Goal: Task Accomplishment & Management: Manage account settings

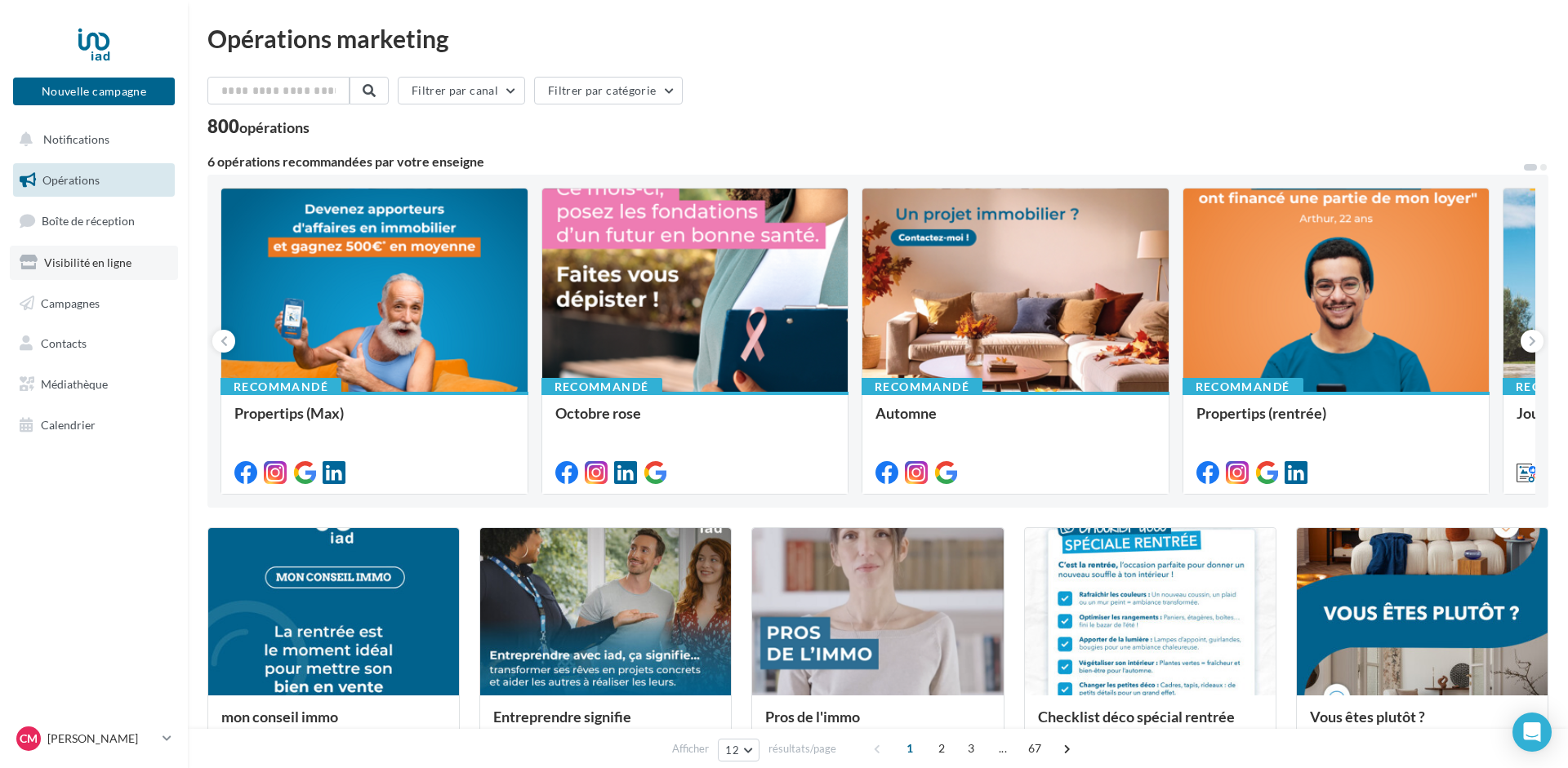
click at [74, 262] on span "Visibilité en ligne" at bounding box center [88, 262] width 88 height 14
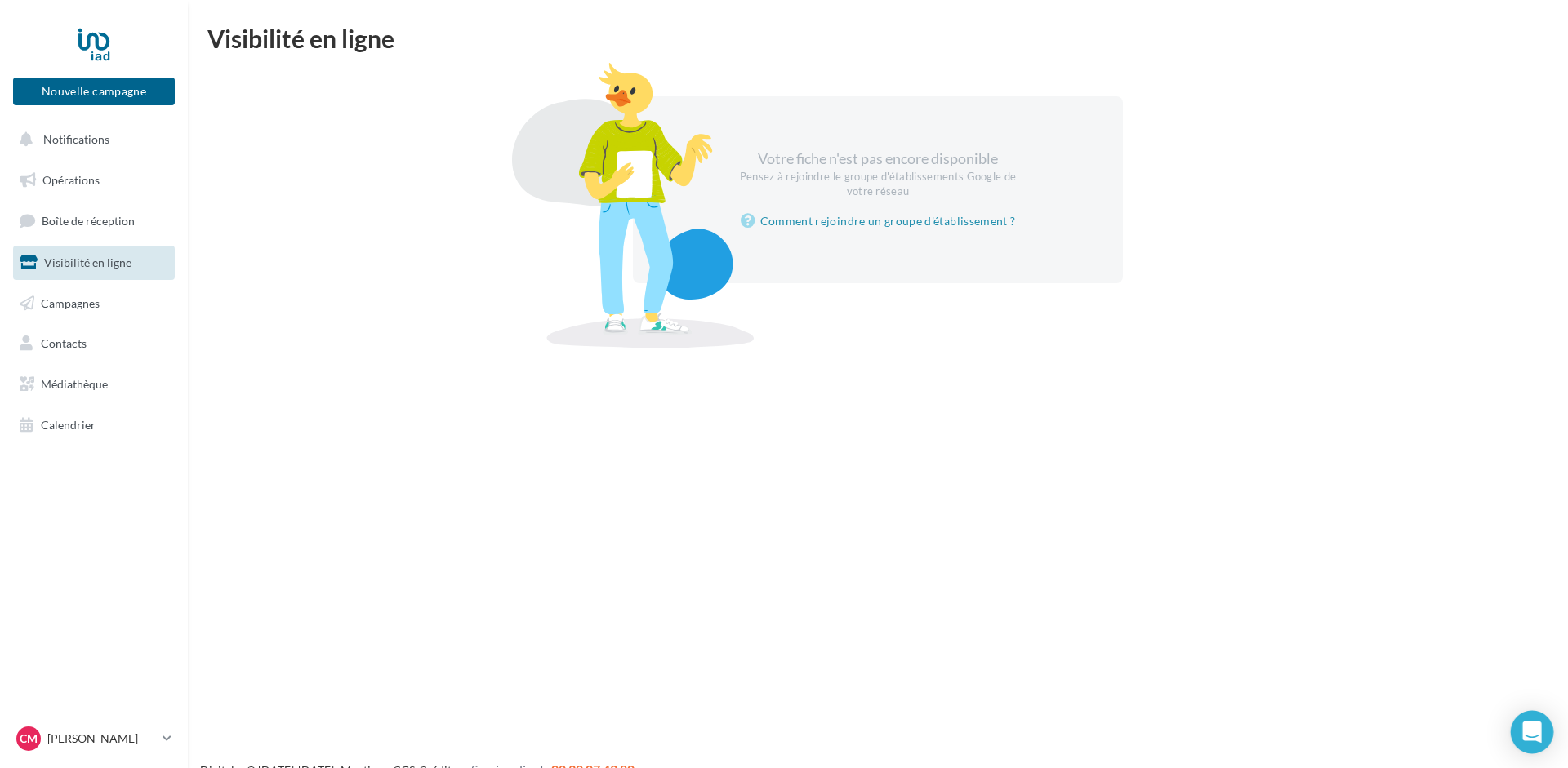
click at [1530, 729] on icon "Open Intercom Messenger" at bounding box center [1532, 732] width 19 height 21
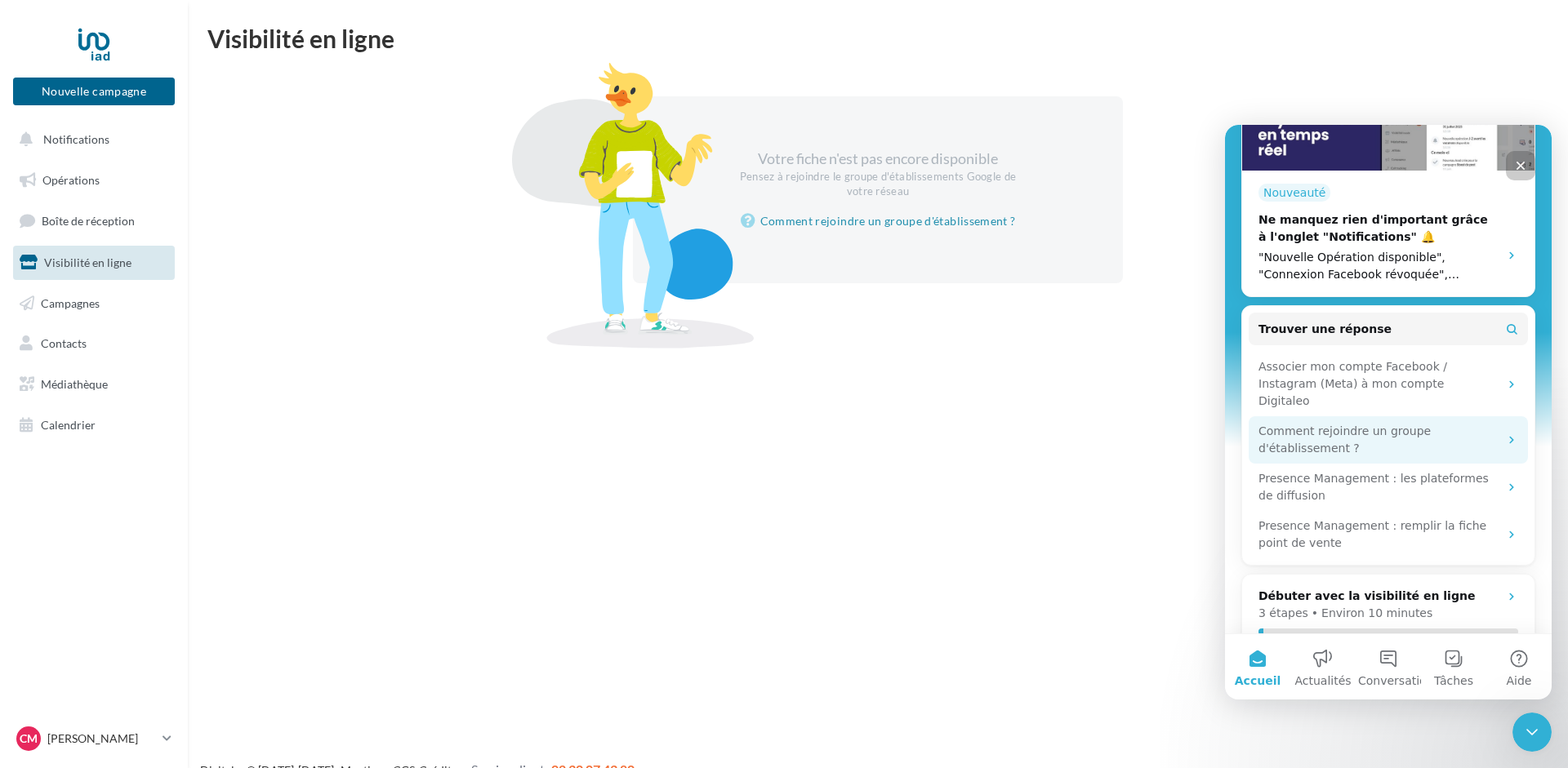
scroll to position [408, 0]
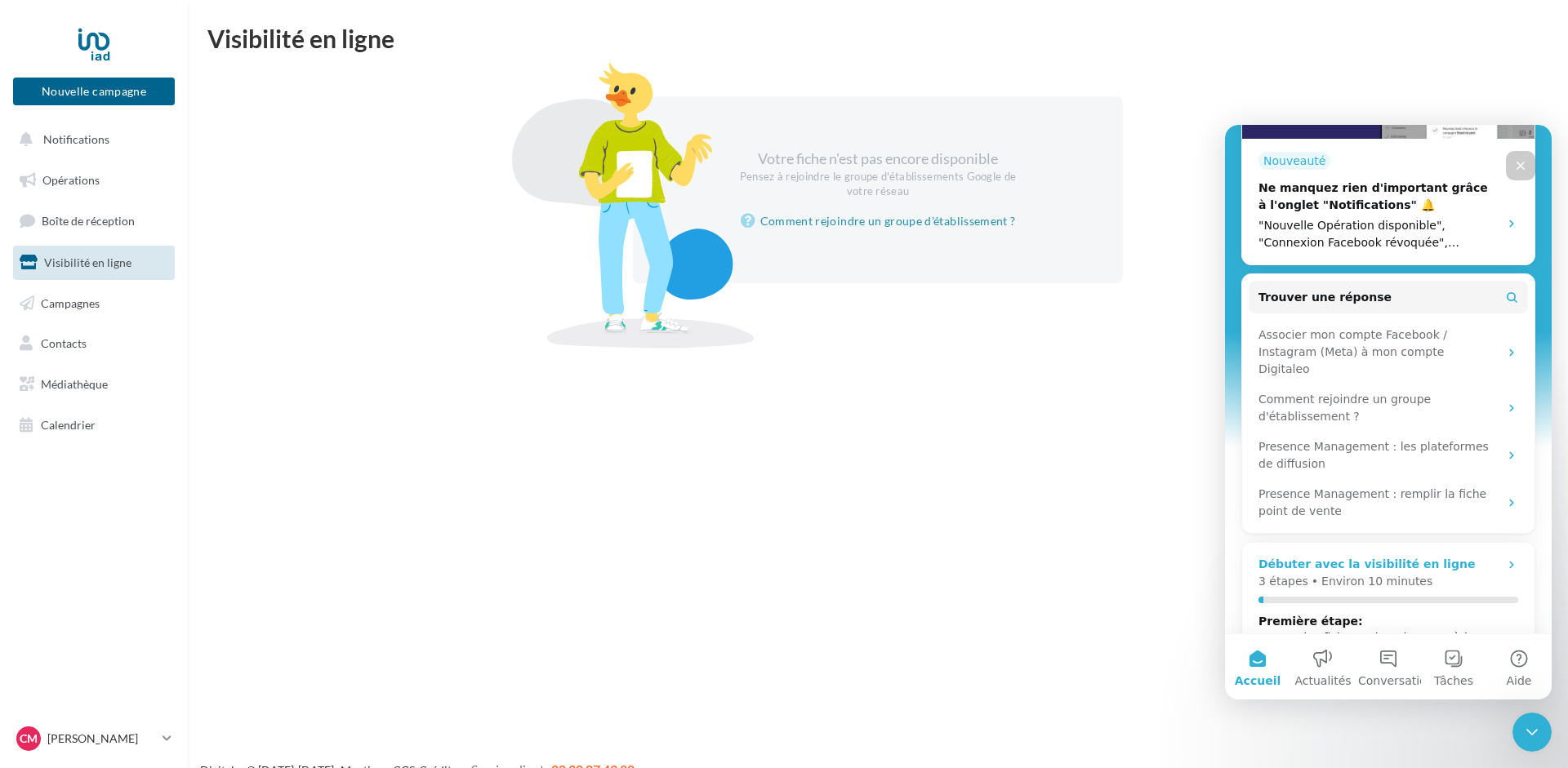
click at [1380, 556] on div "Débuter avec la visibilité en ligne" at bounding box center [1366, 564] width 216 height 17
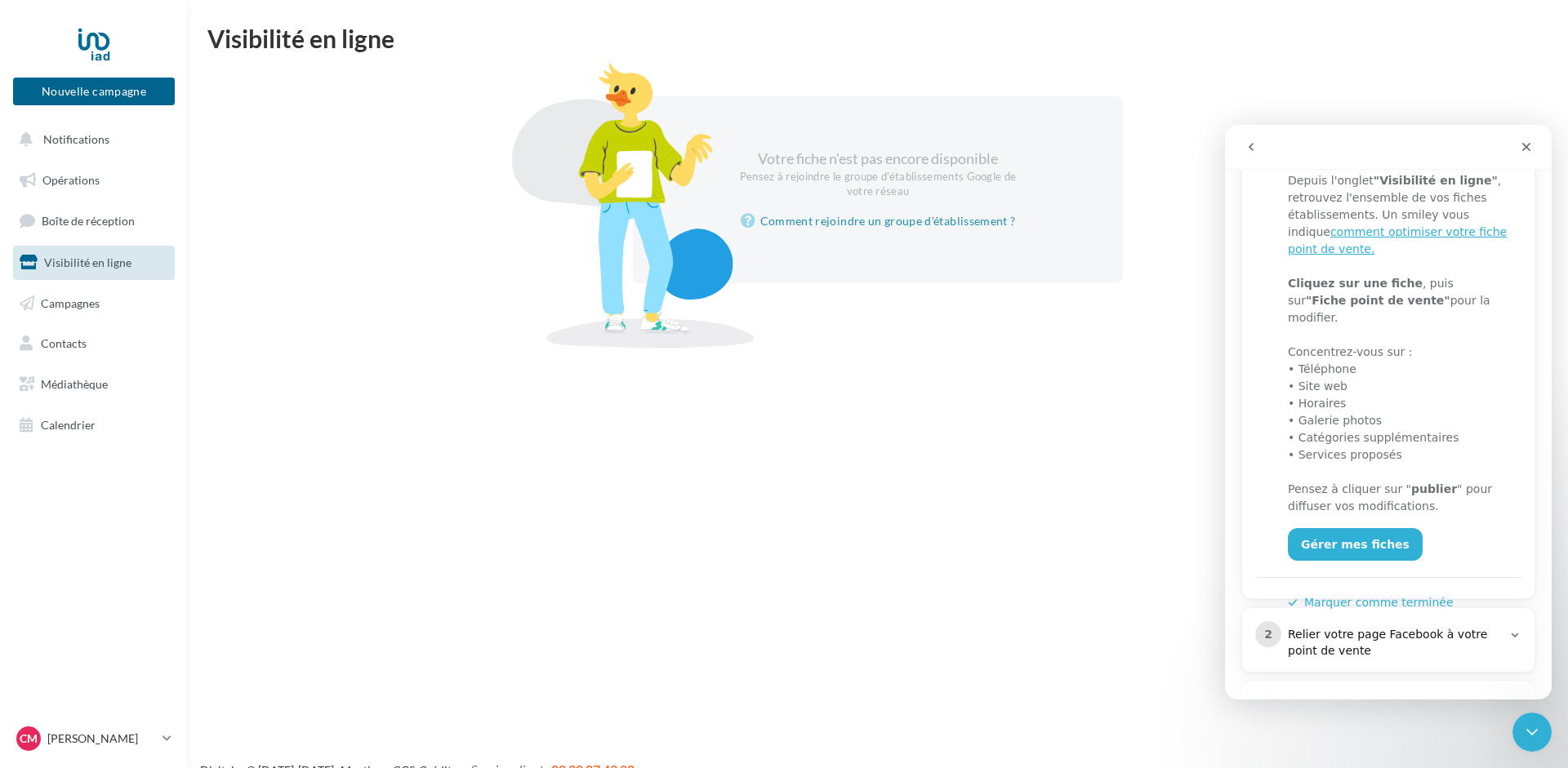
scroll to position [309, 0]
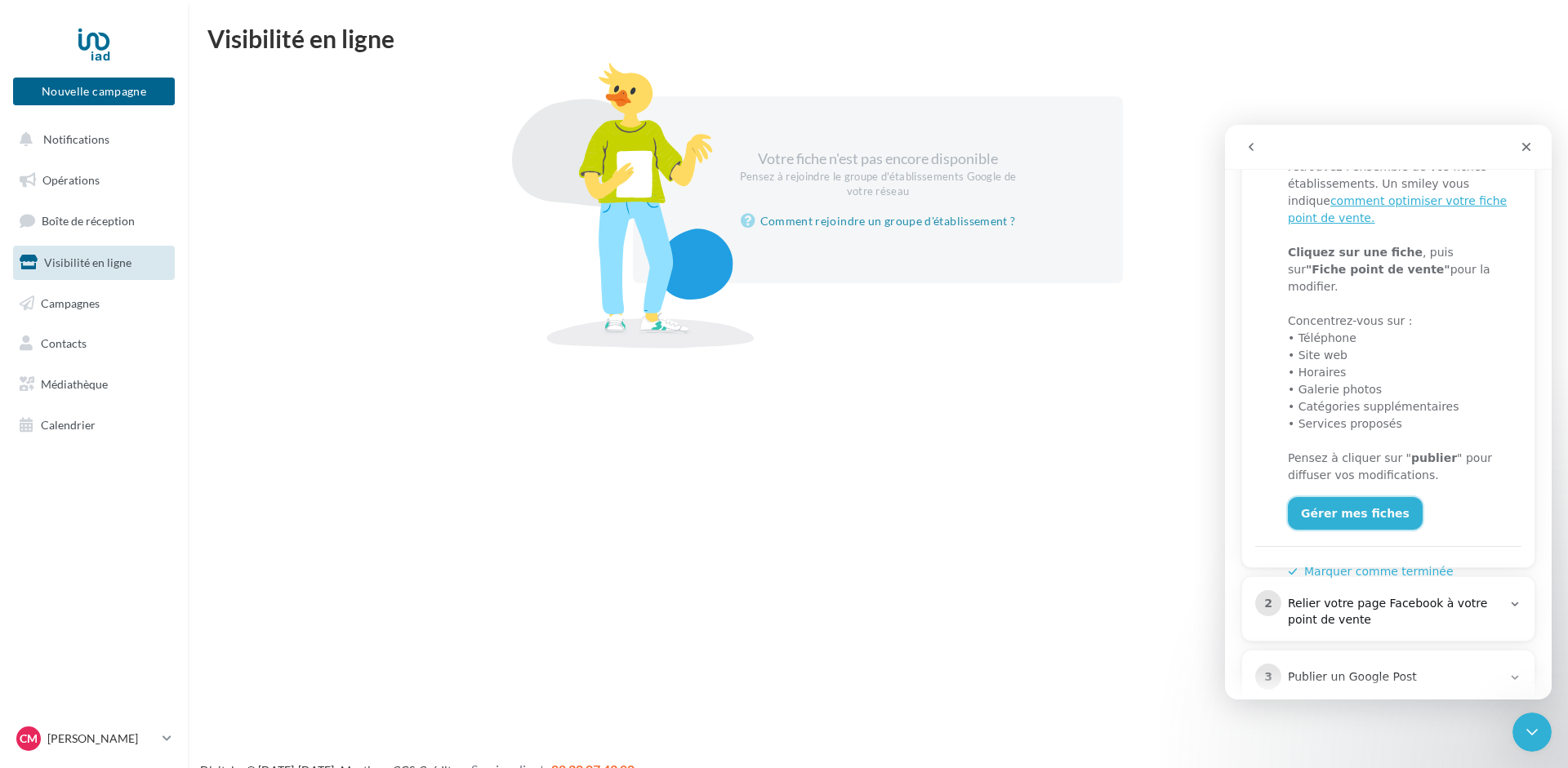
click at [1346, 497] on link "Gérer mes fiches" at bounding box center [1355, 514] width 135 height 33
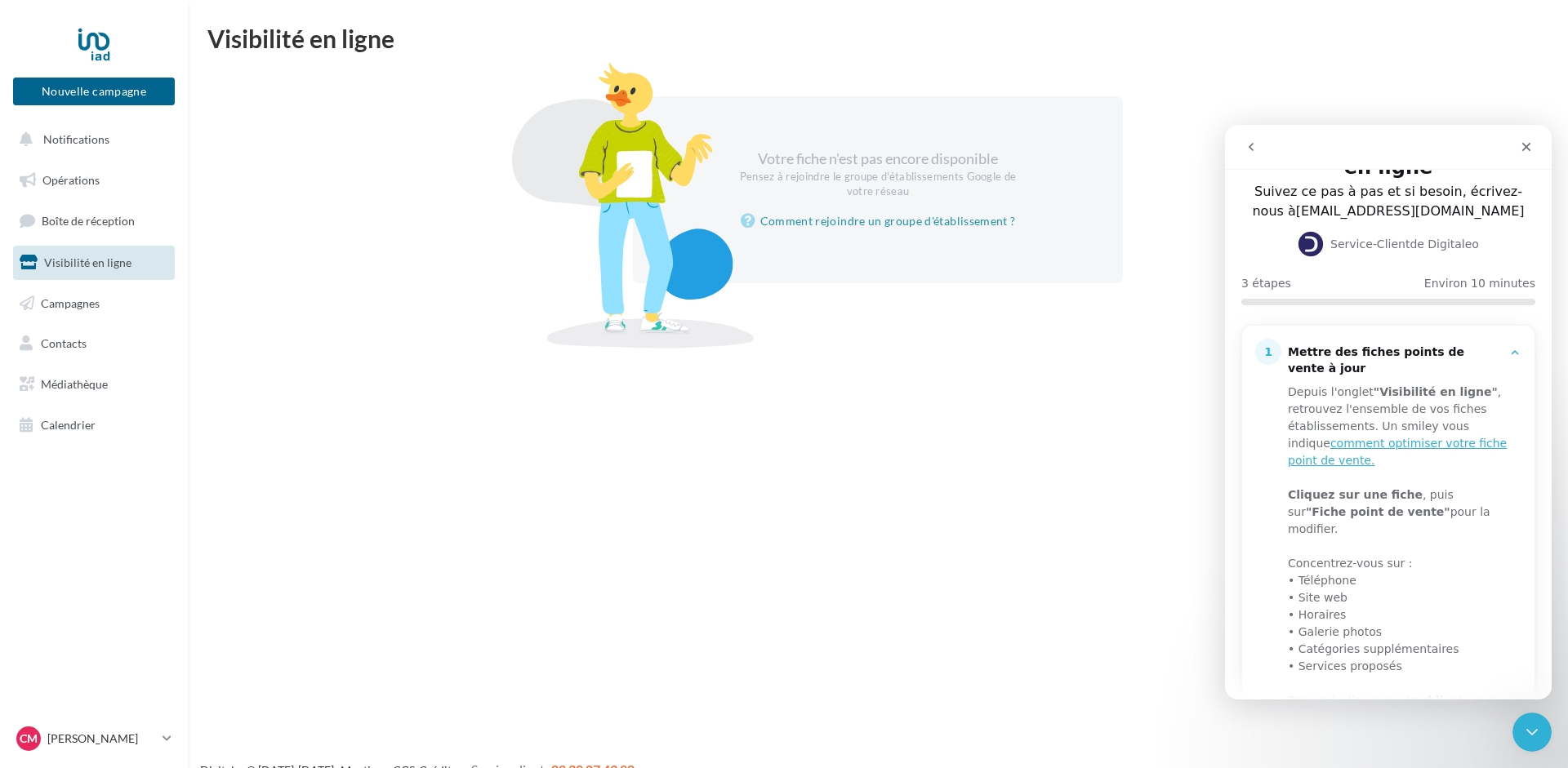
scroll to position [103, 0]
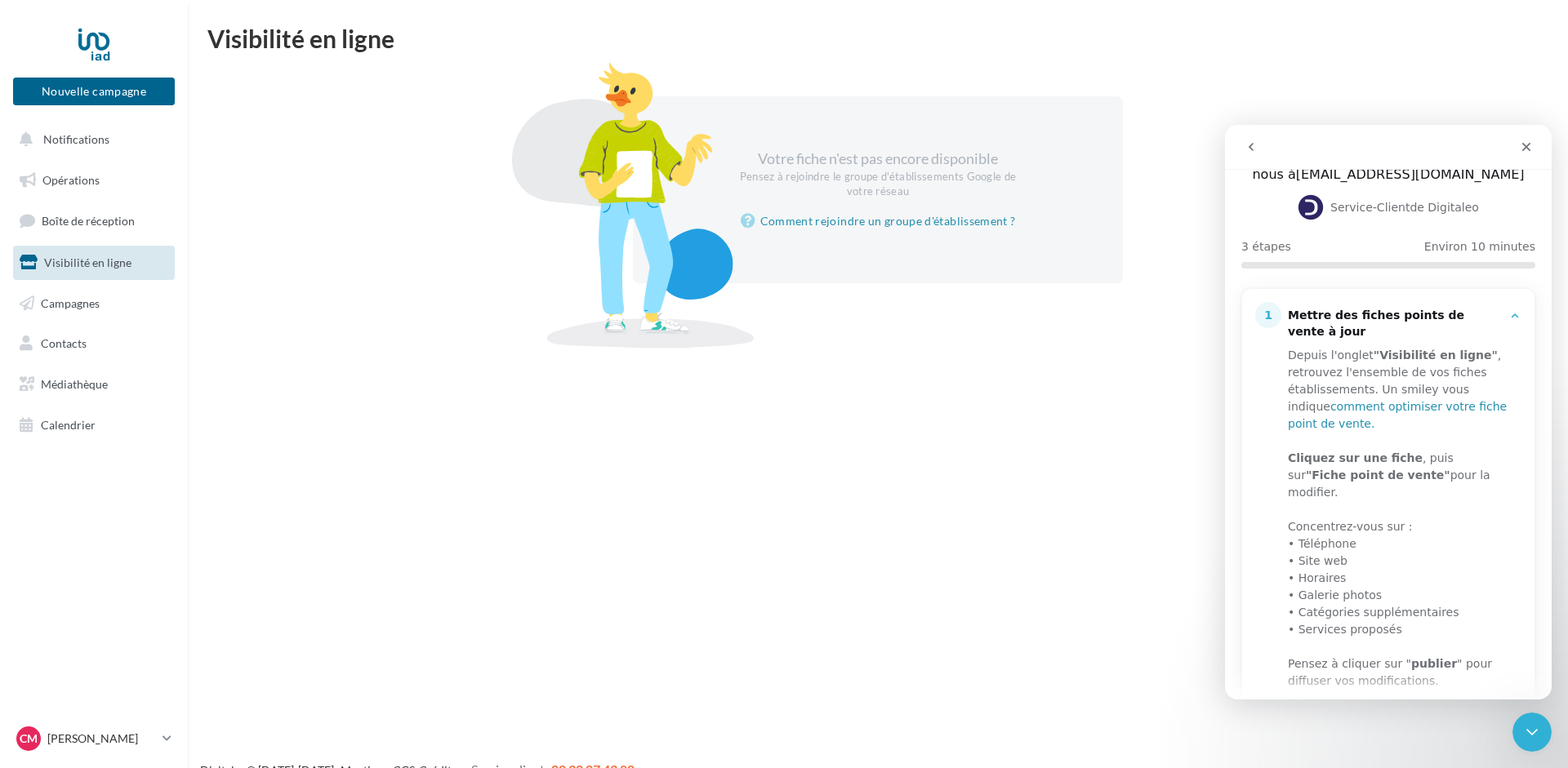
click at [1404, 400] on link "comment optimiser votre fiche point de vente." at bounding box center [1397, 415] width 219 height 31
click at [79, 308] on span "Campagnes" at bounding box center [69, 302] width 59 height 14
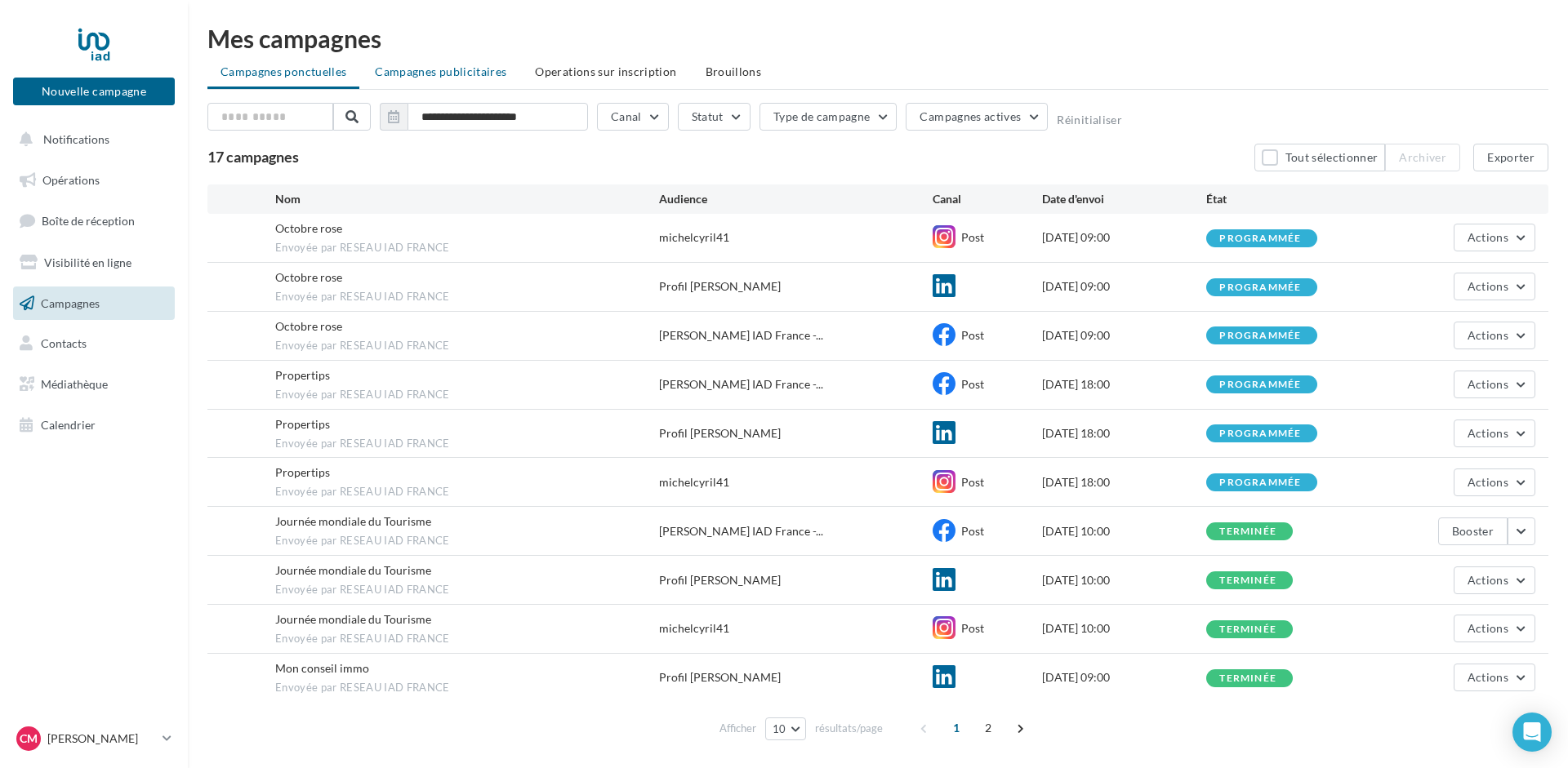
click at [435, 66] on span "Campagnes publicitaires" at bounding box center [440, 71] width 131 height 14
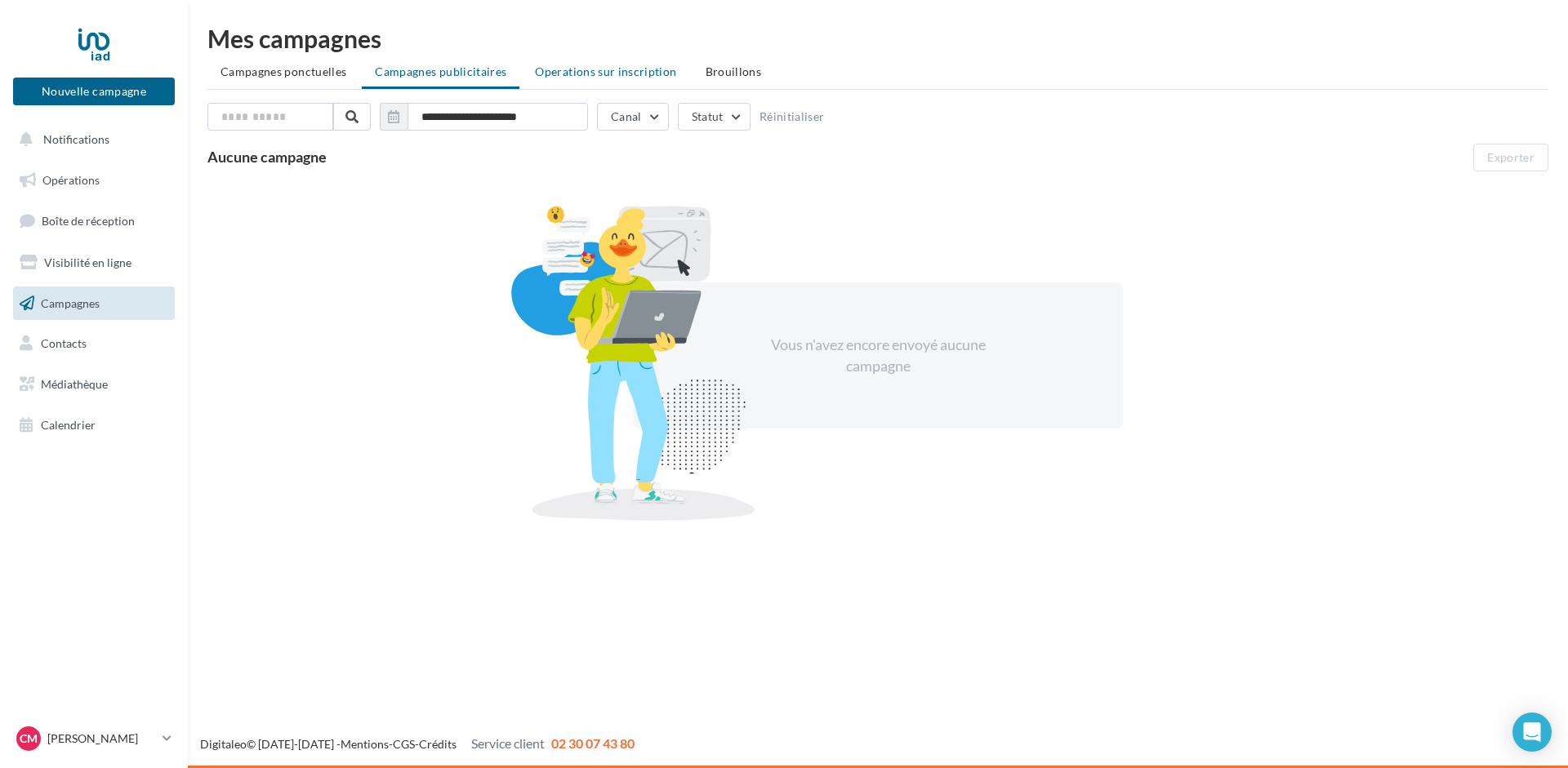
click at [594, 65] on span "Operations sur inscription" at bounding box center [606, 71] width 141 height 14
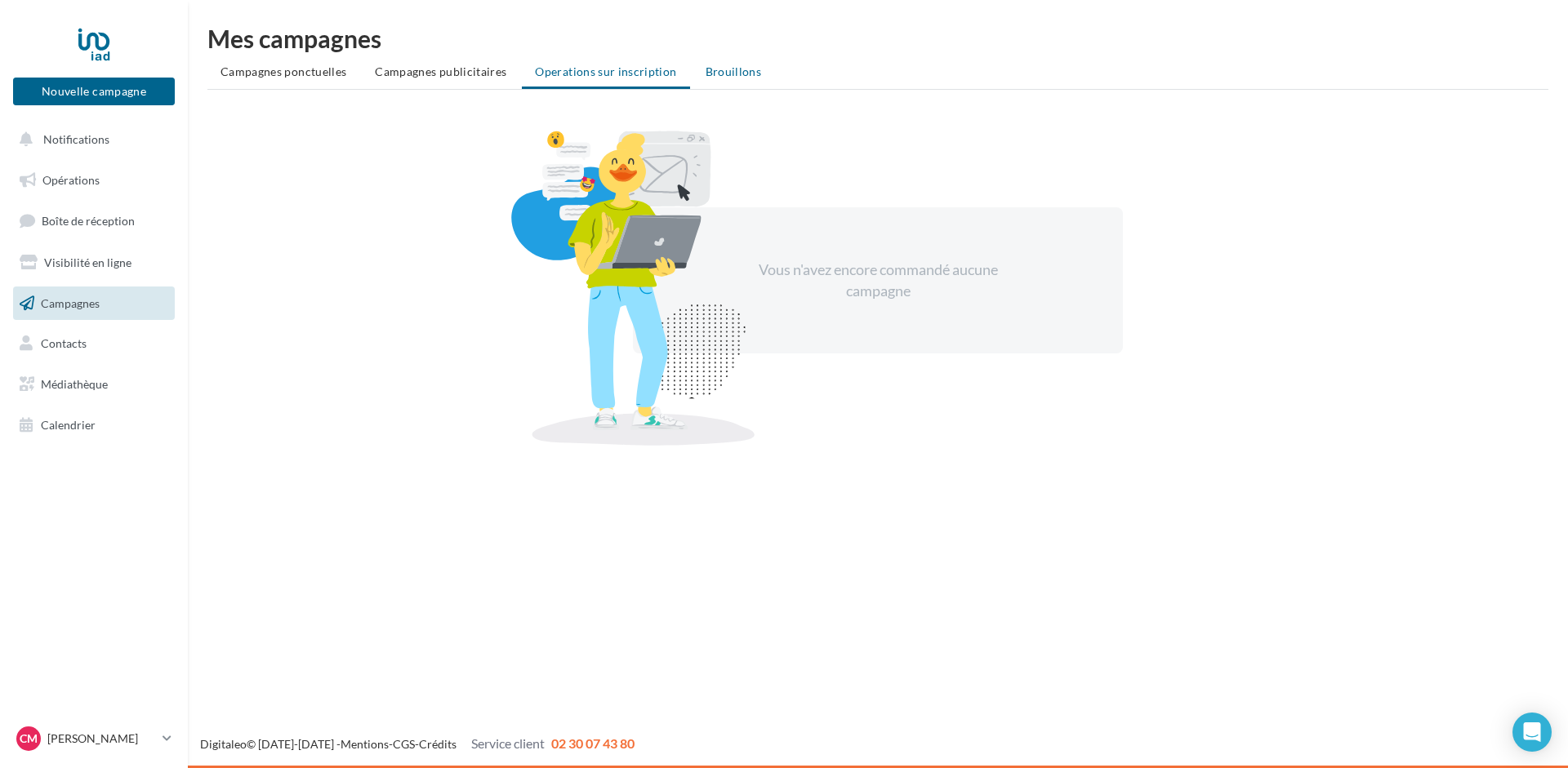
click at [735, 71] on span "Brouillons" at bounding box center [734, 71] width 56 height 14
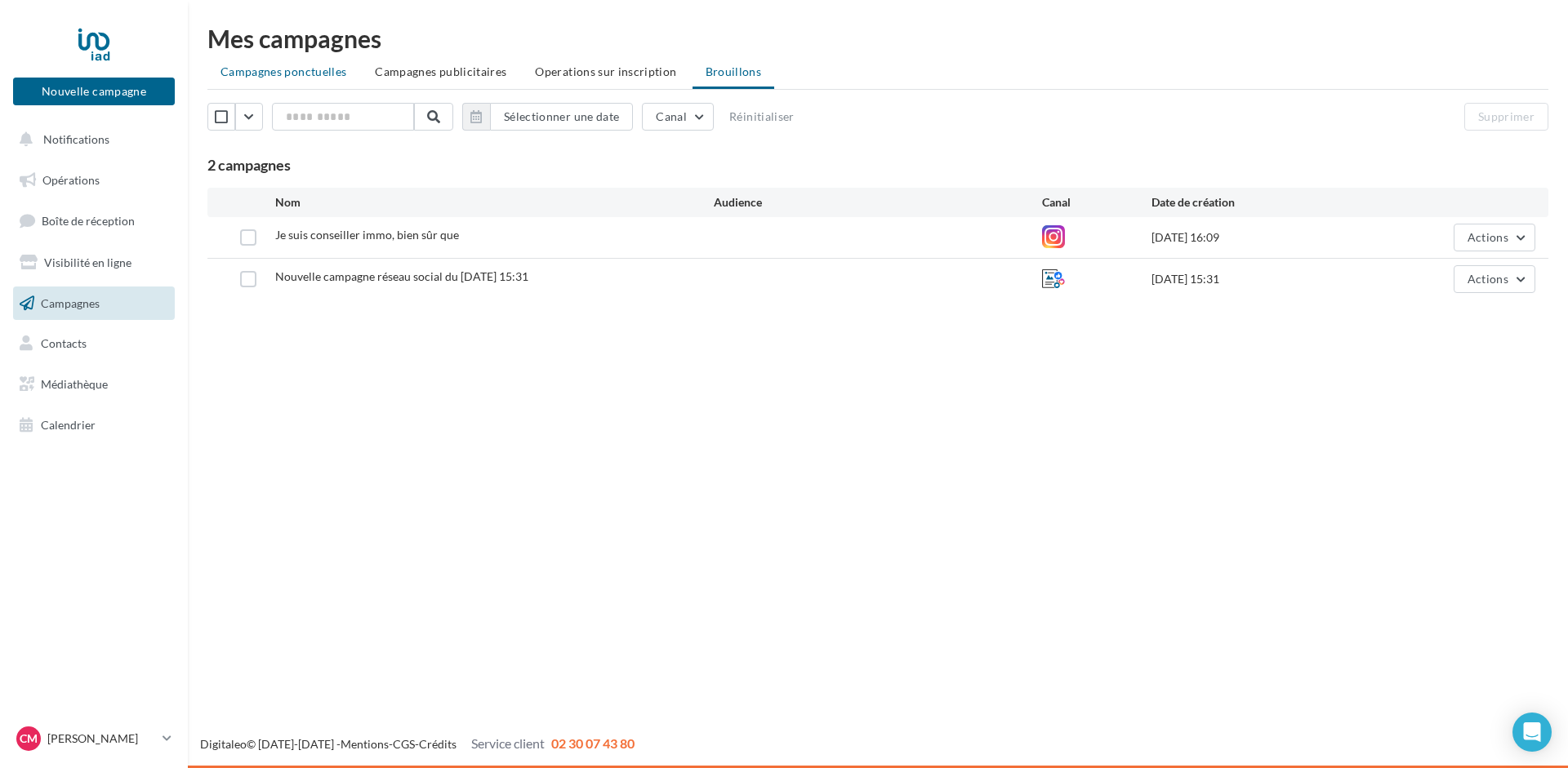
click at [265, 75] on span "Campagnes ponctuelles" at bounding box center [283, 71] width 126 height 14
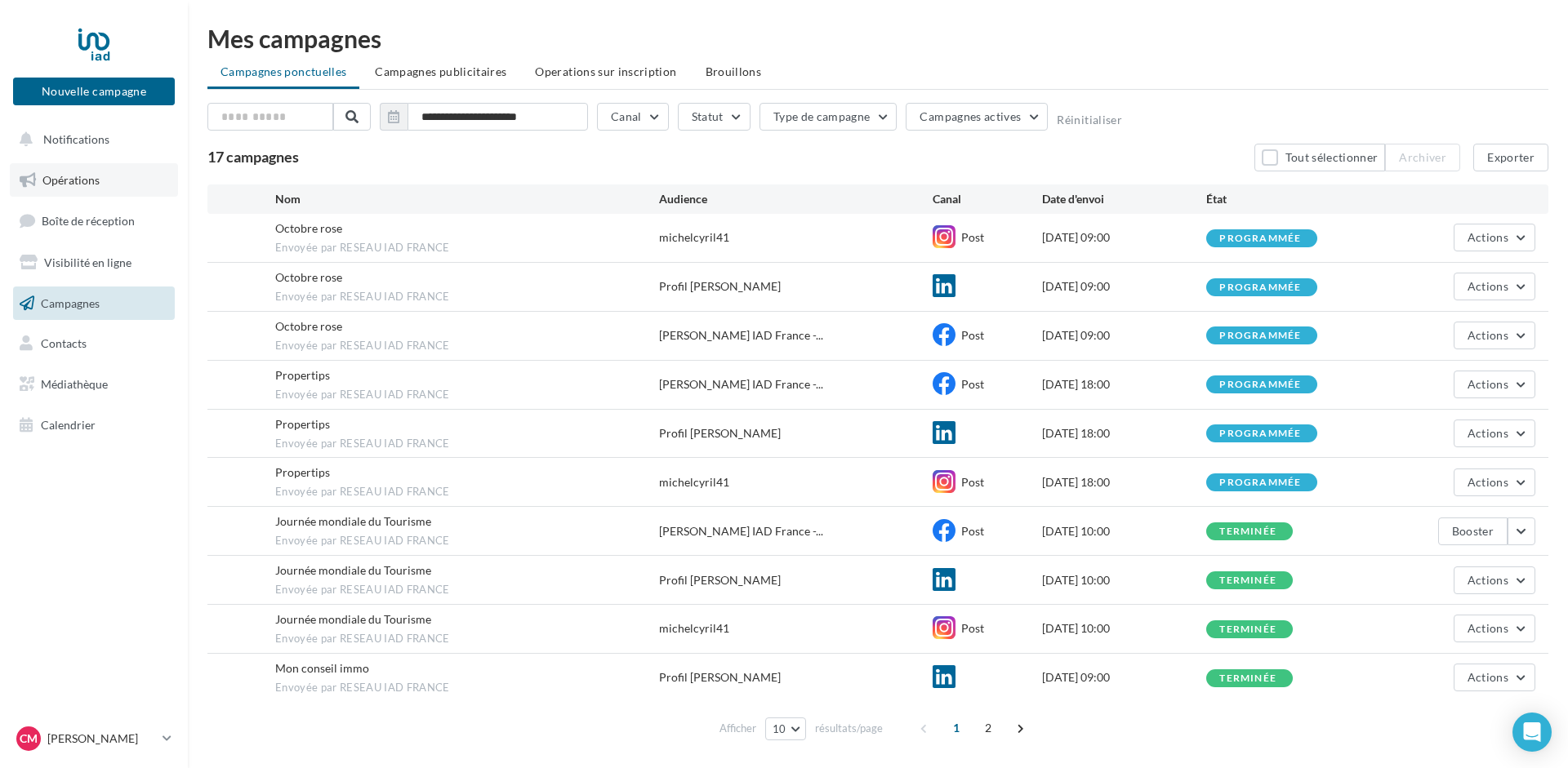
click at [59, 179] on span "Opérations" at bounding box center [70, 180] width 57 height 14
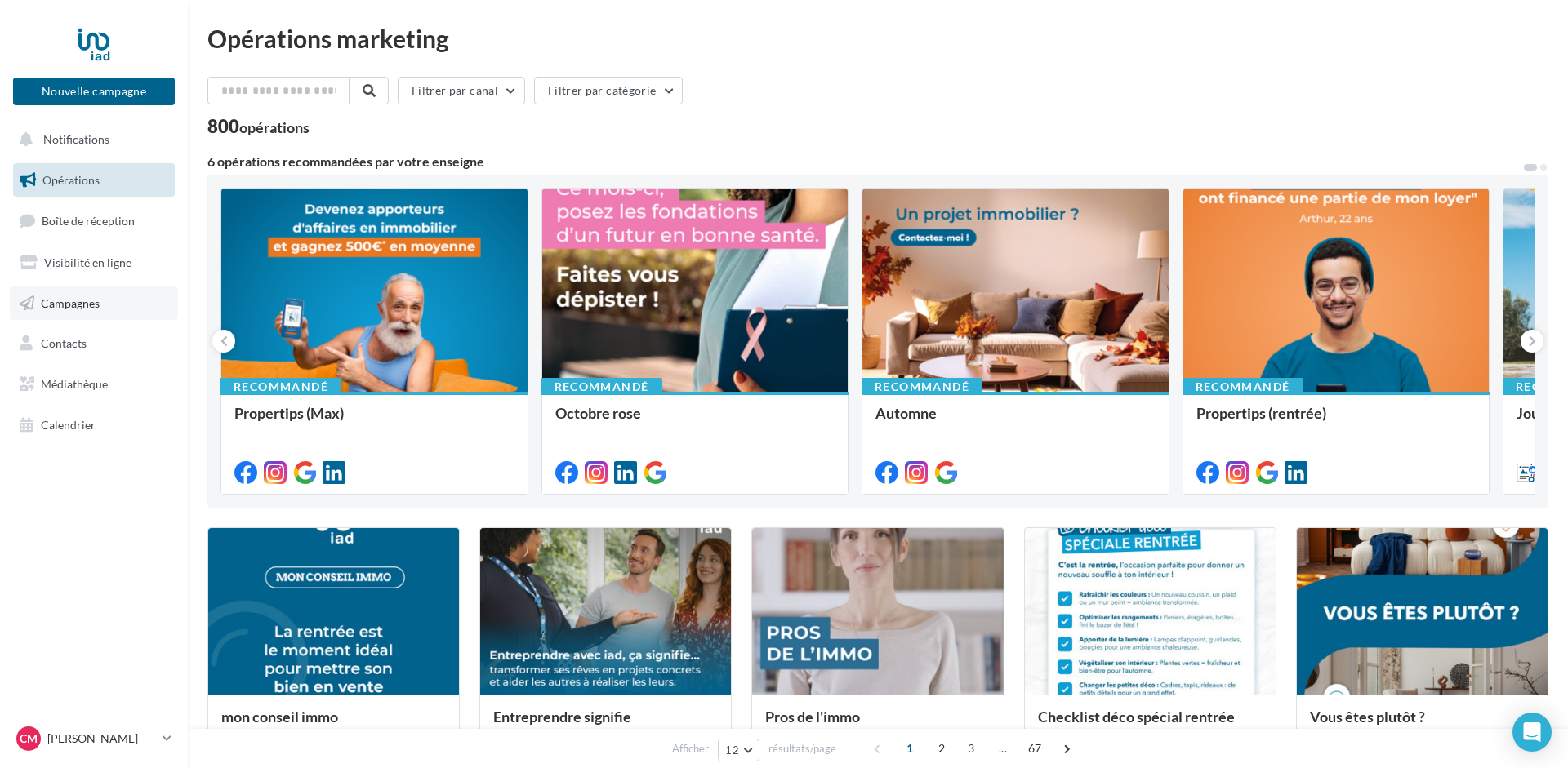
click at [67, 313] on link "Campagnes" at bounding box center [94, 304] width 169 height 35
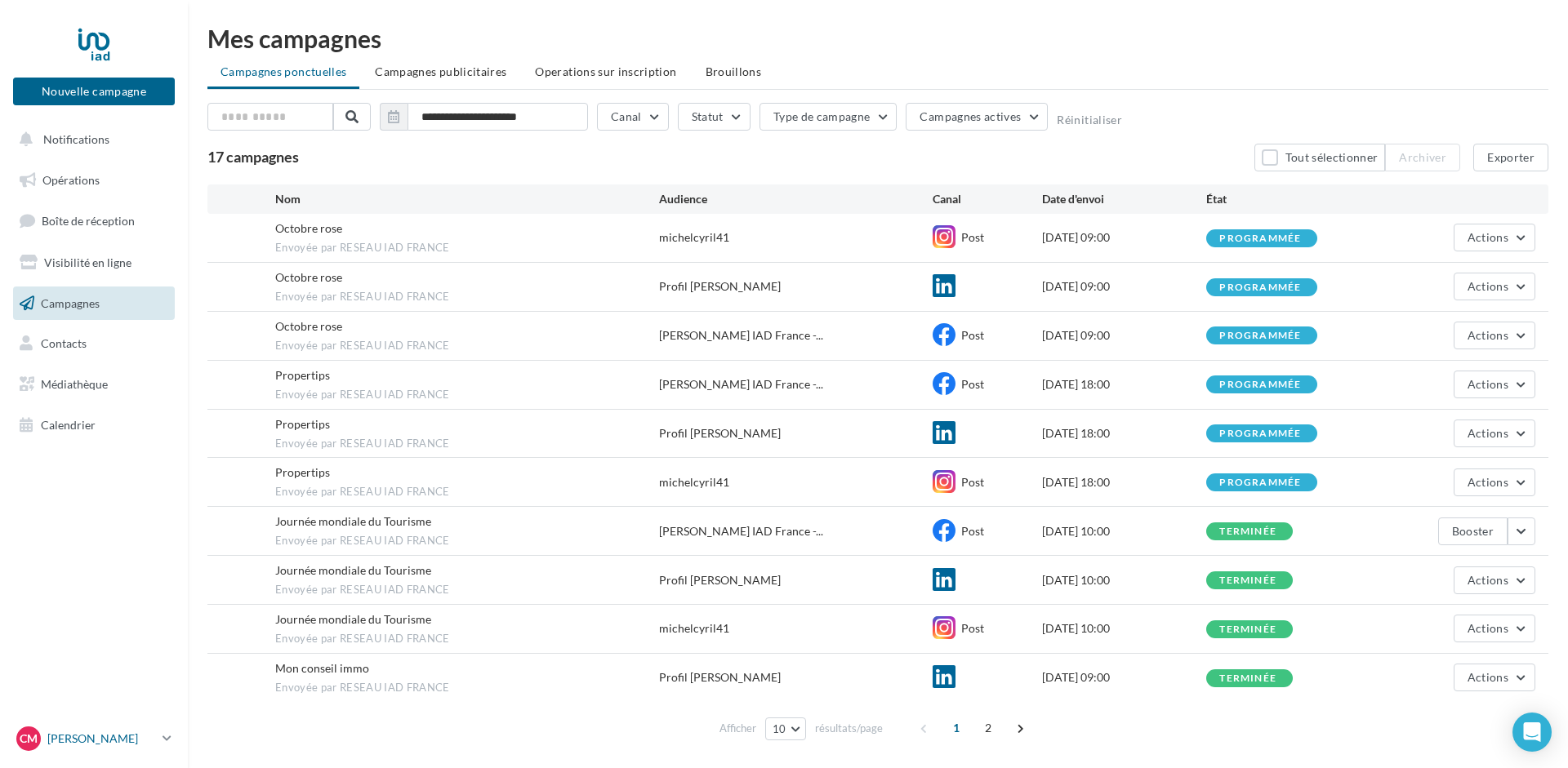
click at [141, 742] on p "[PERSON_NAME]" at bounding box center [101, 739] width 108 height 17
click at [109, 539] on link "Gérer mon compte" at bounding box center [135, 546] width 244 height 36
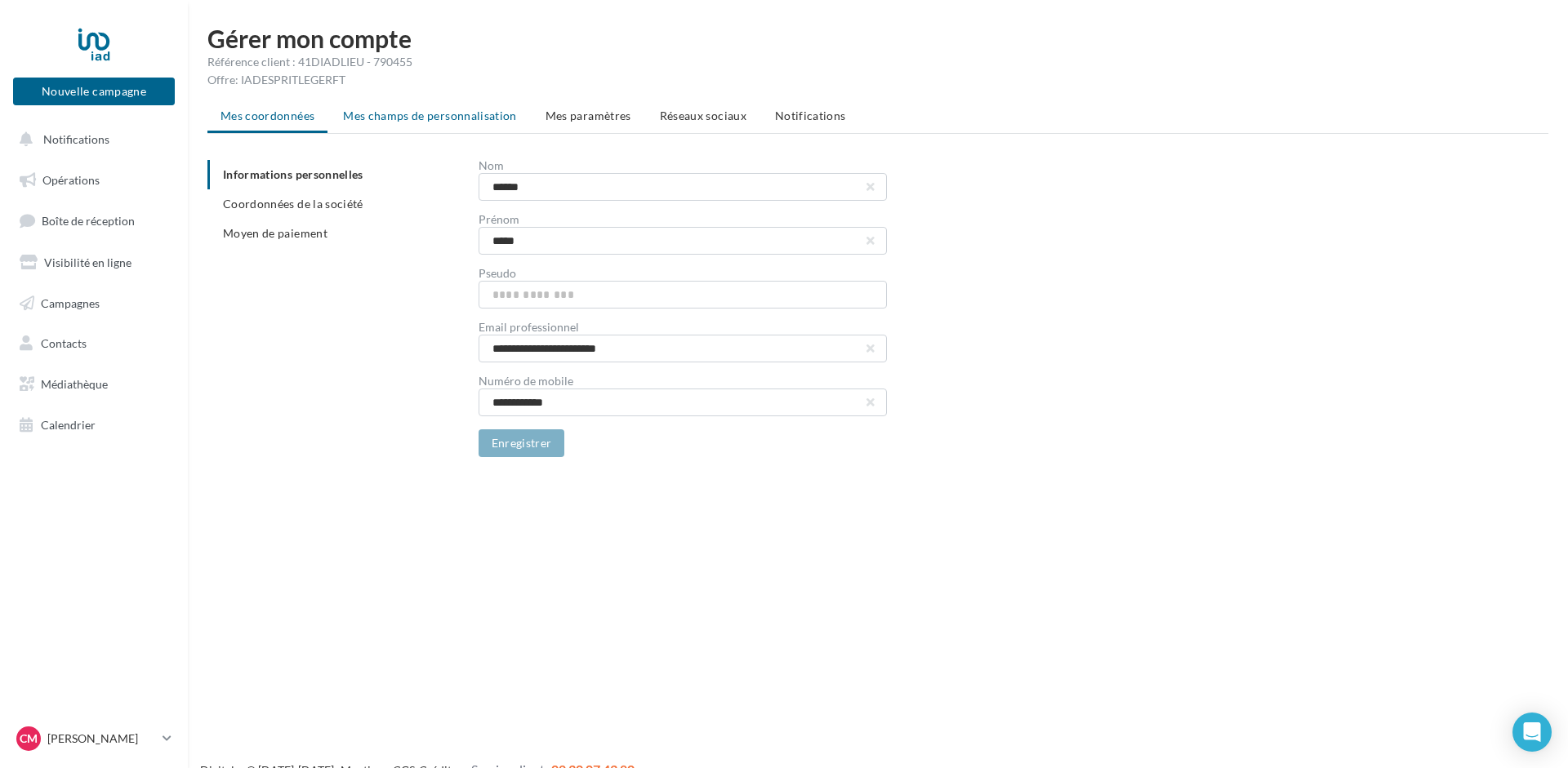
click at [419, 111] on span "Mes champs de personnalisation" at bounding box center [430, 115] width 174 height 14
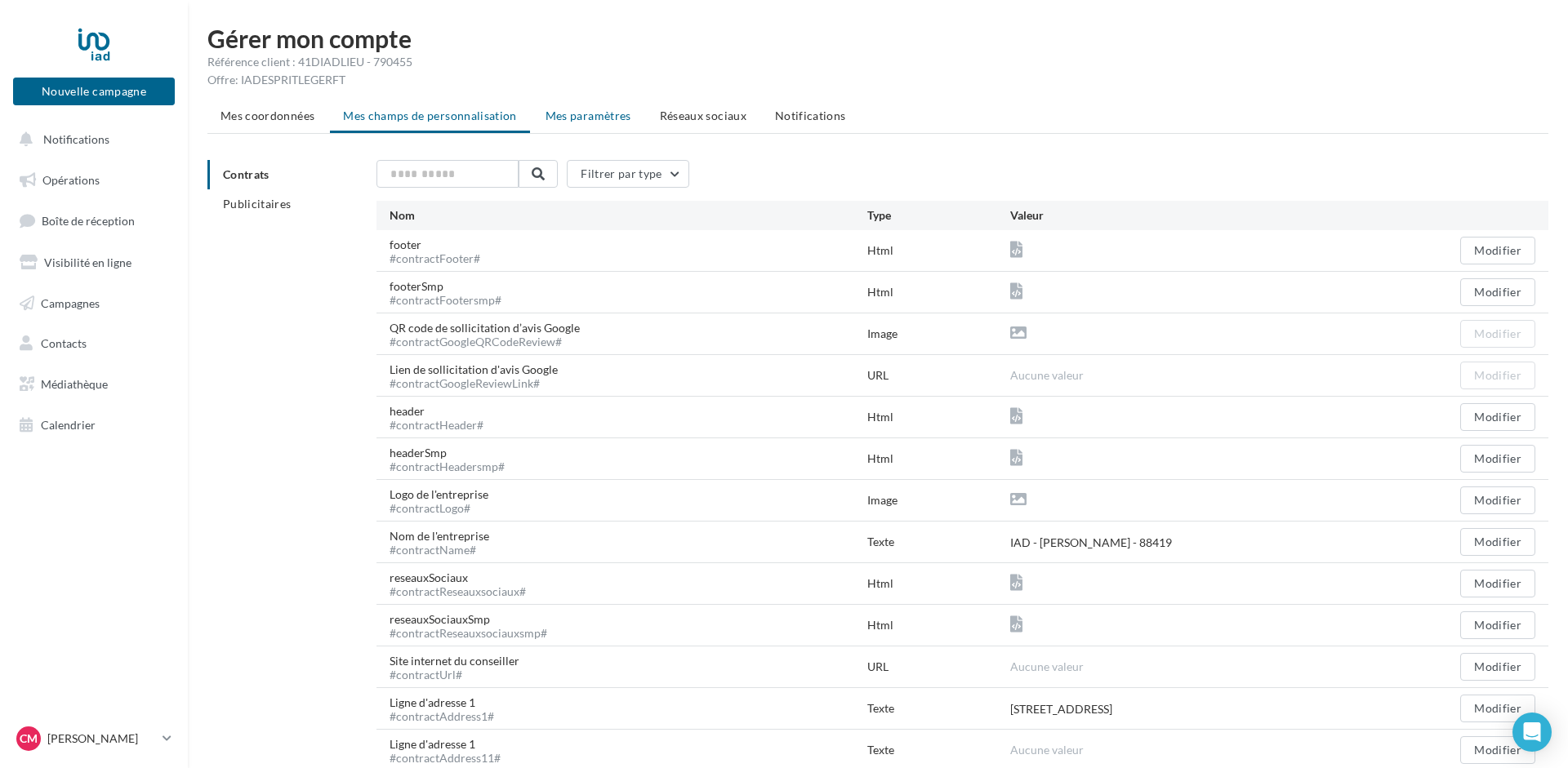
click at [592, 116] on span "Mes paramètres" at bounding box center [588, 115] width 86 height 14
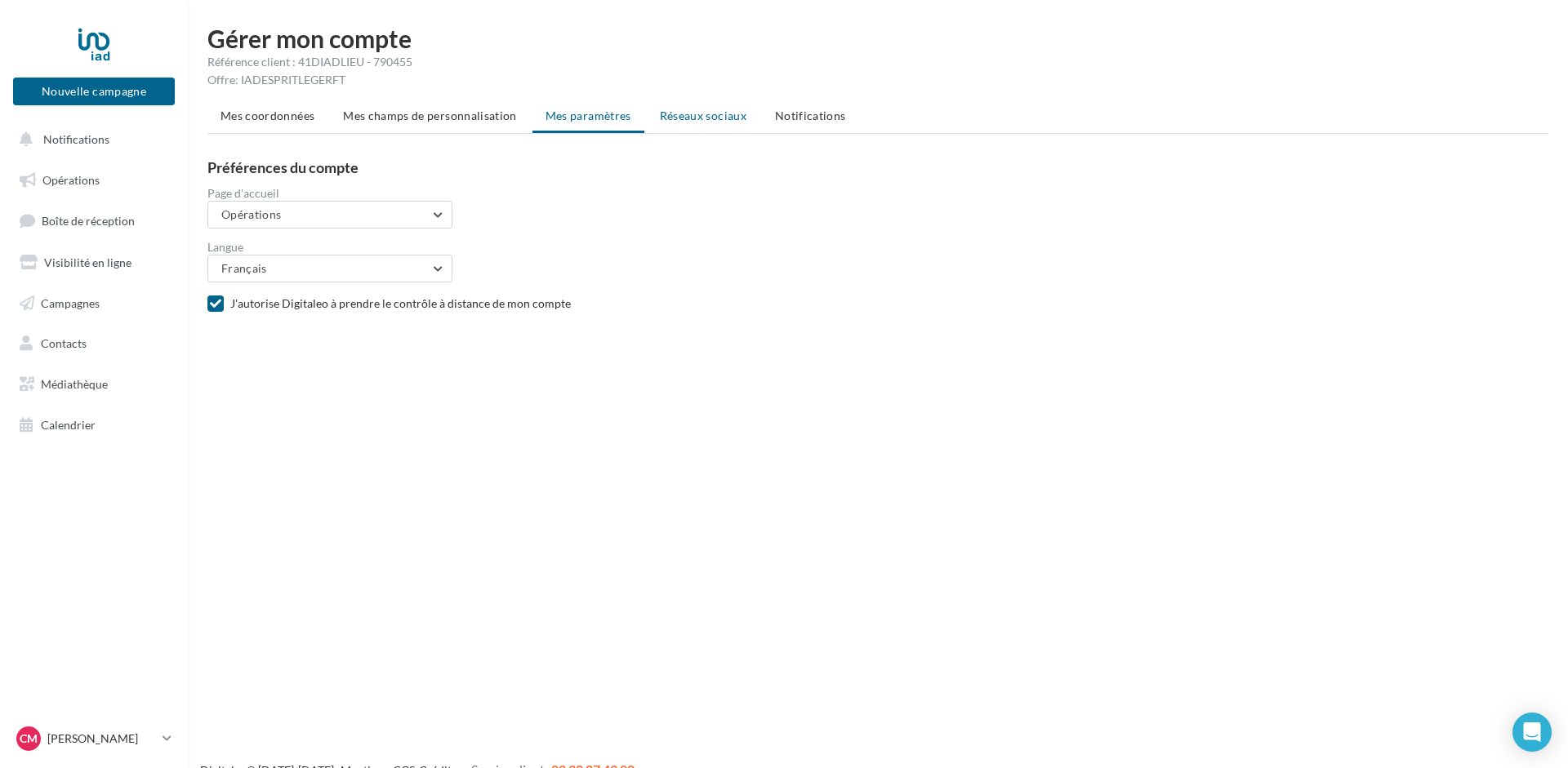
click at [698, 117] on span "Réseaux sociaux" at bounding box center [703, 115] width 87 height 14
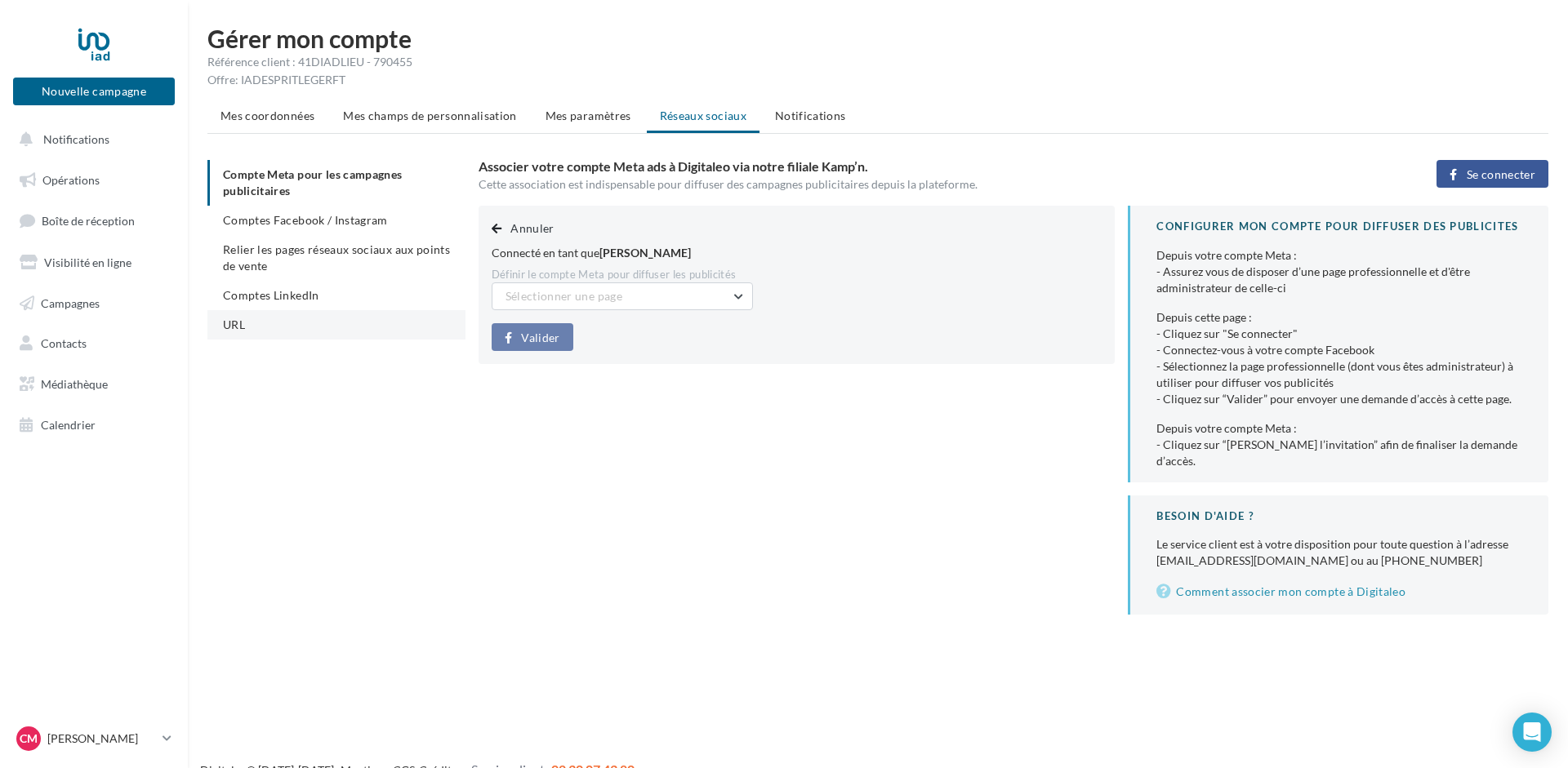
click at [254, 326] on li "URL" at bounding box center [336, 325] width 258 height 30
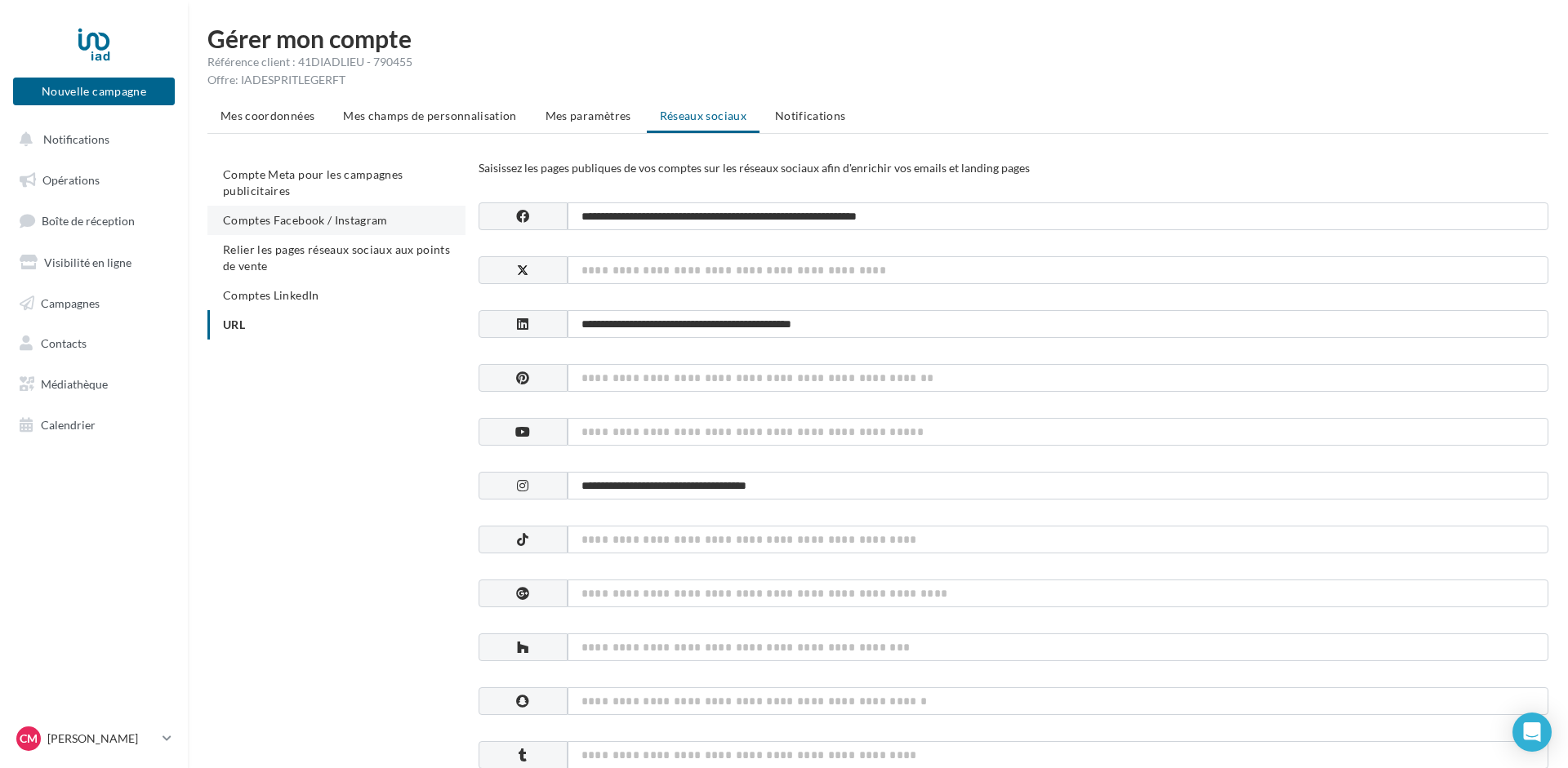
click at [297, 220] on span "Comptes Facebook / Instagram" at bounding box center [306, 220] width 165 height 14
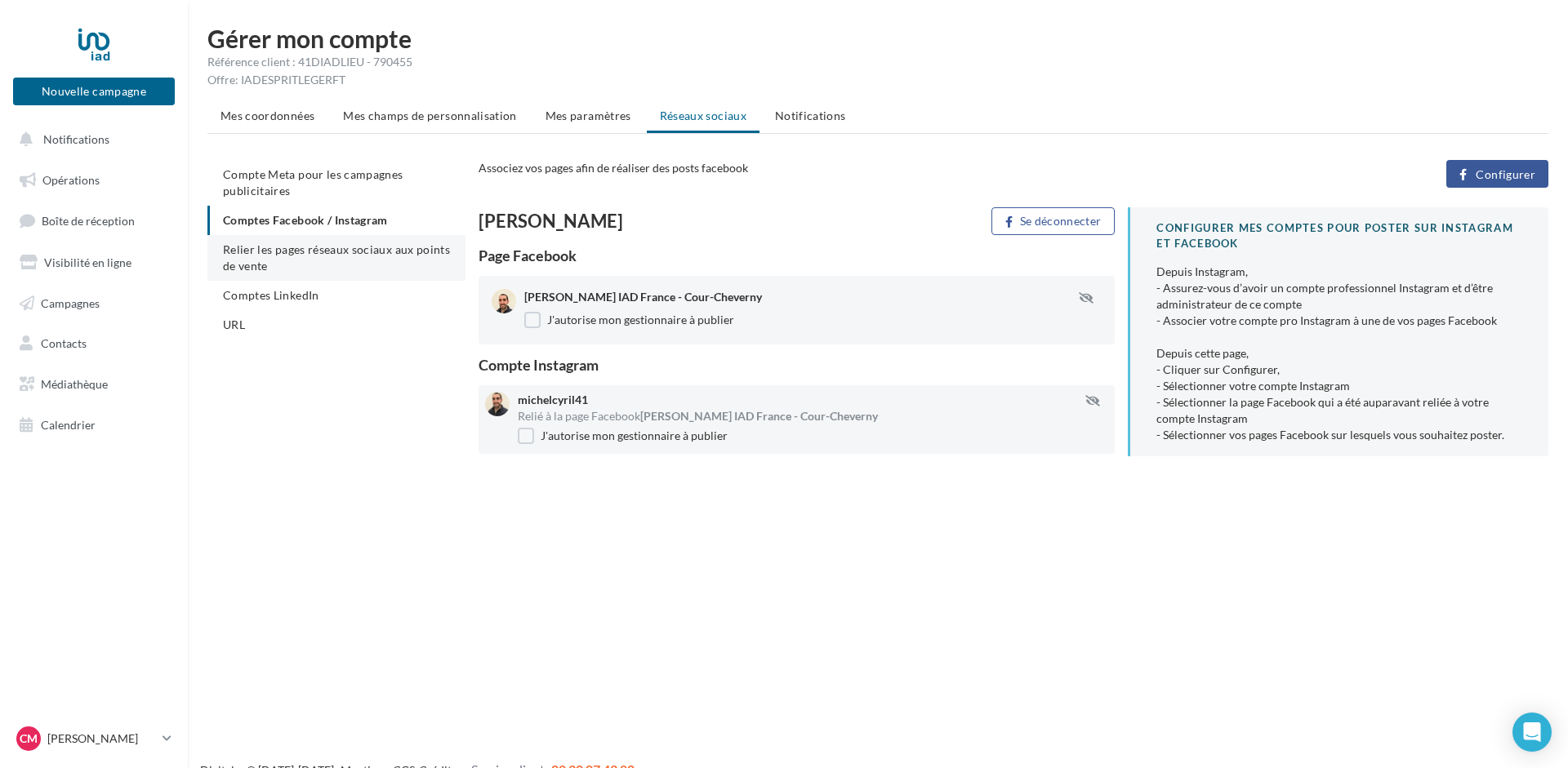
click at [269, 258] on li "Relier les pages réseaux sociaux aux points de vente" at bounding box center [336, 258] width 258 height 45
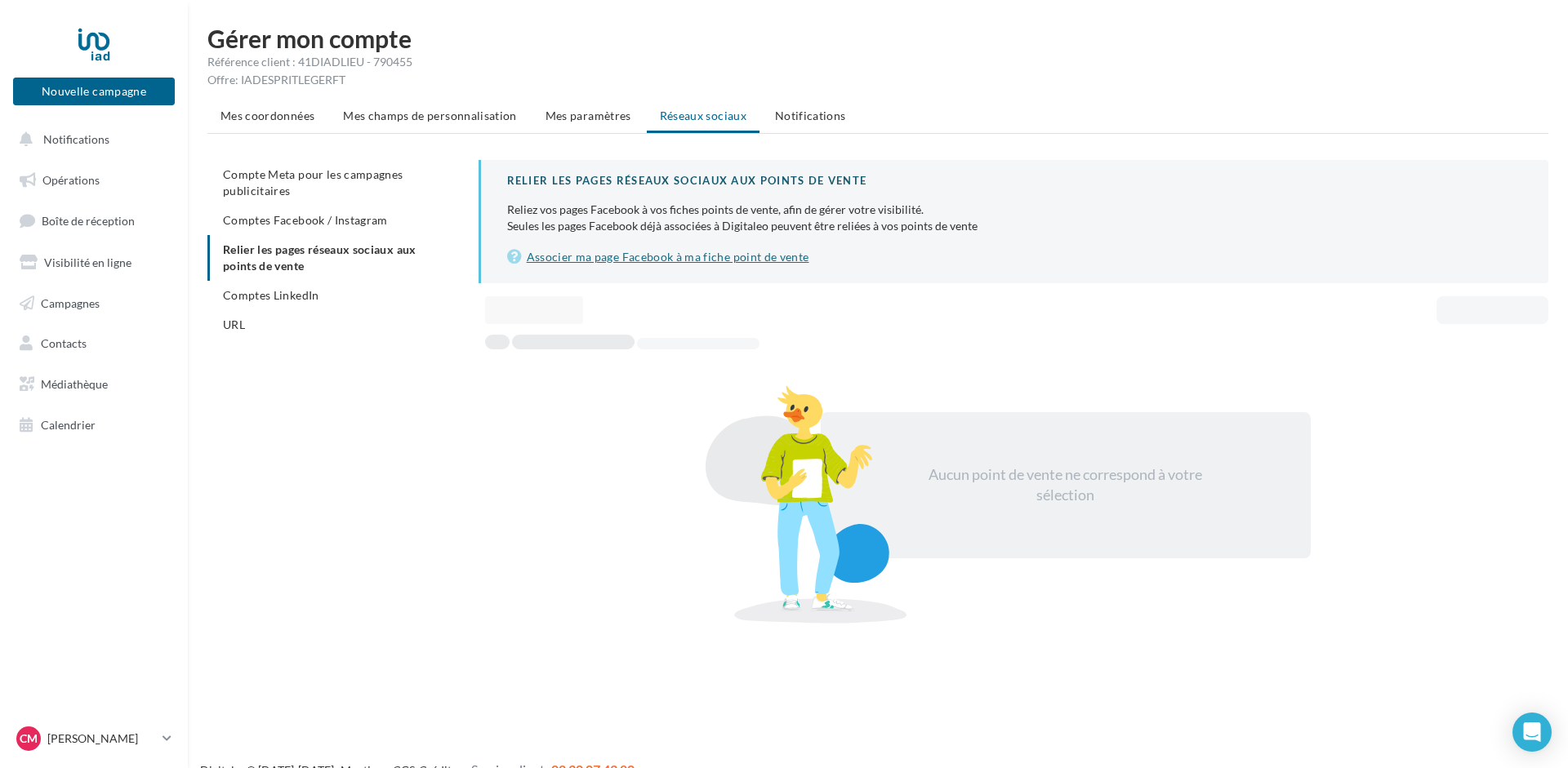
click at [627, 250] on link "Associer ma page Facebook à ma fiche point de vente" at bounding box center [1014, 258] width 1015 height 20
click at [325, 180] on span "Compte Meta pour les campagnes publicitaires" at bounding box center [313, 183] width 180 height 31
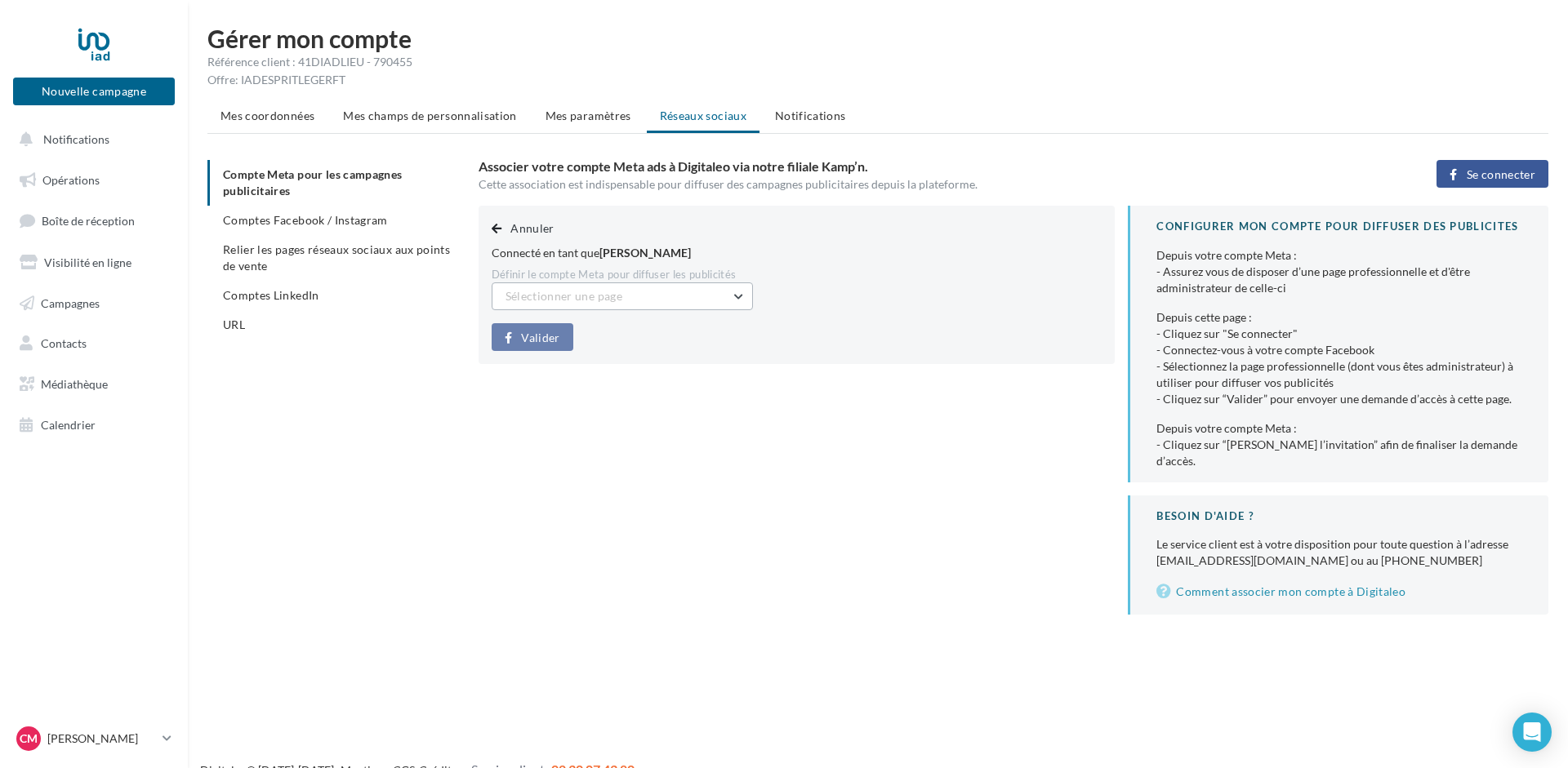
click at [646, 298] on button "Sélectionner une page" at bounding box center [622, 296] width 261 height 28
click at [649, 297] on input "text" at bounding box center [622, 296] width 261 height 28
click at [979, 549] on div "Annuler Connecté en tant que Cyril Michel Définir le compte Meta pour diffuser …" at bounding box center [1019, 410] width 1083 height 409
click at [347, 254] on span "Relier les pages réseaux sociaux aux points de vente" at bounding box center [336, 258] width 227 height 31
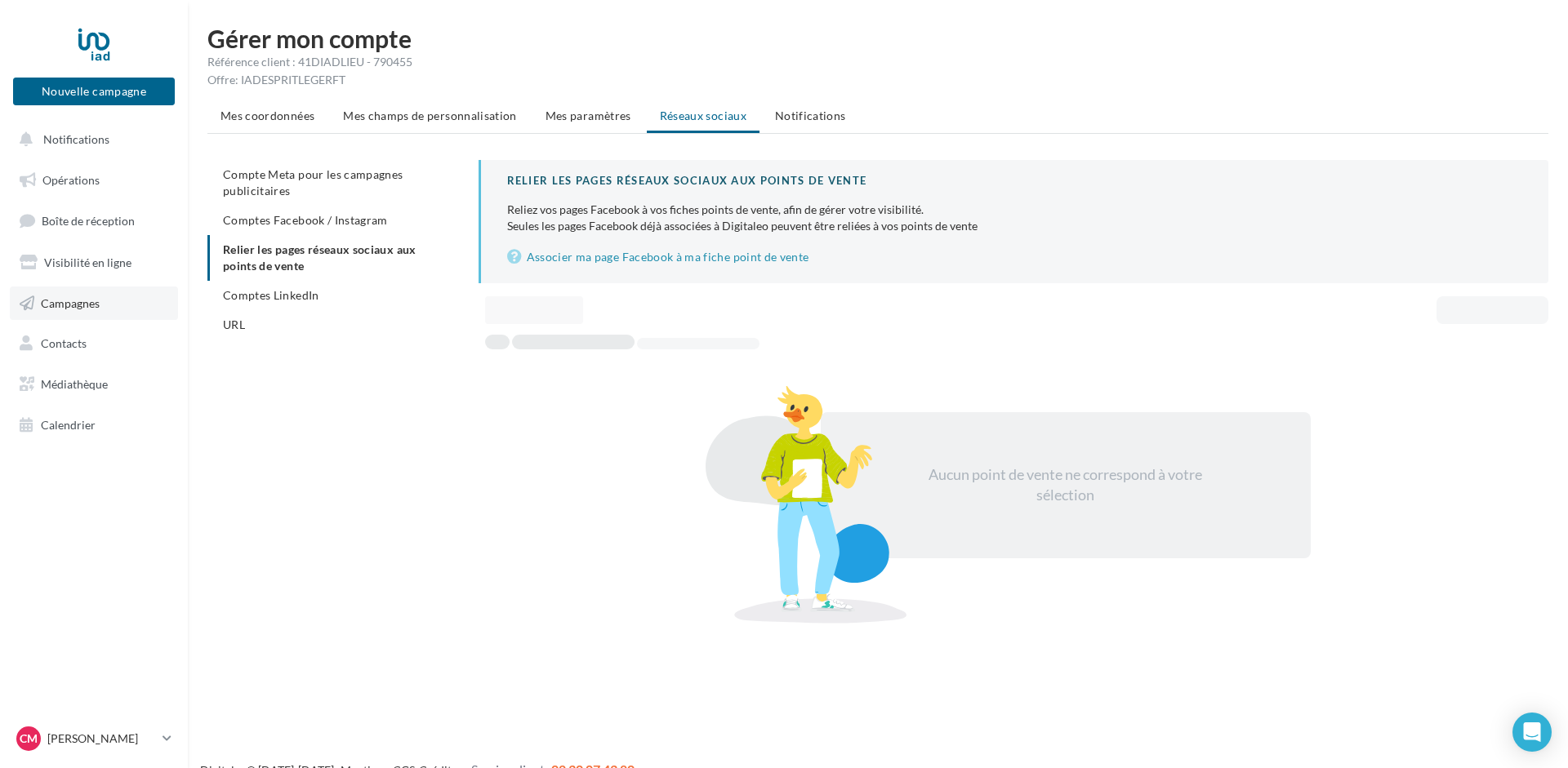
click at [74, 294] on link "Campagnes" at bounding box center [94, 304] width 169 height 35
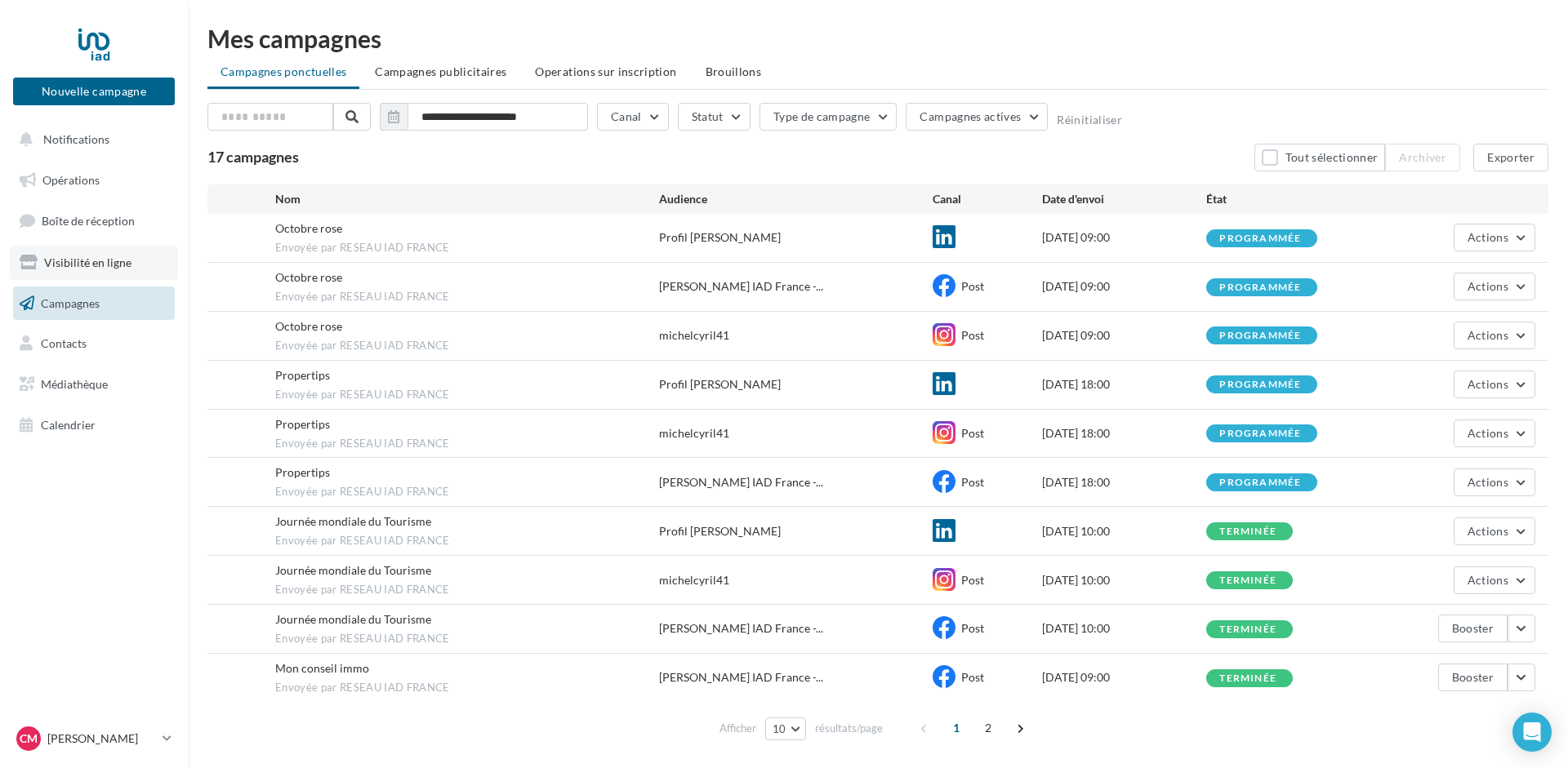
click at [89, 265] on span "Visibilité en ligne" at bounding box center [88, 262] width 88 height 14
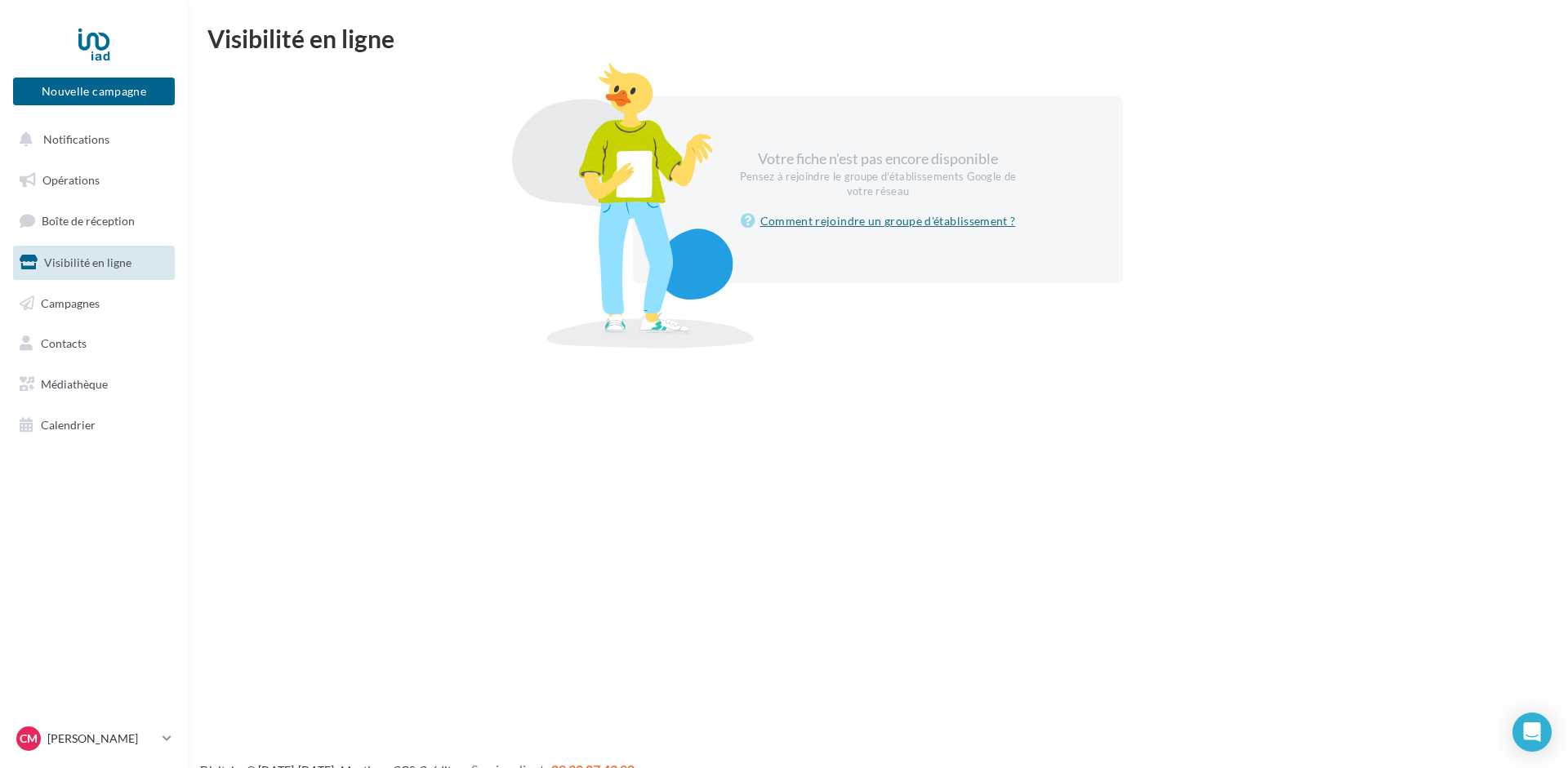
click at [901, 218] on link "Comment rejoindre un groupe d'établissement ?" at bounding box center [878, 221] width 275 height 20
click at [77, 222] on span "Boîte de réception" at bounding box center [88, 220] width 93 height 14
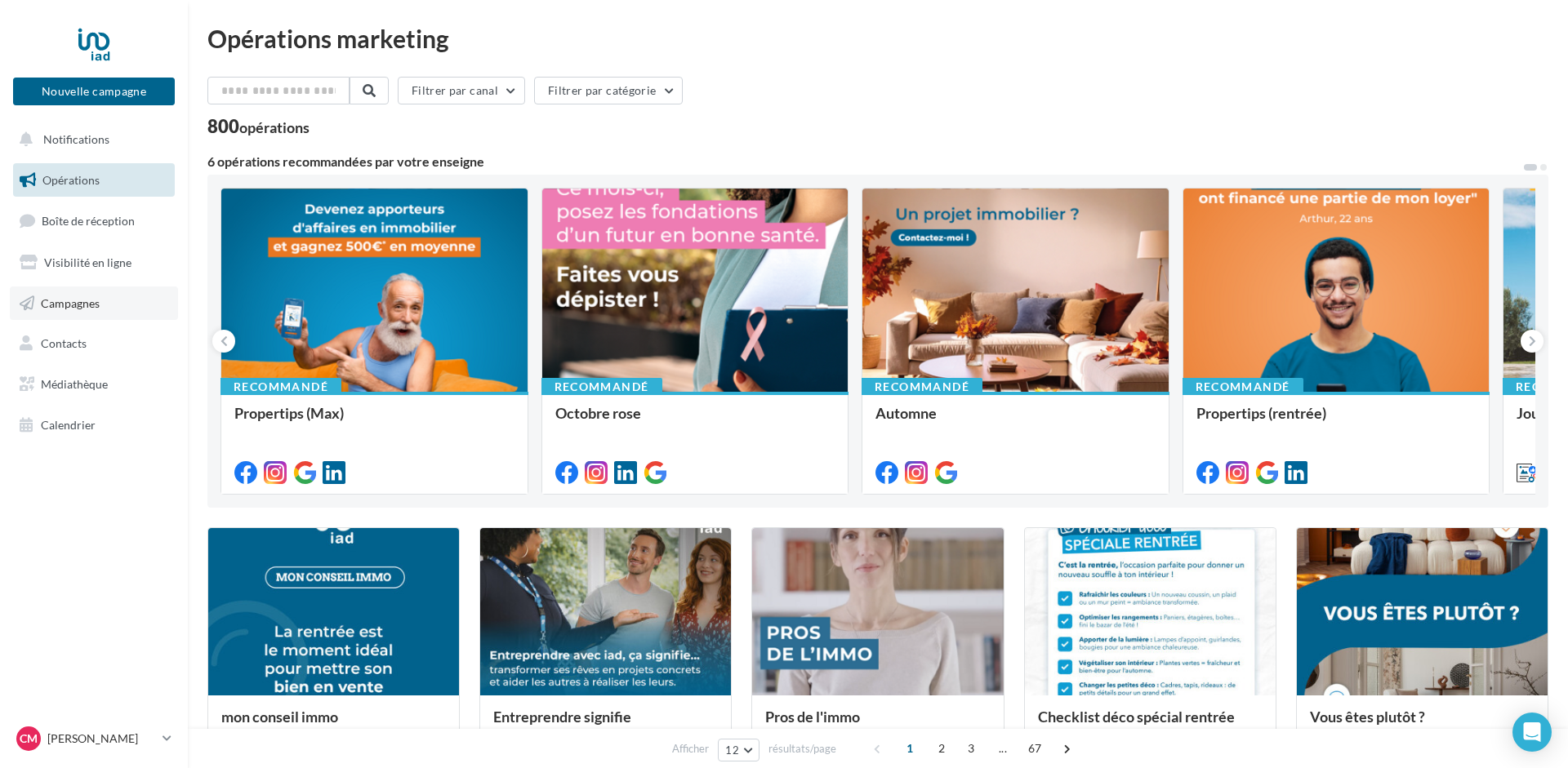
click at [83, 306] on span "Campagnes" at bounding box center [69, 302] width 59 height 14
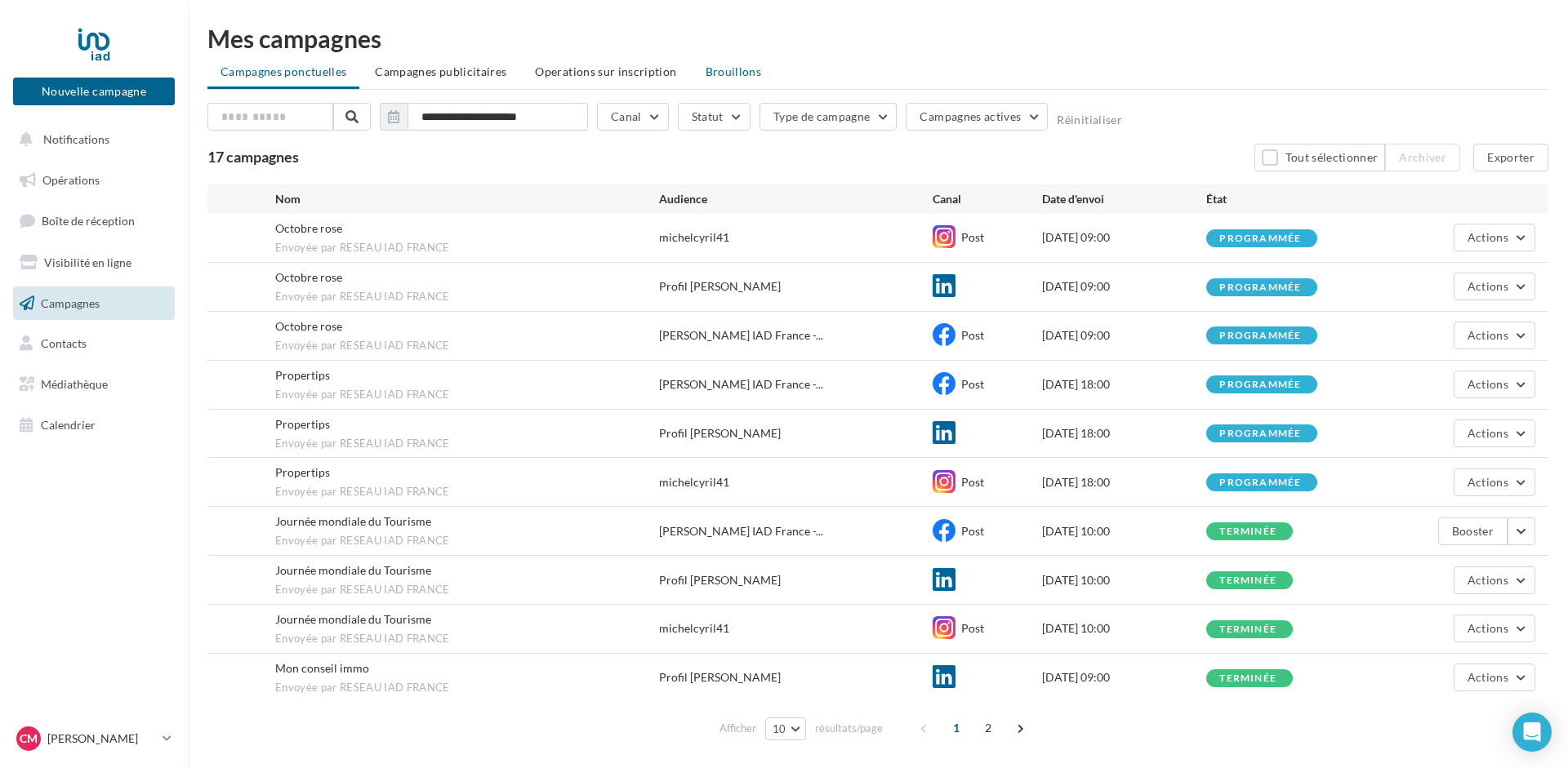
click at [707, 66] on span "Brouillons" at bounding box center [734, 71] width 56 height 14
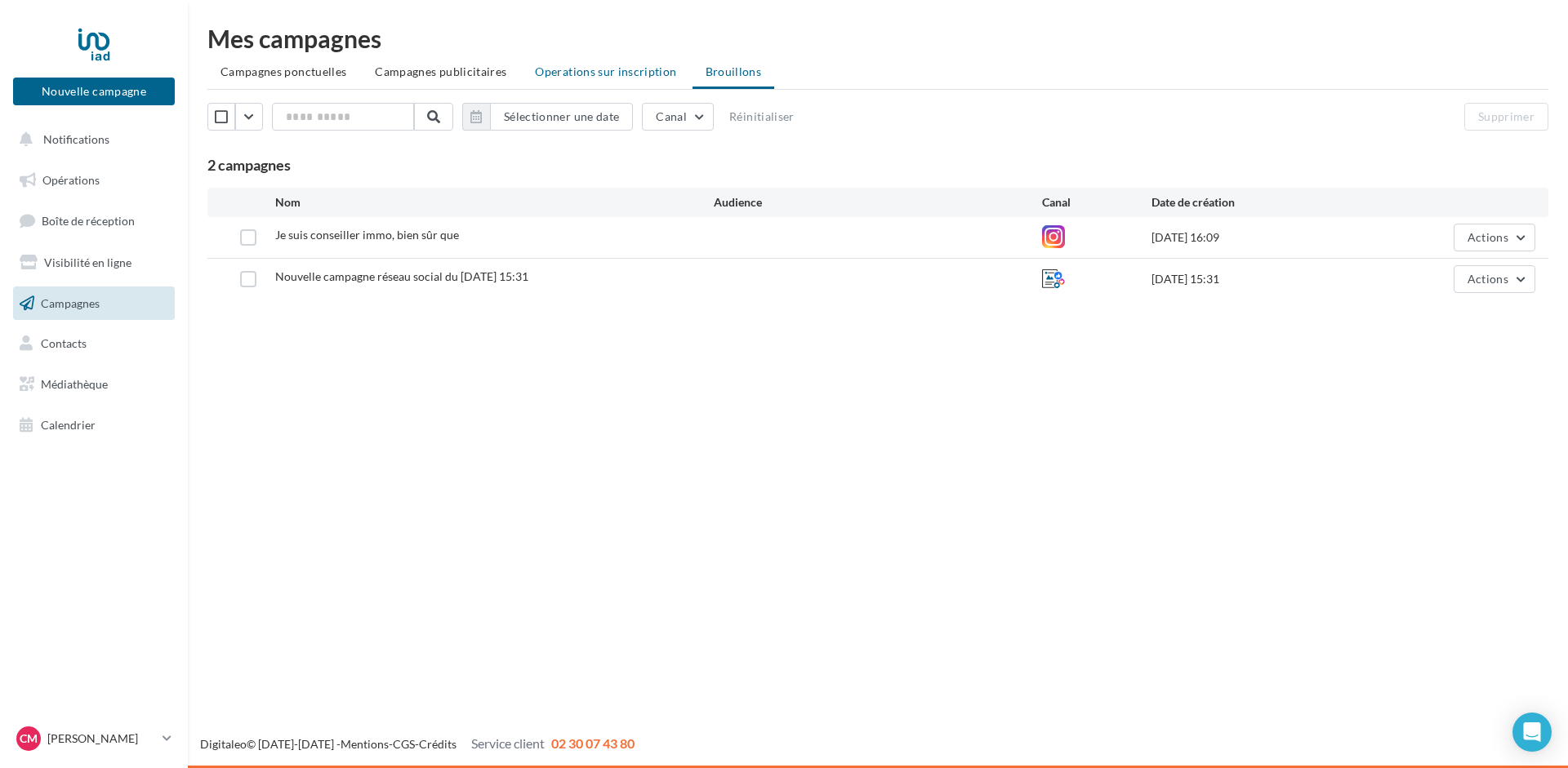
click at [562, 73] on span "Operations sur inscription" at bounding box center [606, 71] width 141 height 14
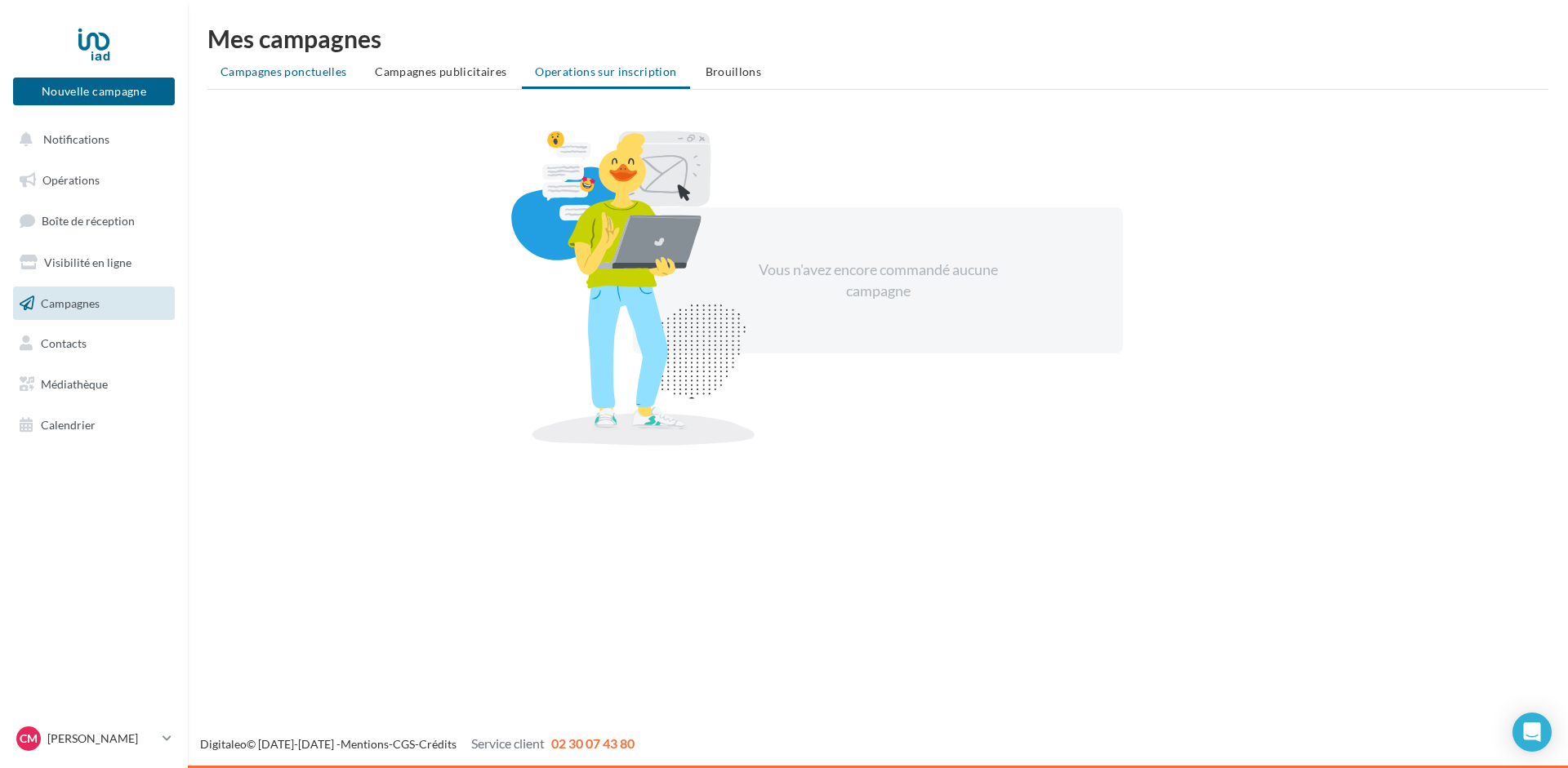
click at [314, 72] on span "Campagnes ponctuelles" at bounding box center [283, 71] width 126 height 14
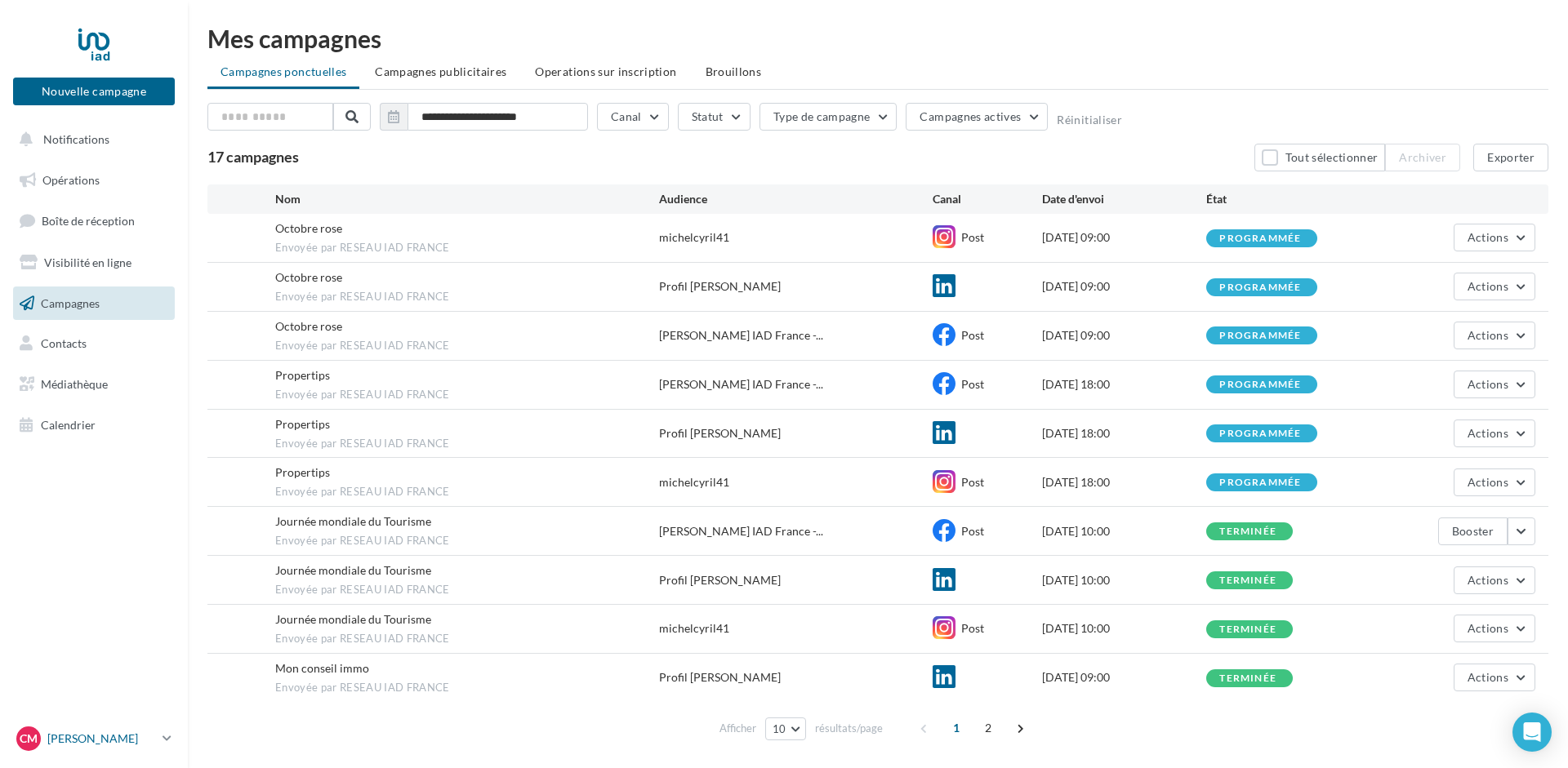
click at [104, 737] on p "[PERSON_NAME]" at bounding box center [101, 739] width 108 height 17
click at [111, 541] on link "Gérer mon compte" at bounding box center [135, 546] width 244 height 36
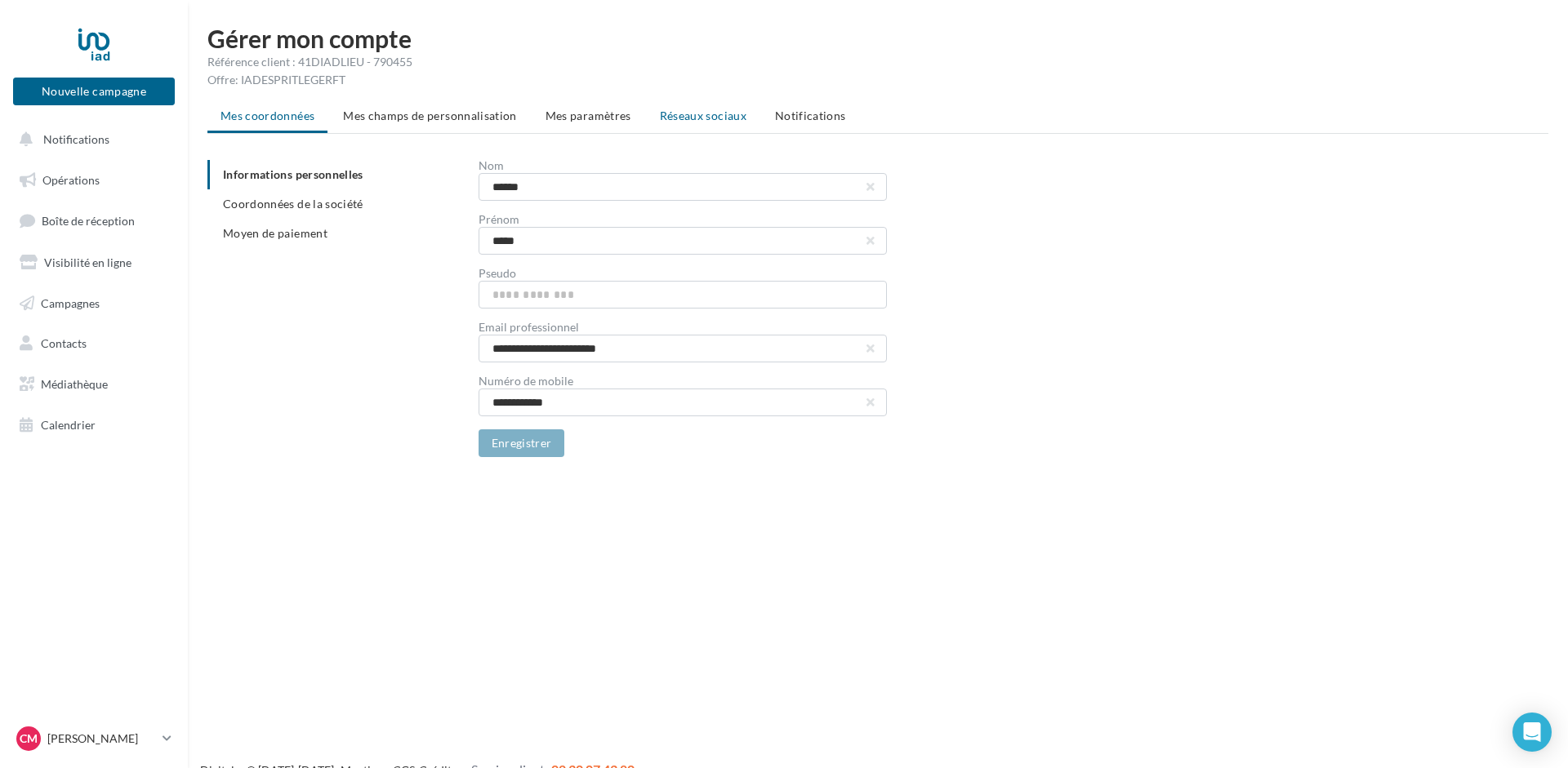
click at [698, 116] on span "Réseaux sociaux" at bounding box center [703, 115] width 87 height 14
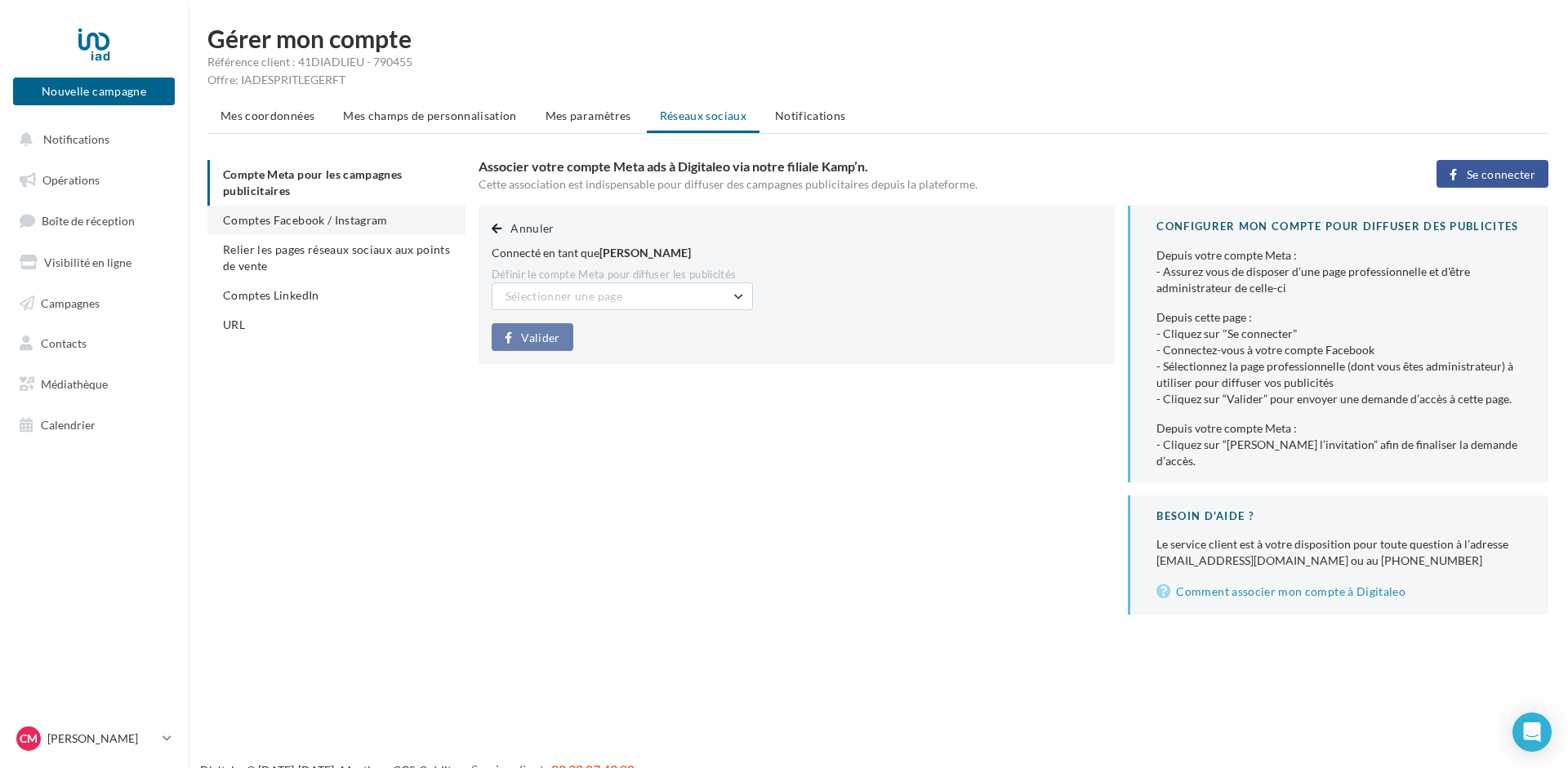
click at [300, 219] on span "Comptes Facebook / Instagram" at bounding box center [306, 220] width 165 height 14
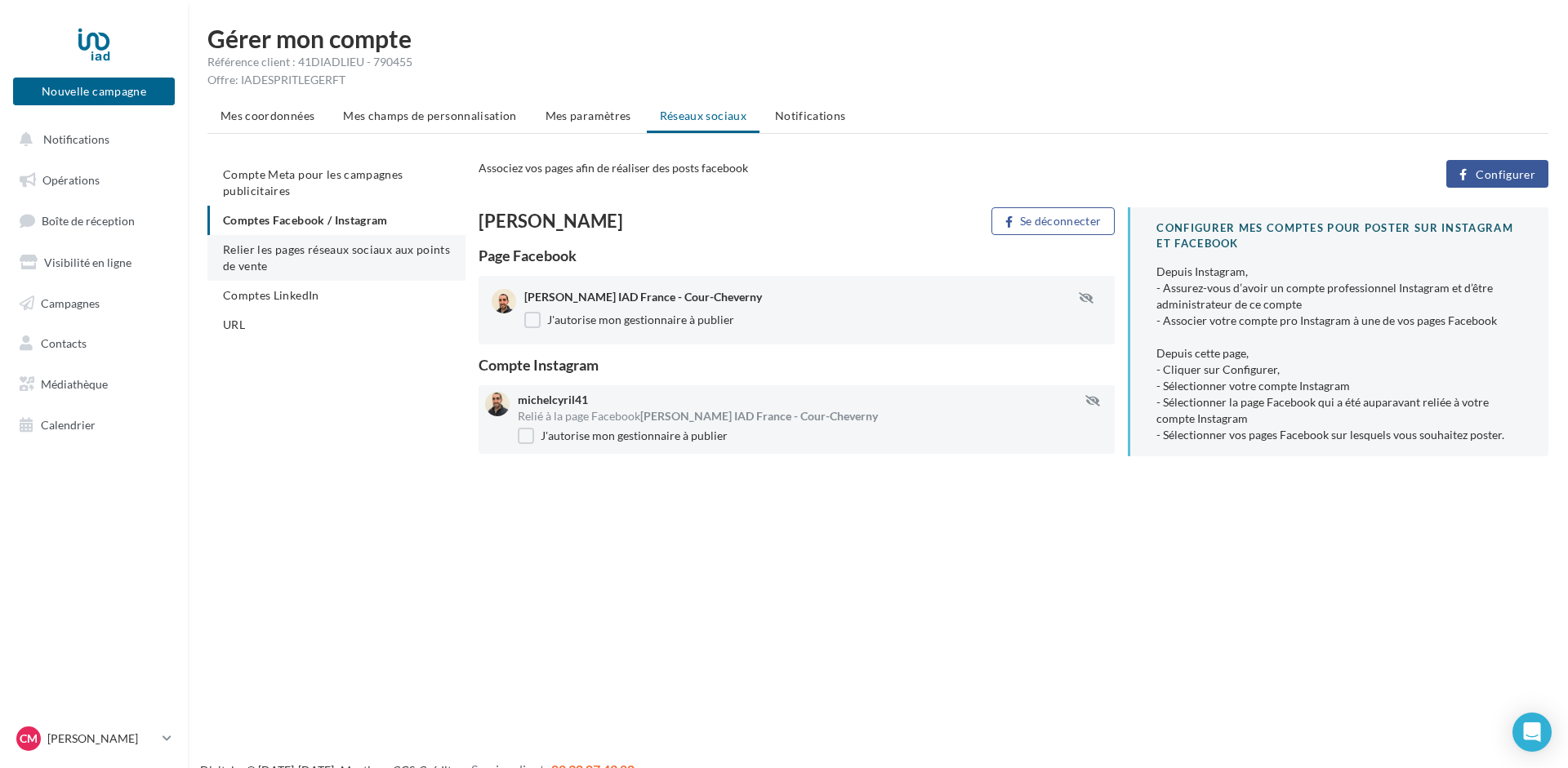
click at [294, 249] on span "Relier les pages réseaux sociaux aux points de vente" at bounding box center [336, 258] width 227 height 31
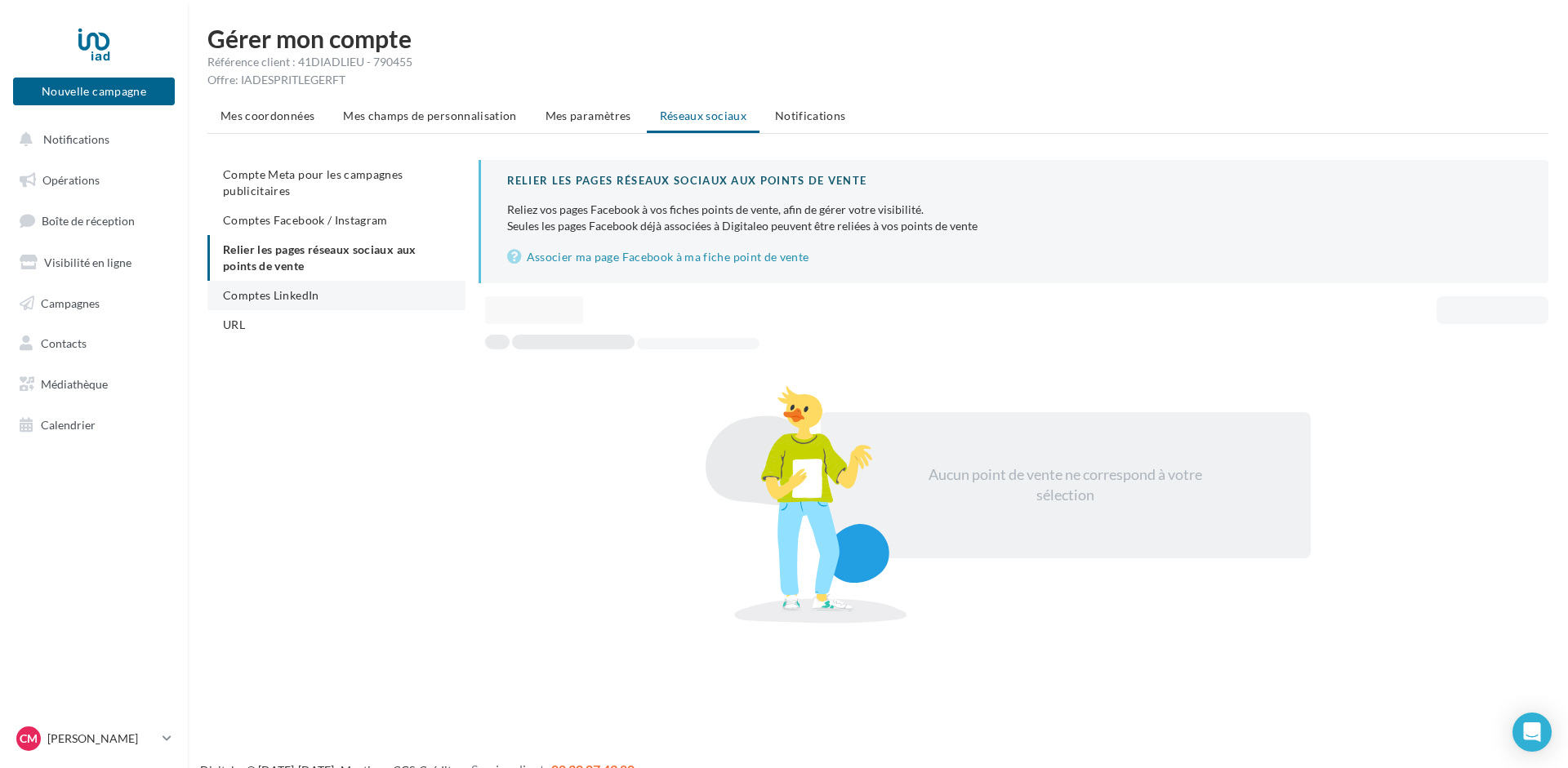
click at [273, 300] on span "Comptes LinkedIn" at bounding box center [271, 295] width 97 height 14
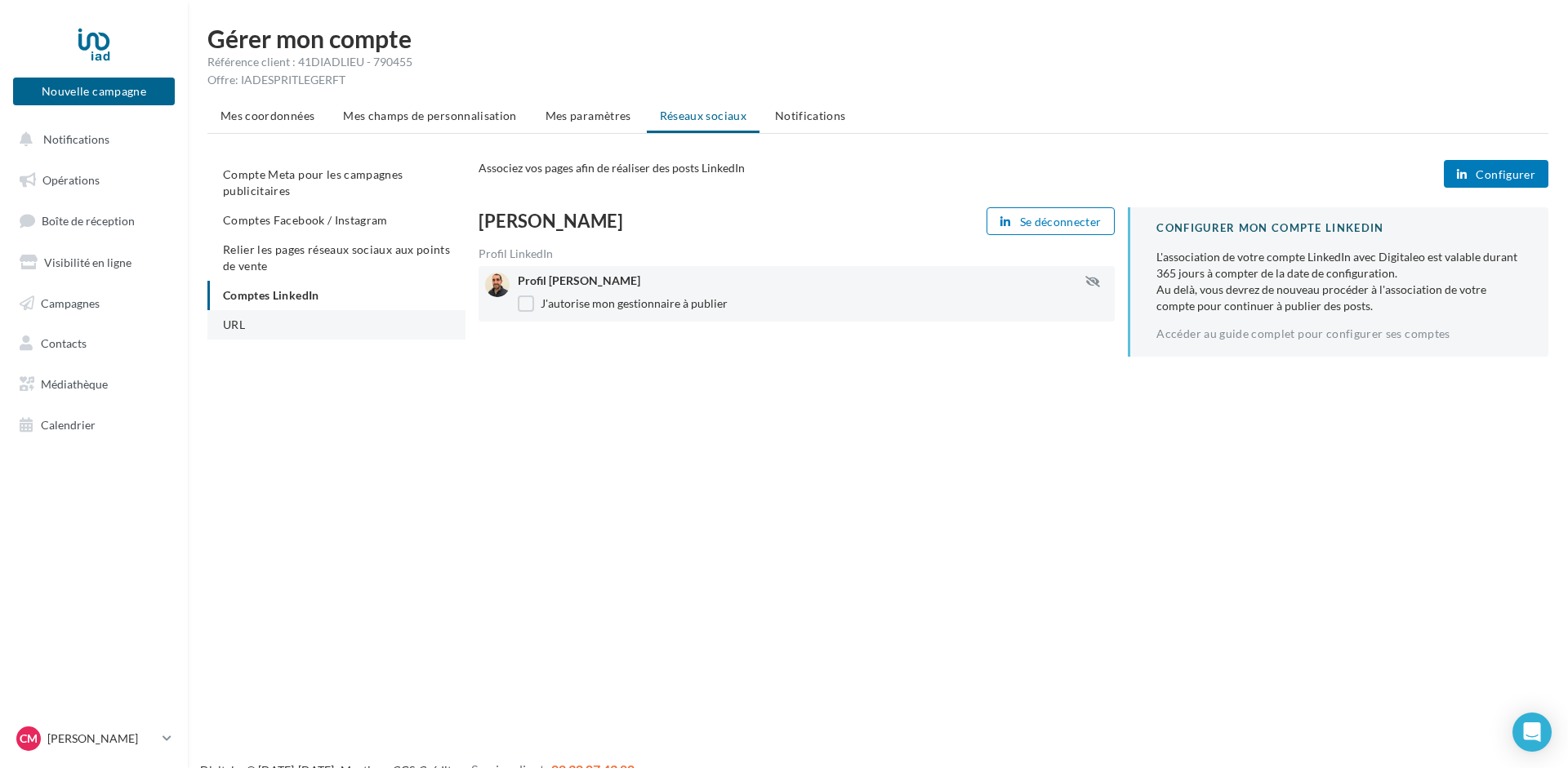
click at [250, 328] on li "URL" at bounding box center [336, 325] width 258 height 30
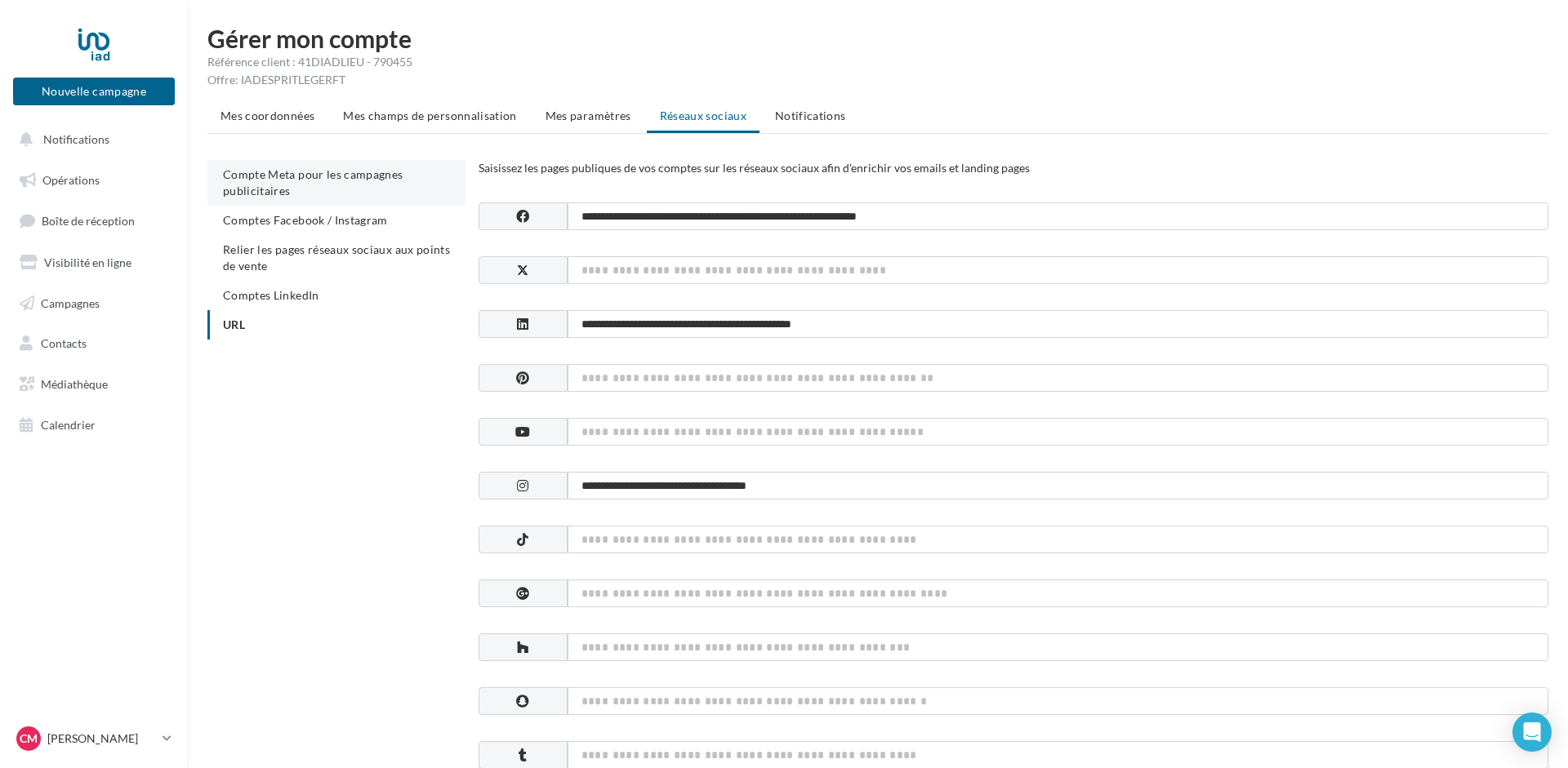
click at [306, 188] on li "Compte Meta pour les campagnes publicitaires" at bounding box center [336, 183] width 258 height 45
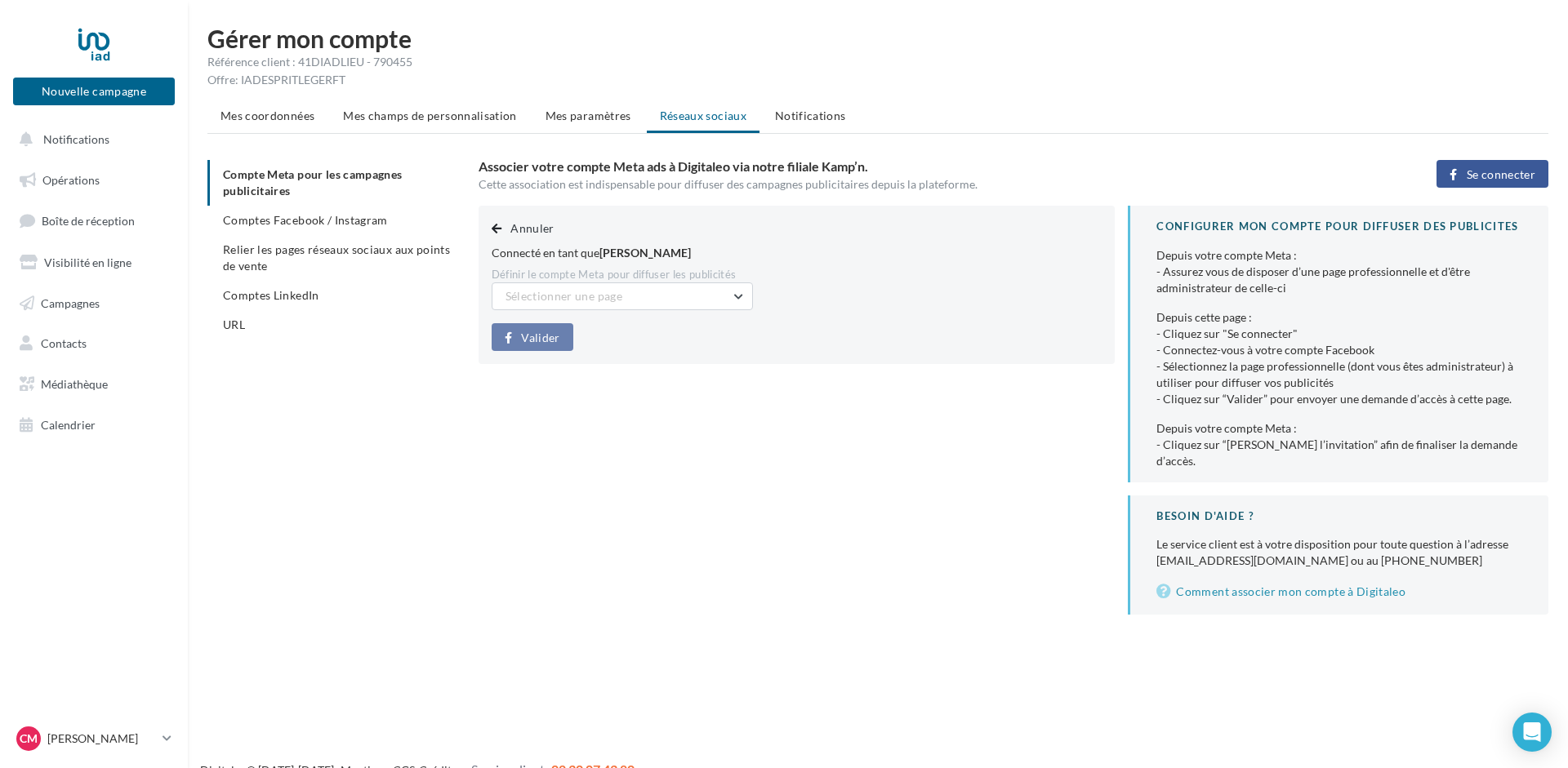
drag, startPoint x: 306, startPoint y: 215, endPoint x: 326, endPoint y: 444, distance: 229.9
click at [326, 444] on div "Compte Meta pour les campagnes publicitaires Comptes Facebook / Instagram Relie…" at bounding box center [884, 387] width 1354 height 455
click at [379, 456] on div "Compte Meta pour les campagnes publicitaires Comptes Facebook / Instagram Relie…" at bounding box center [884, 387] width 1354 height 455
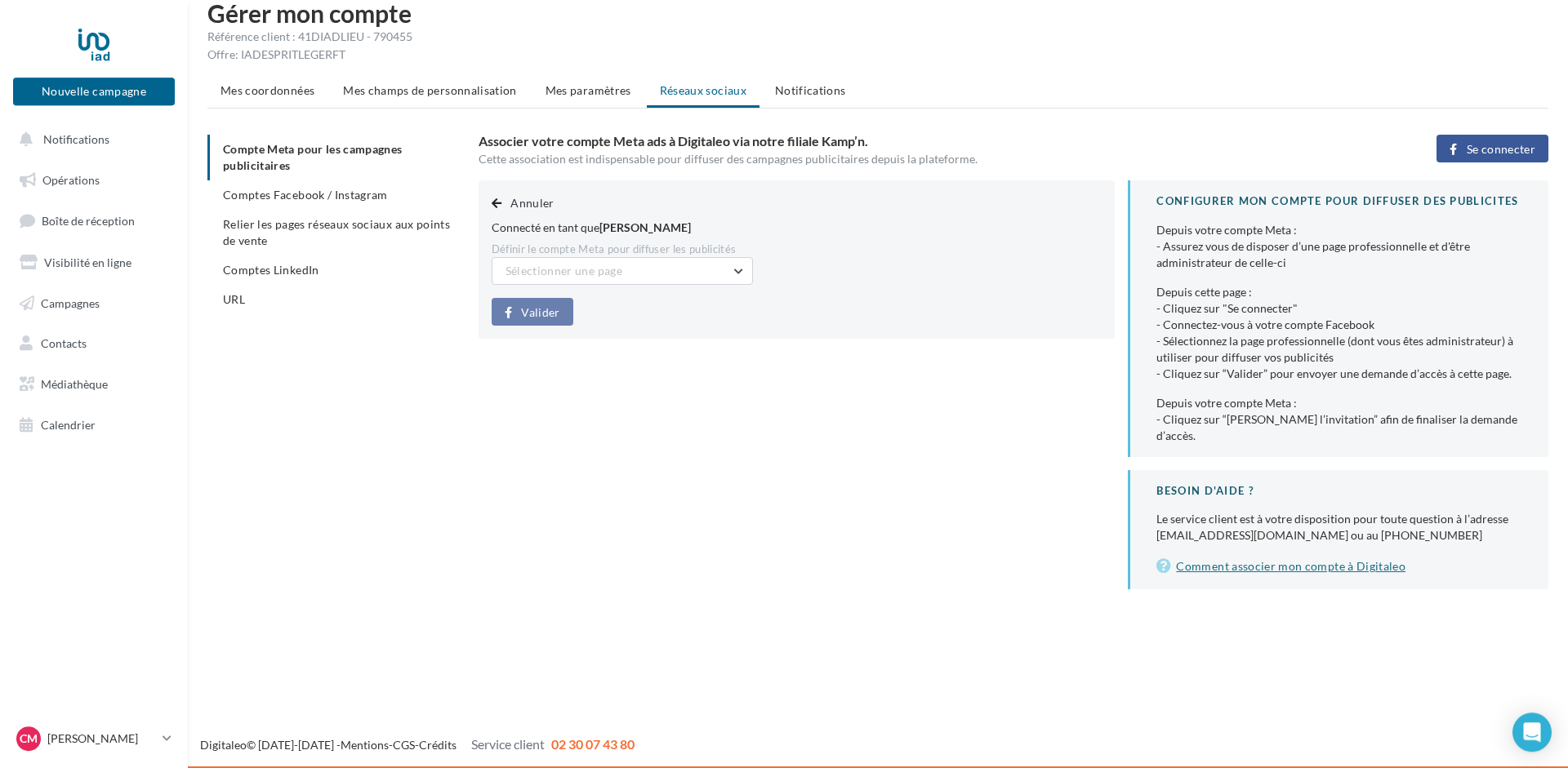
scroll to position [26, 0]
click at [289, 229] on span "Relier les pages réseaux sociaux aux points de vente" at bounding box center [336, 231] width 227 height 31
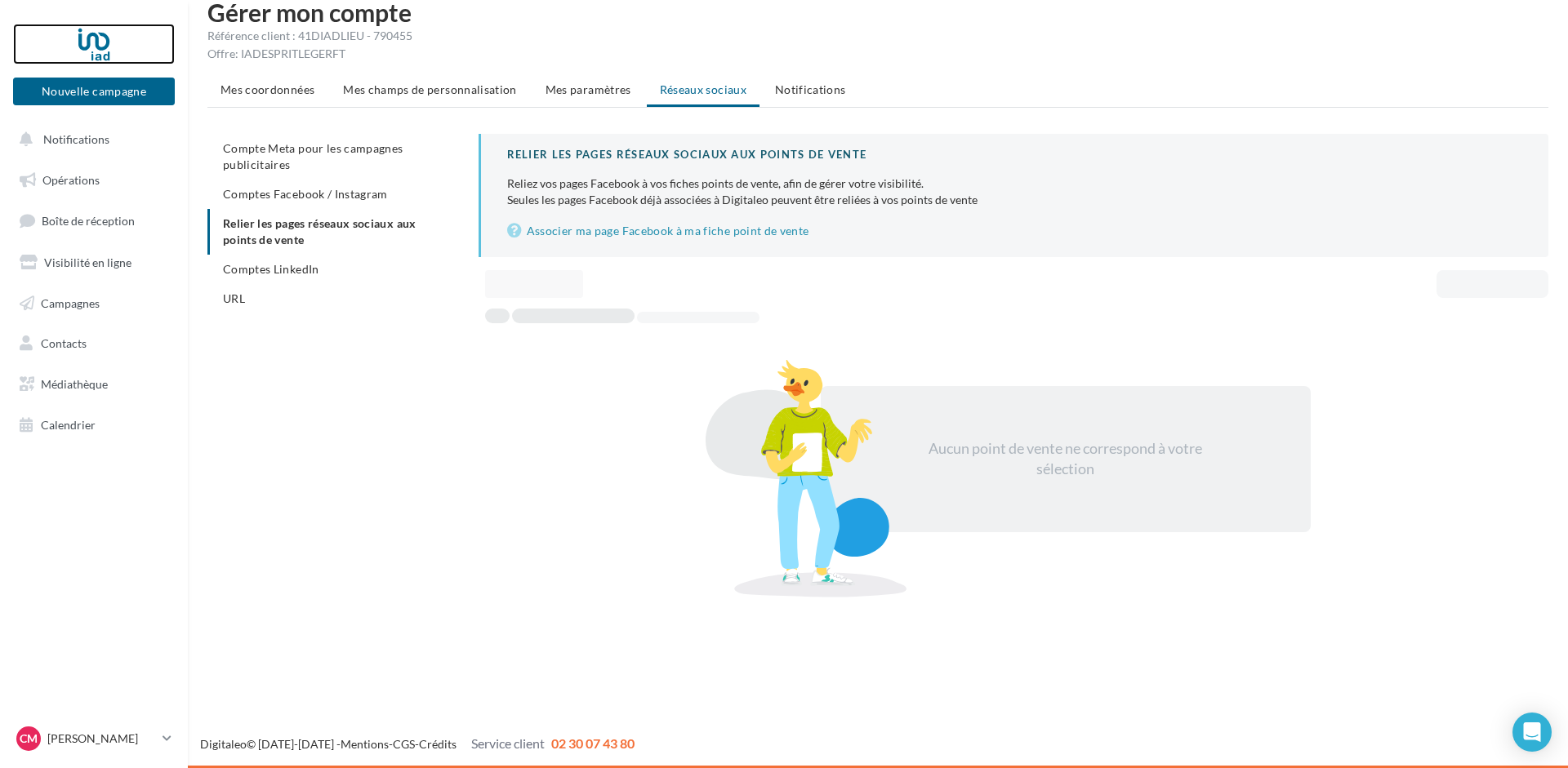
click at [86, 42] on div at bounding box center [94, 44] width 131 height 40
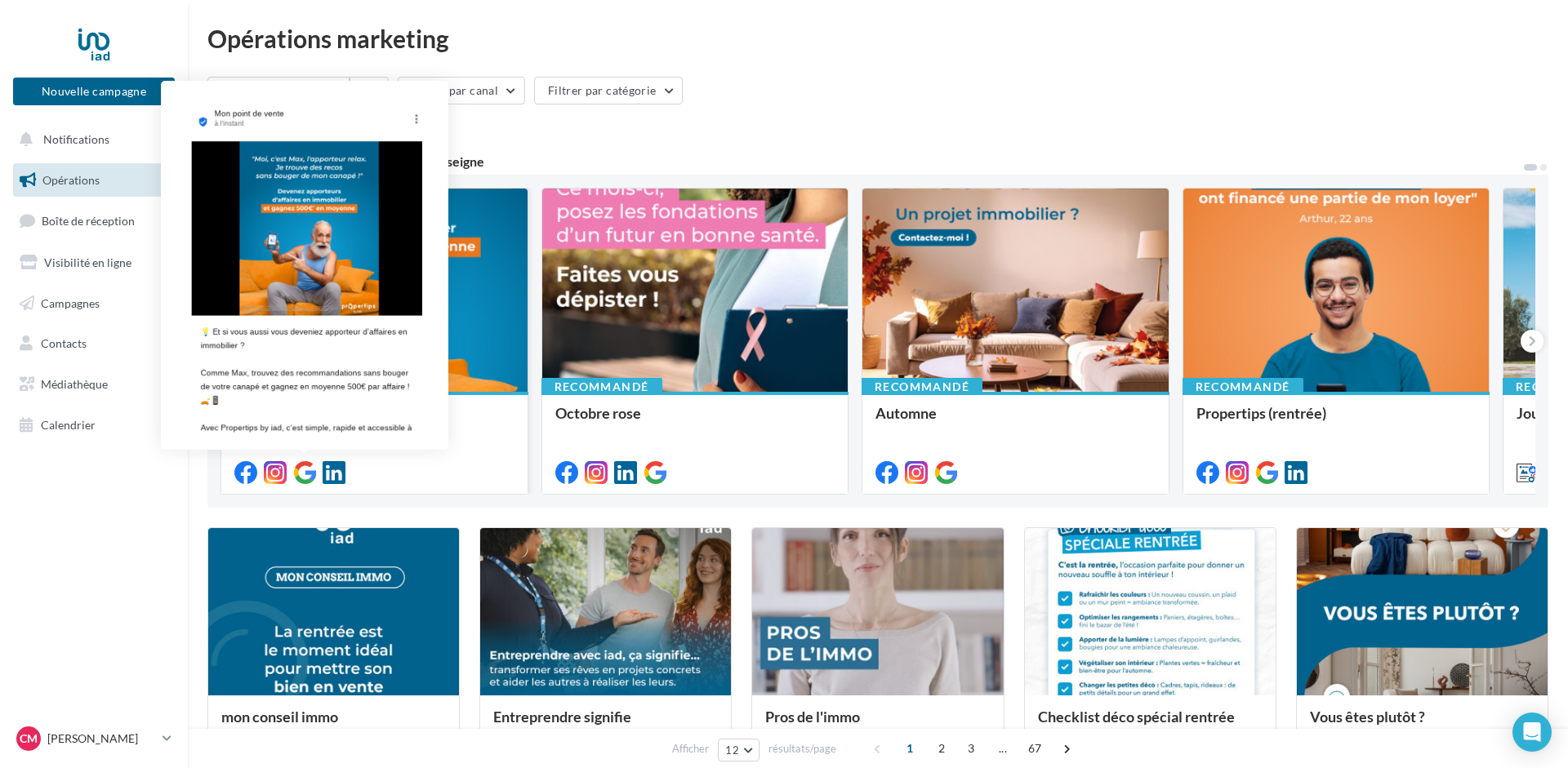
click at [307, 470] on icon at bounding box center [305, 473] width 23 height 23
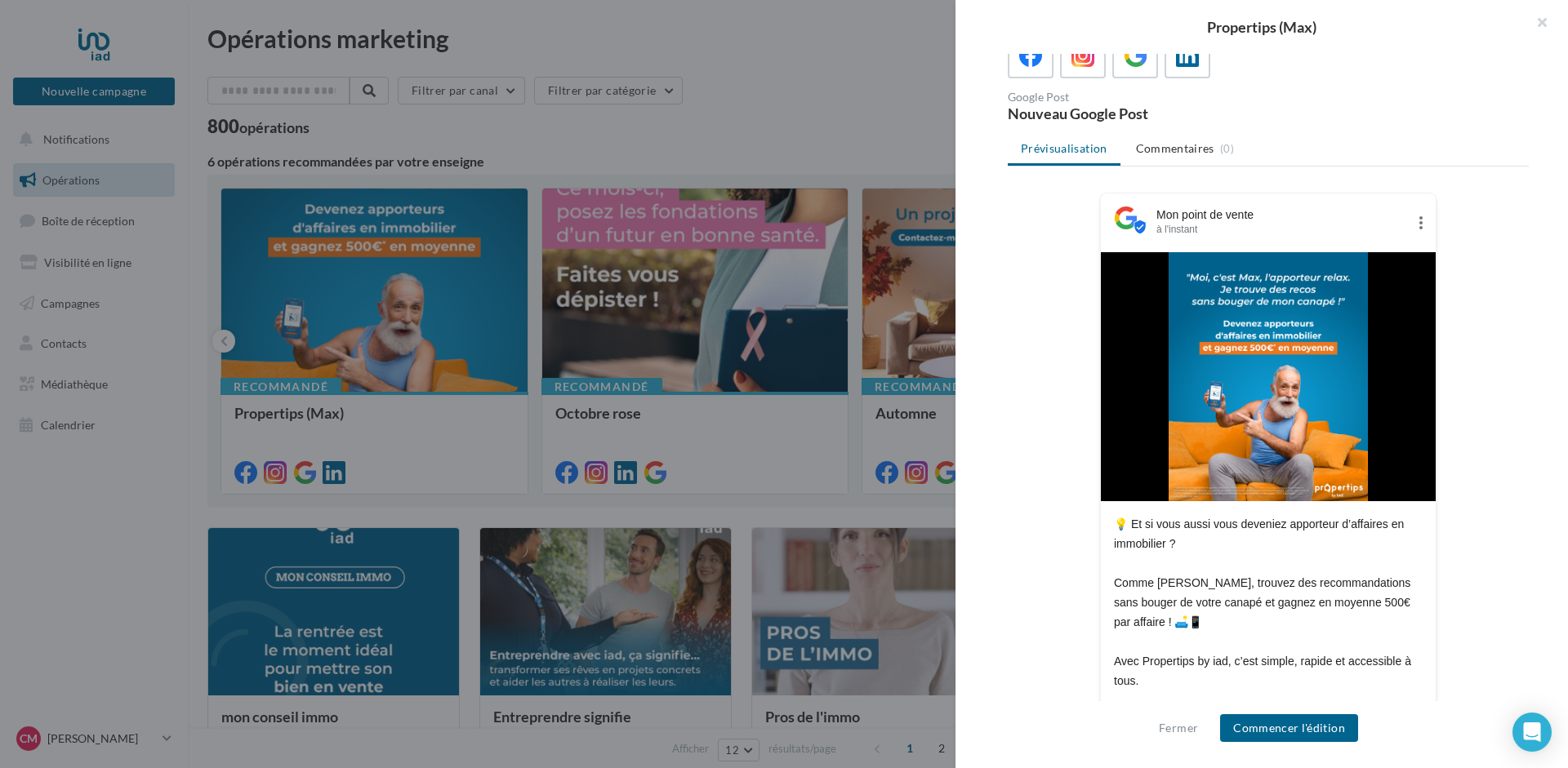
scroll to position [145, 0]
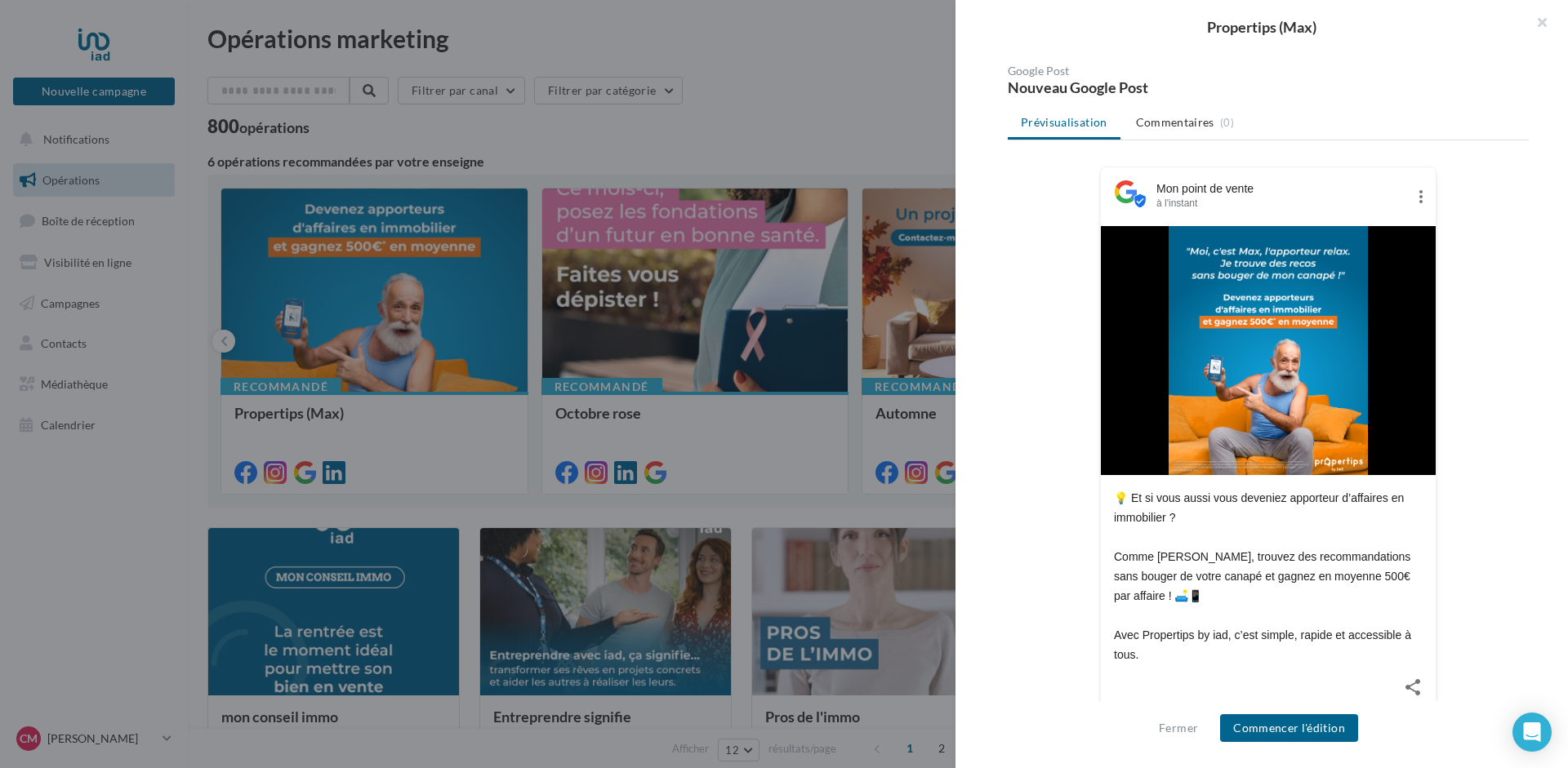
click at [1419, 197] on icon at bounding box center [1421, 197] width 3 height 13
click at [1419, 195] on icon at bounding box center [1421, 197] width 20 height 20
drag, startPoint x: 1256, startPoint y: 187, endPoint x: 1157, endPoint y: 193, distance: 99.2
click at [1155, 194] on div "Mon point de vente à l'instant" at bounding box center [1268, 197] width 335 height 59
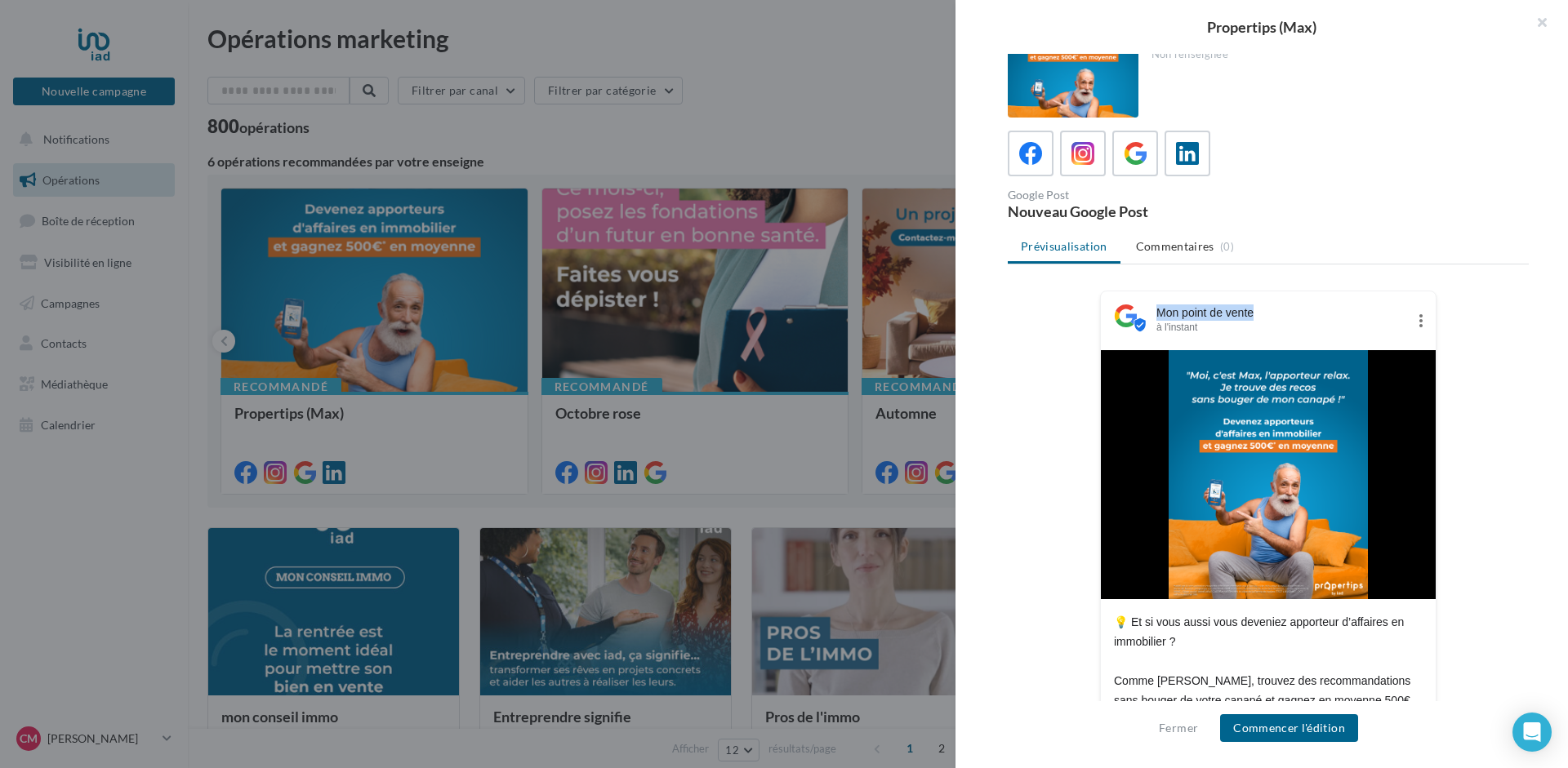
scroll to position [0, 0]
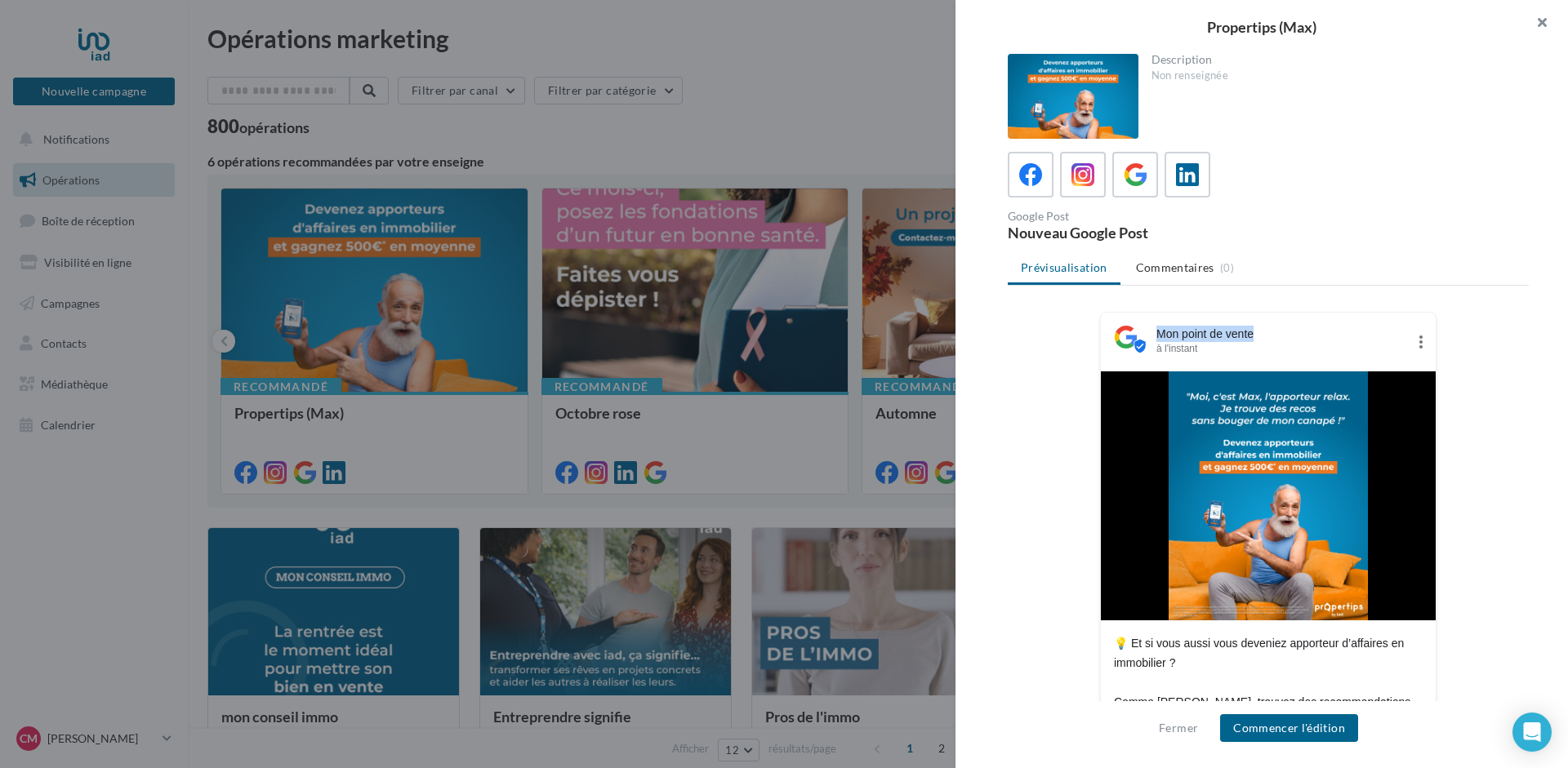
click at [1541, 21] on button "button" at bounding box center [1535, 24] width 65 height 49
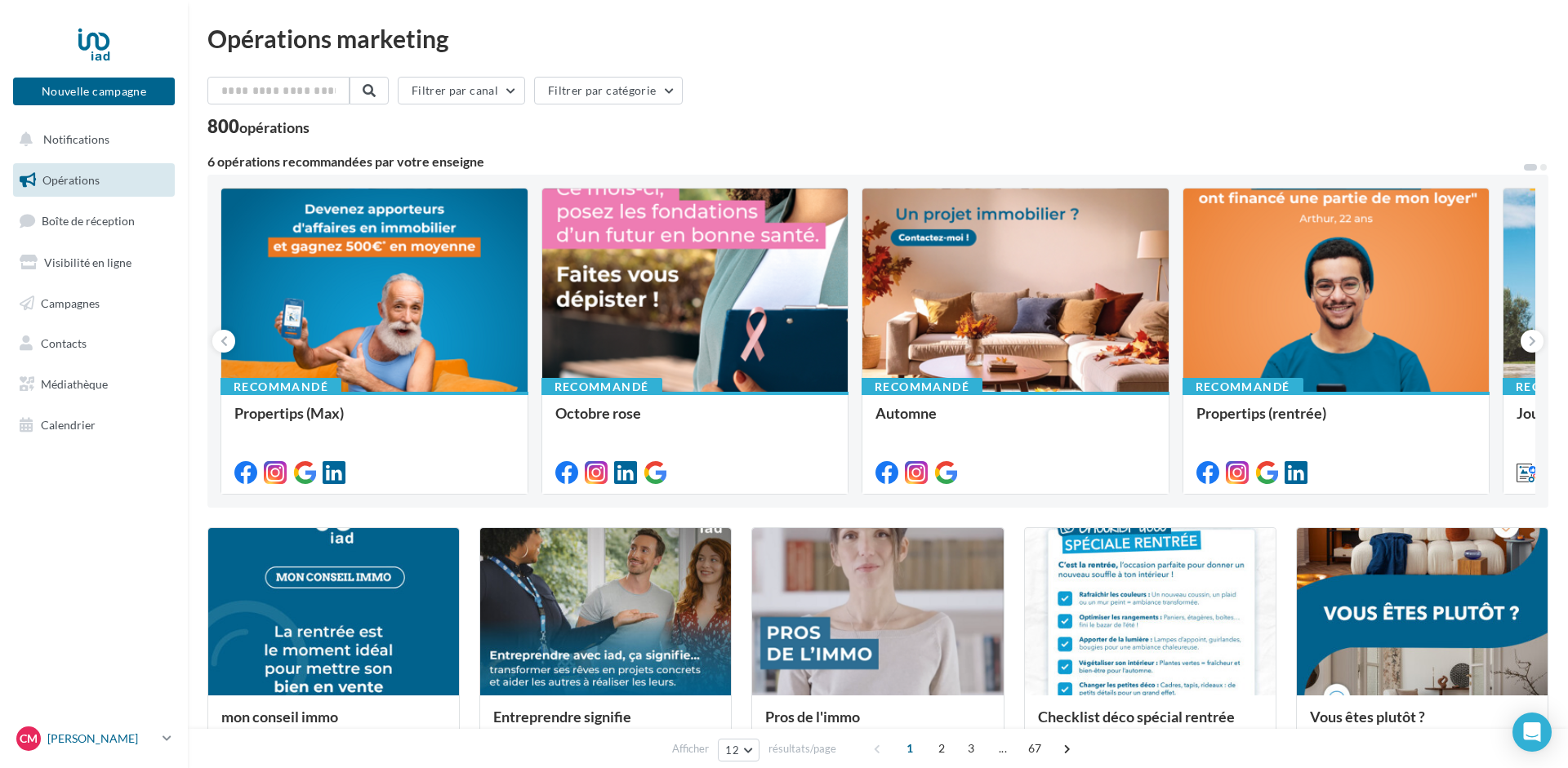
click at [104, 742] on p "[PERSON_NAME]" at bounding box center [101, 739] width 108 height 17
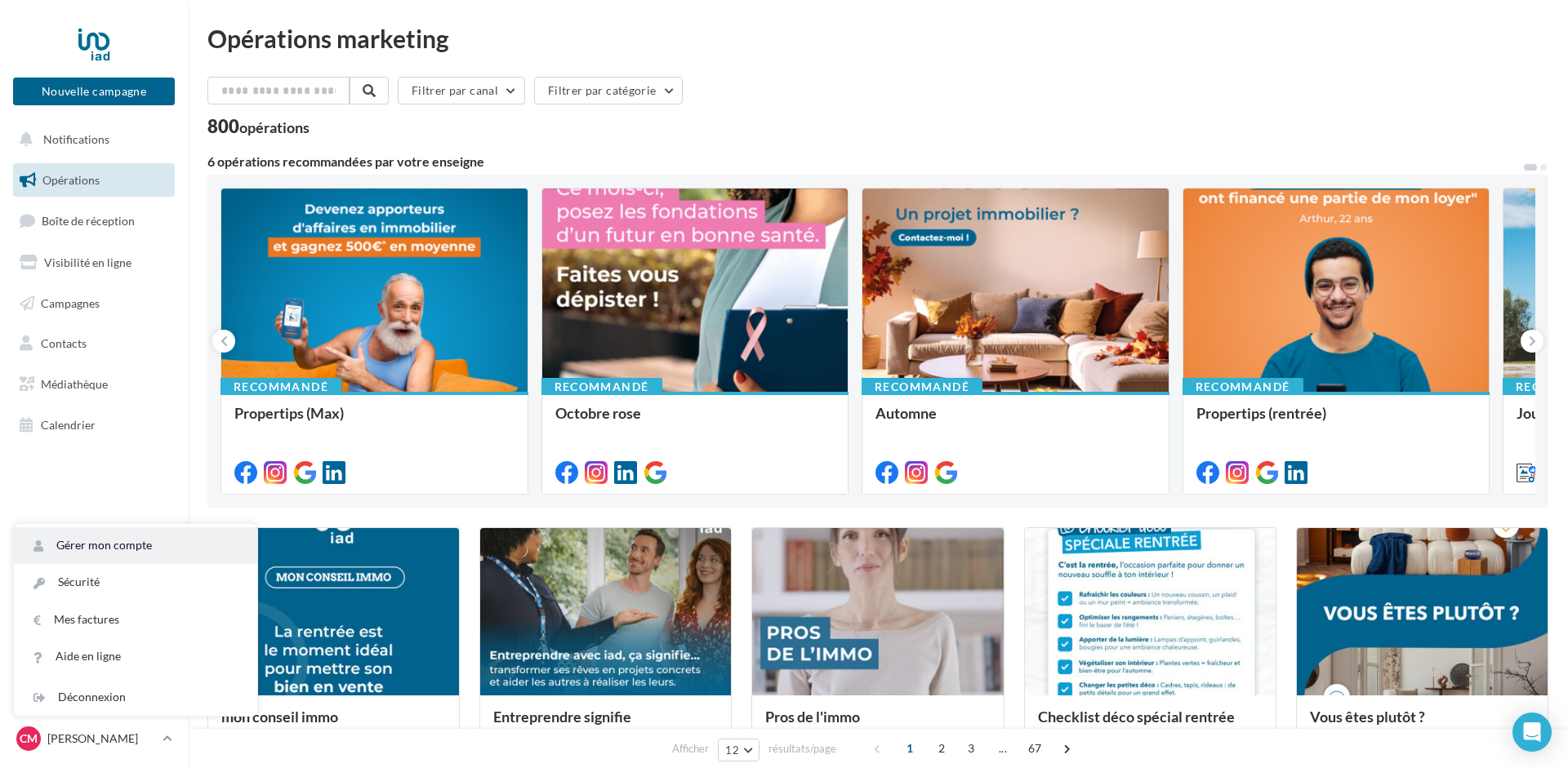
click at [132, 540] on link "Gérer mon compte" at bounding box center [135, 546] width 244 height 36
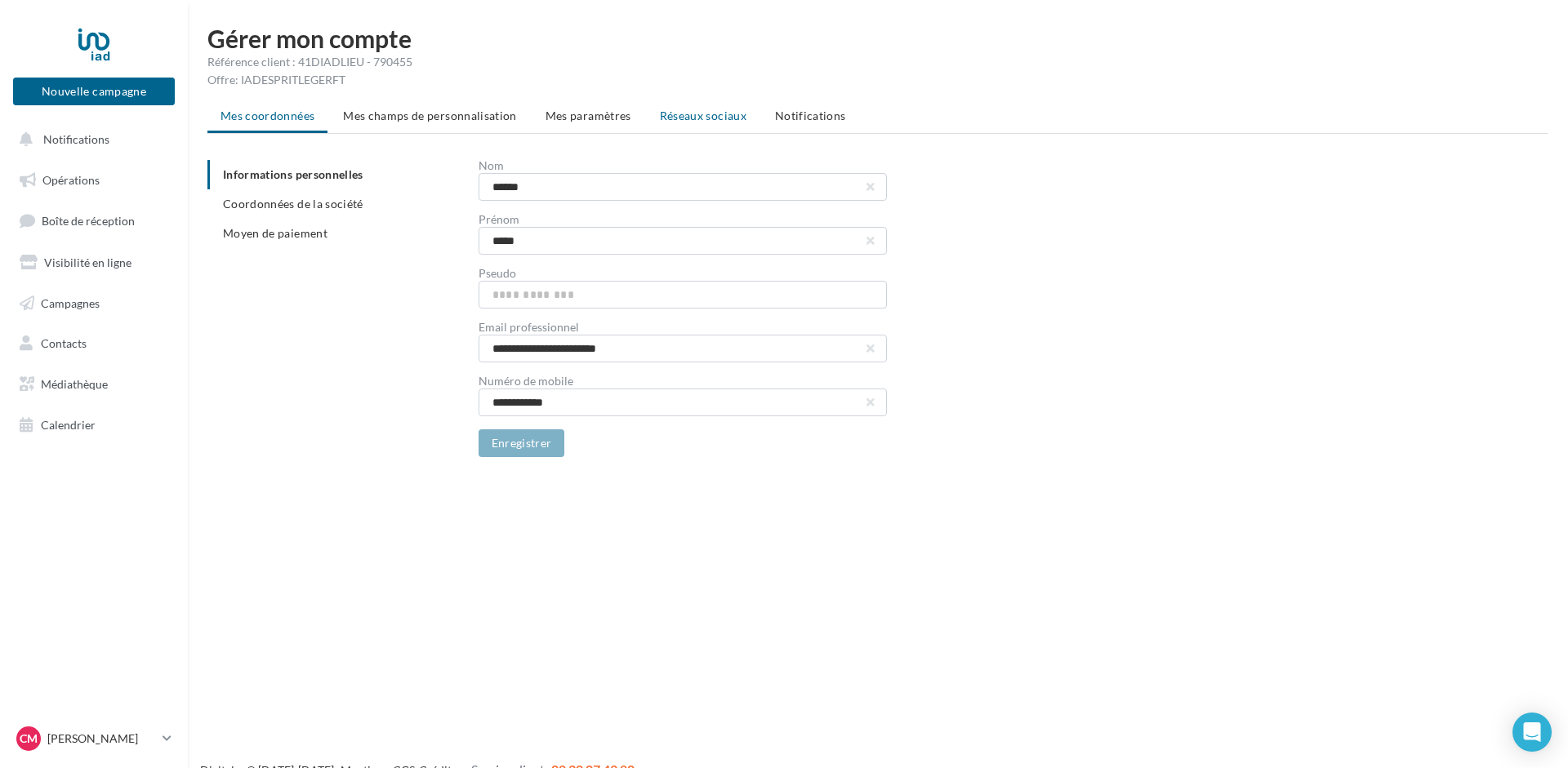
click at [695, 124] on li "Réseaux sociaux" at bounding box center [703, 116] width 112 height 30
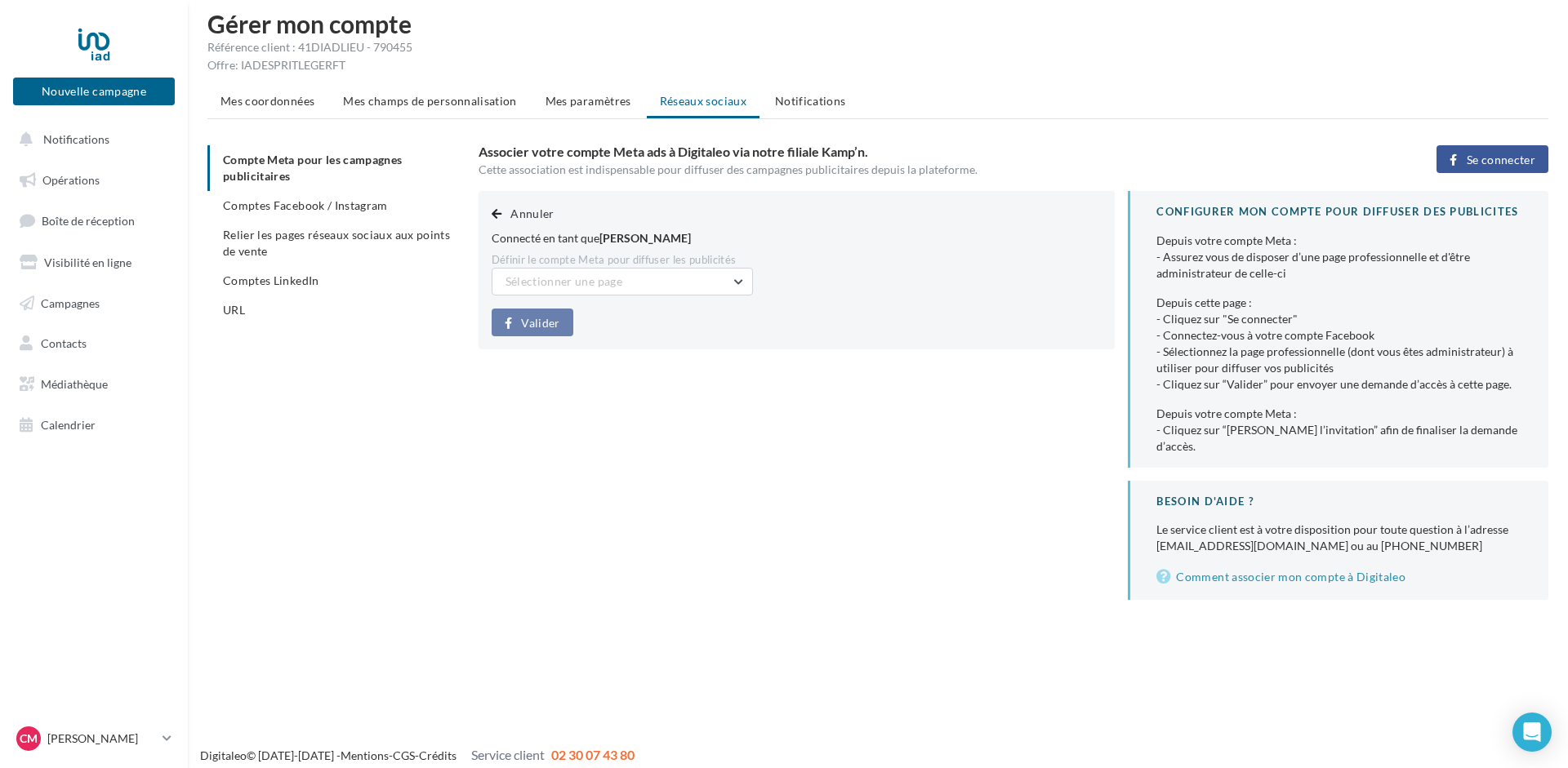
scroll to position [26, 0]
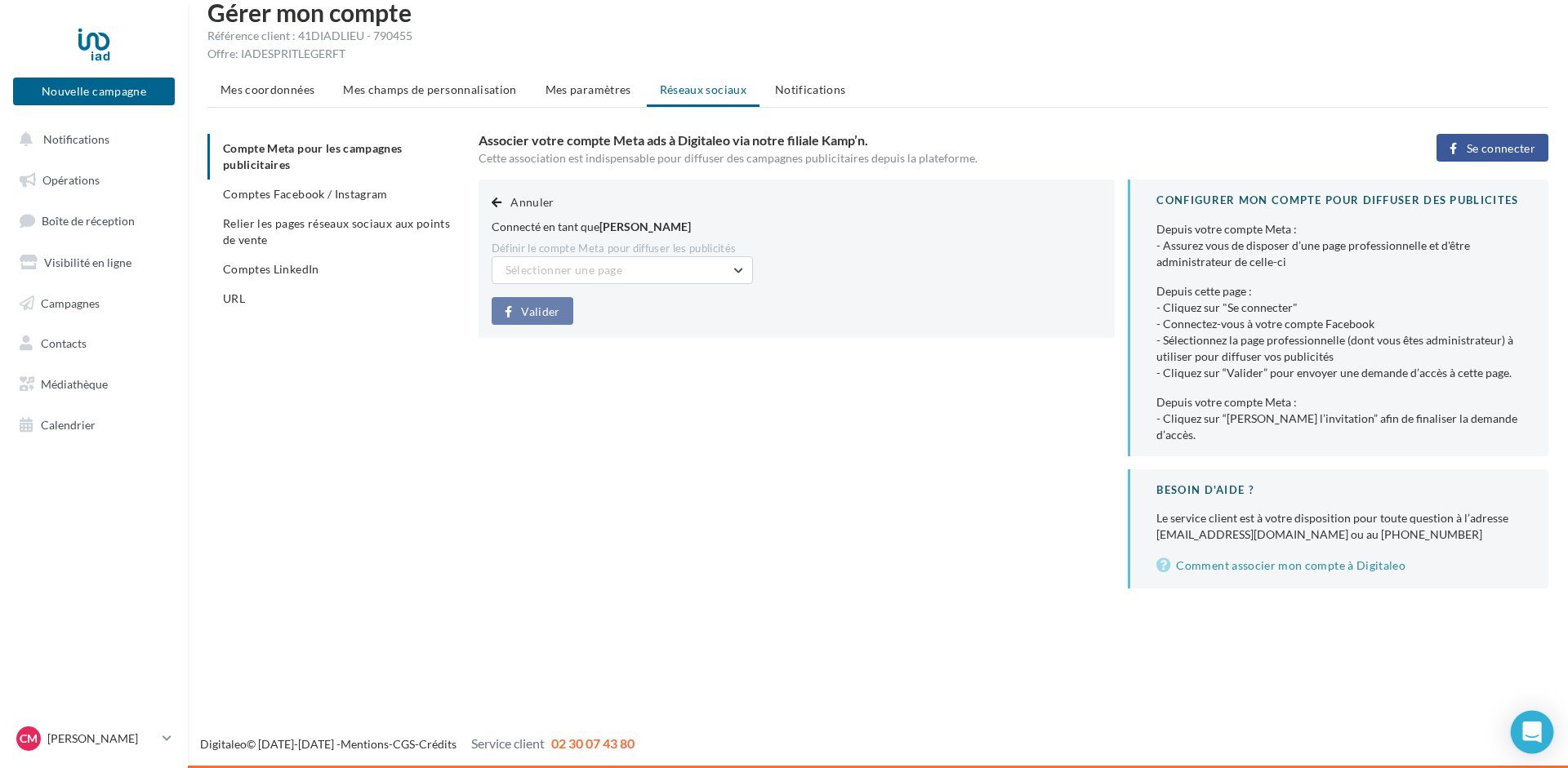
click at [1536, 739] on icon "Open Intercom Messenger" at bounding box center [1532, 732] width 19 height 21
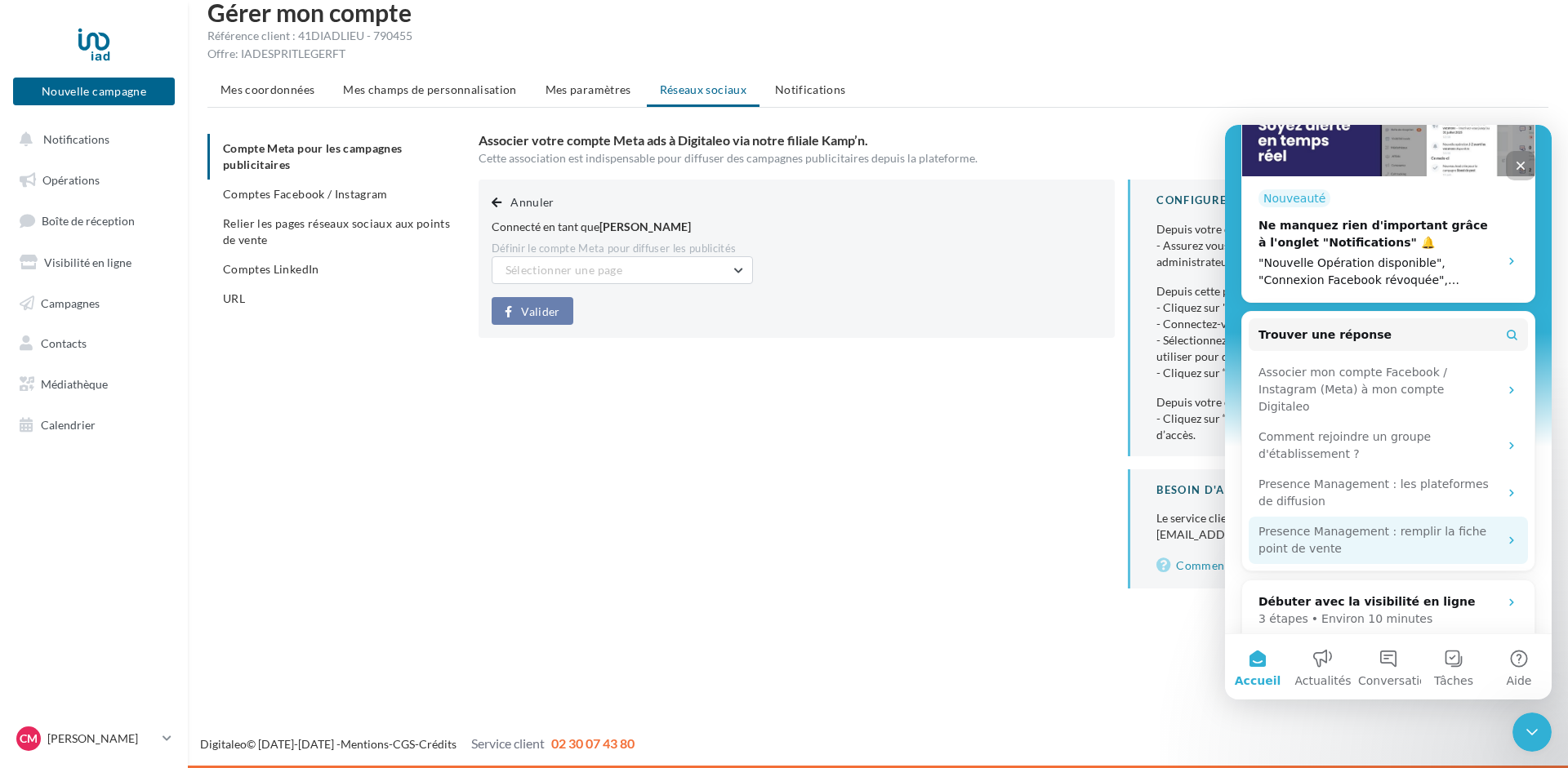
scroll to position [408, 0]
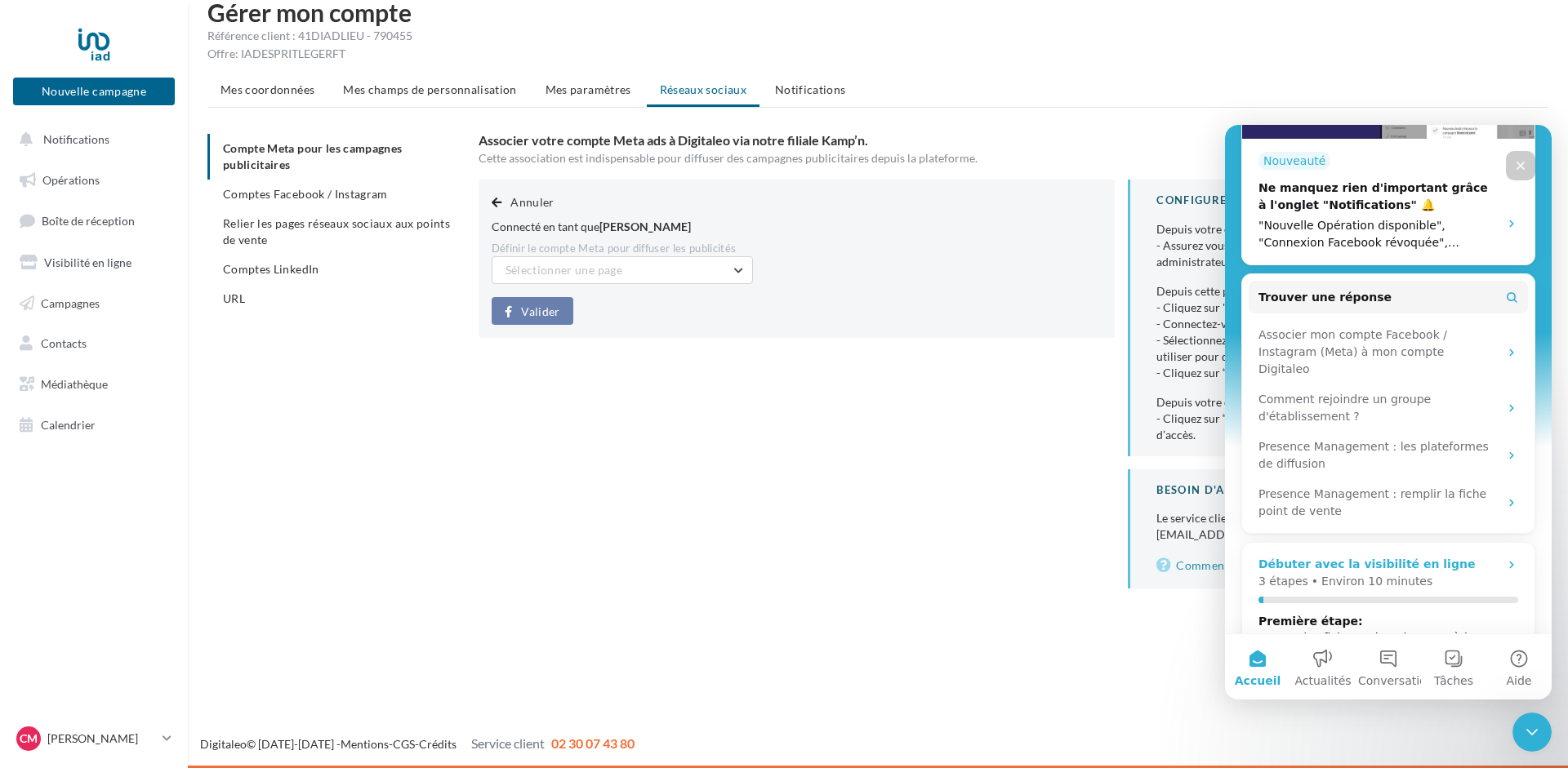
click at [1315, 629] on div "Mettre des fiches points de vente à jour" at bounding box center [1372, 638] width 228 height 17
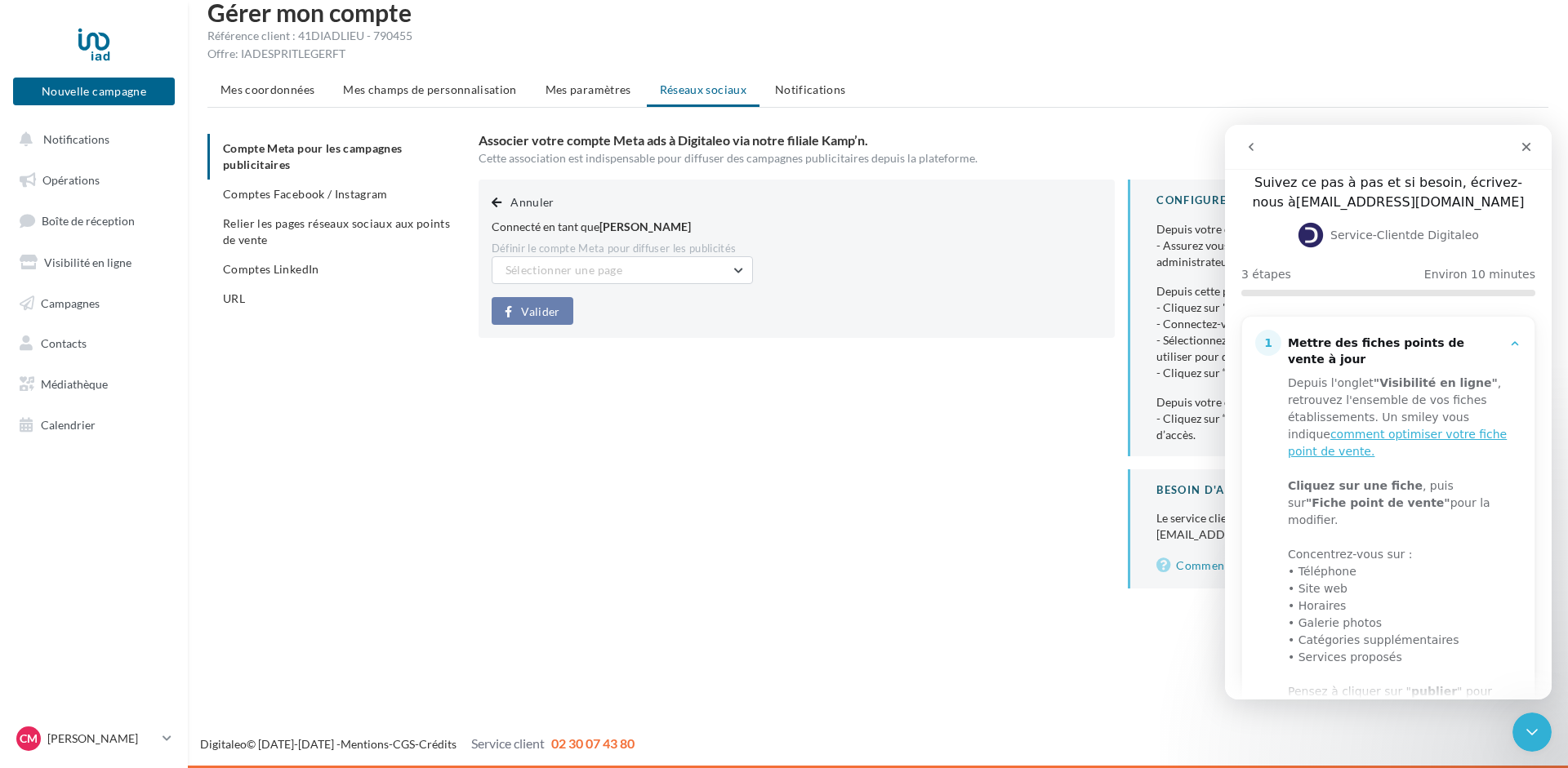
scroll to position [0, 0]
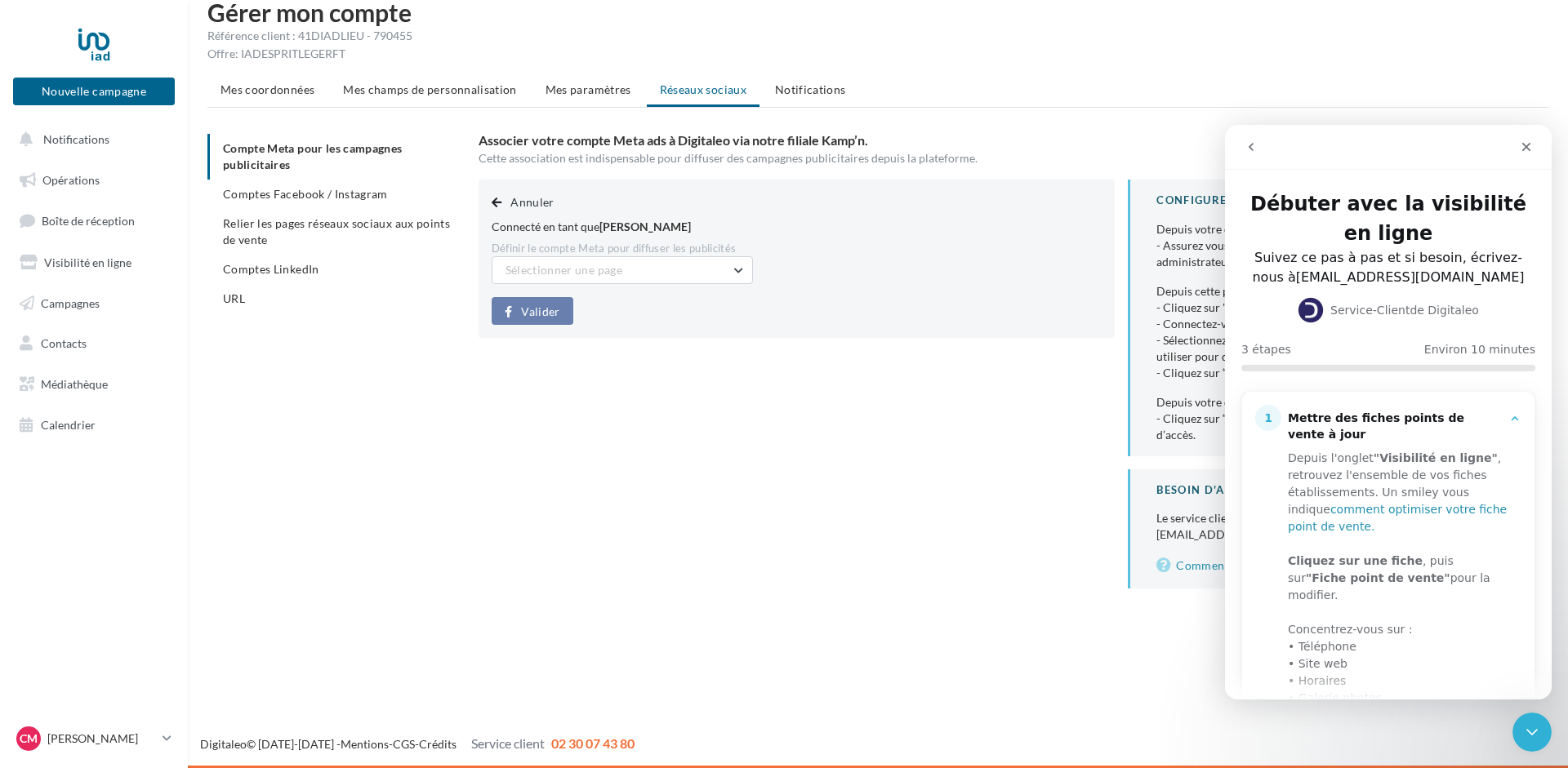
click at [1401, 503] on link "comment optimiser votre fiche point de vente." at bounding box center [1397, 518] width 219 height 31
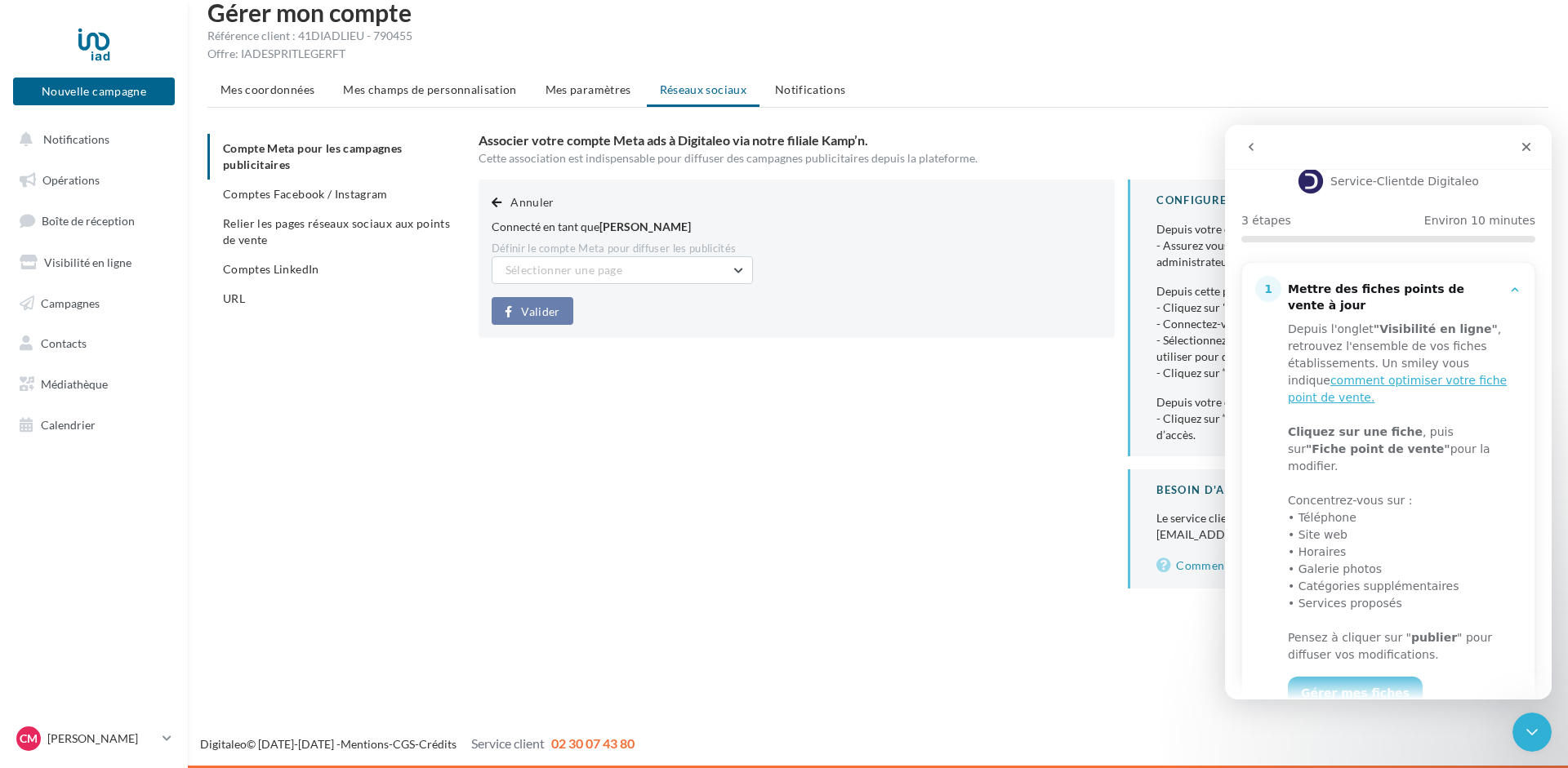
scroll to position [309, 0]
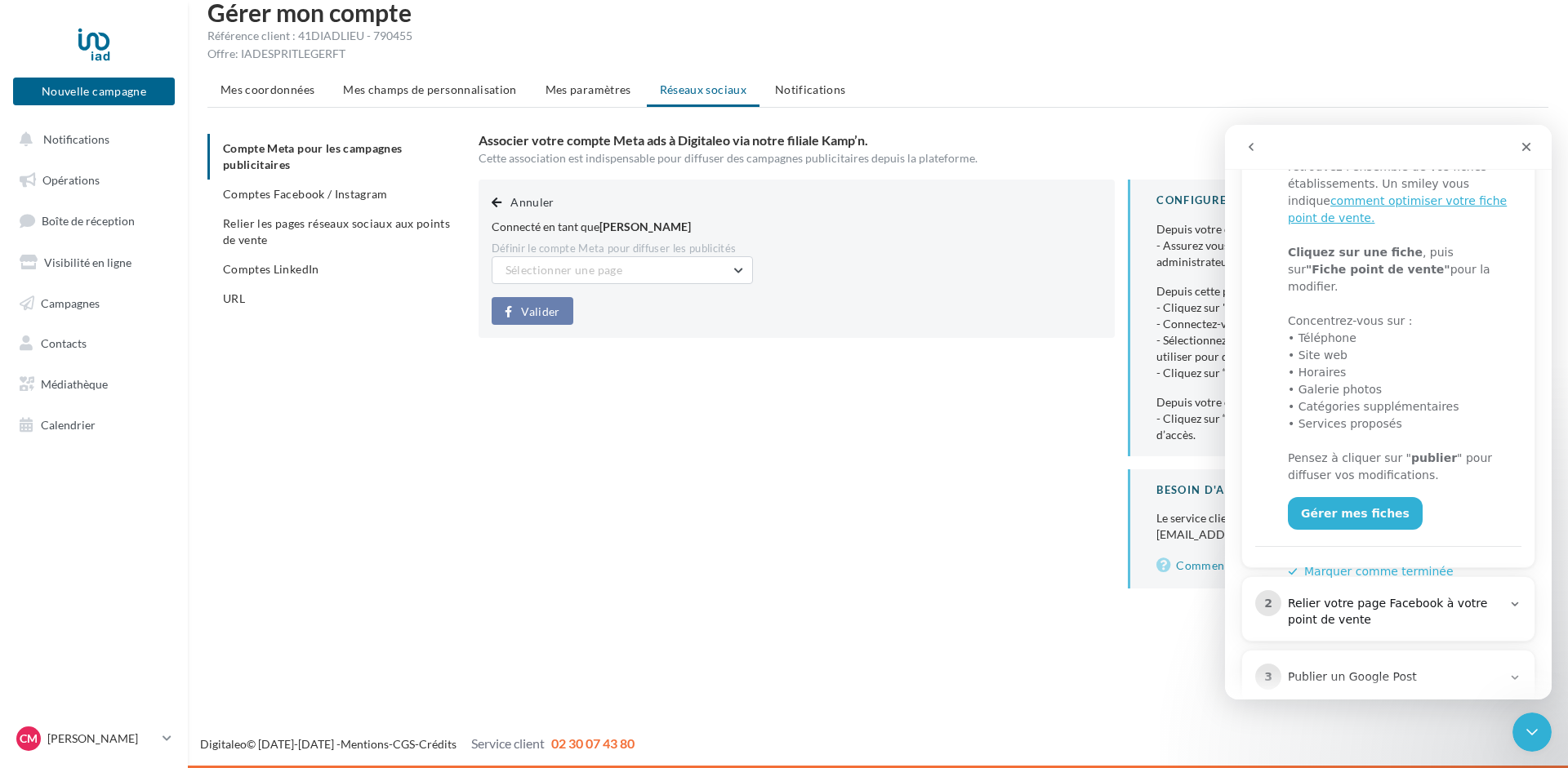
click at [1429, 604] on div "Relier votre page Facebook à votre point de vente" at bounding box center [1395, 613] width 214 height 33
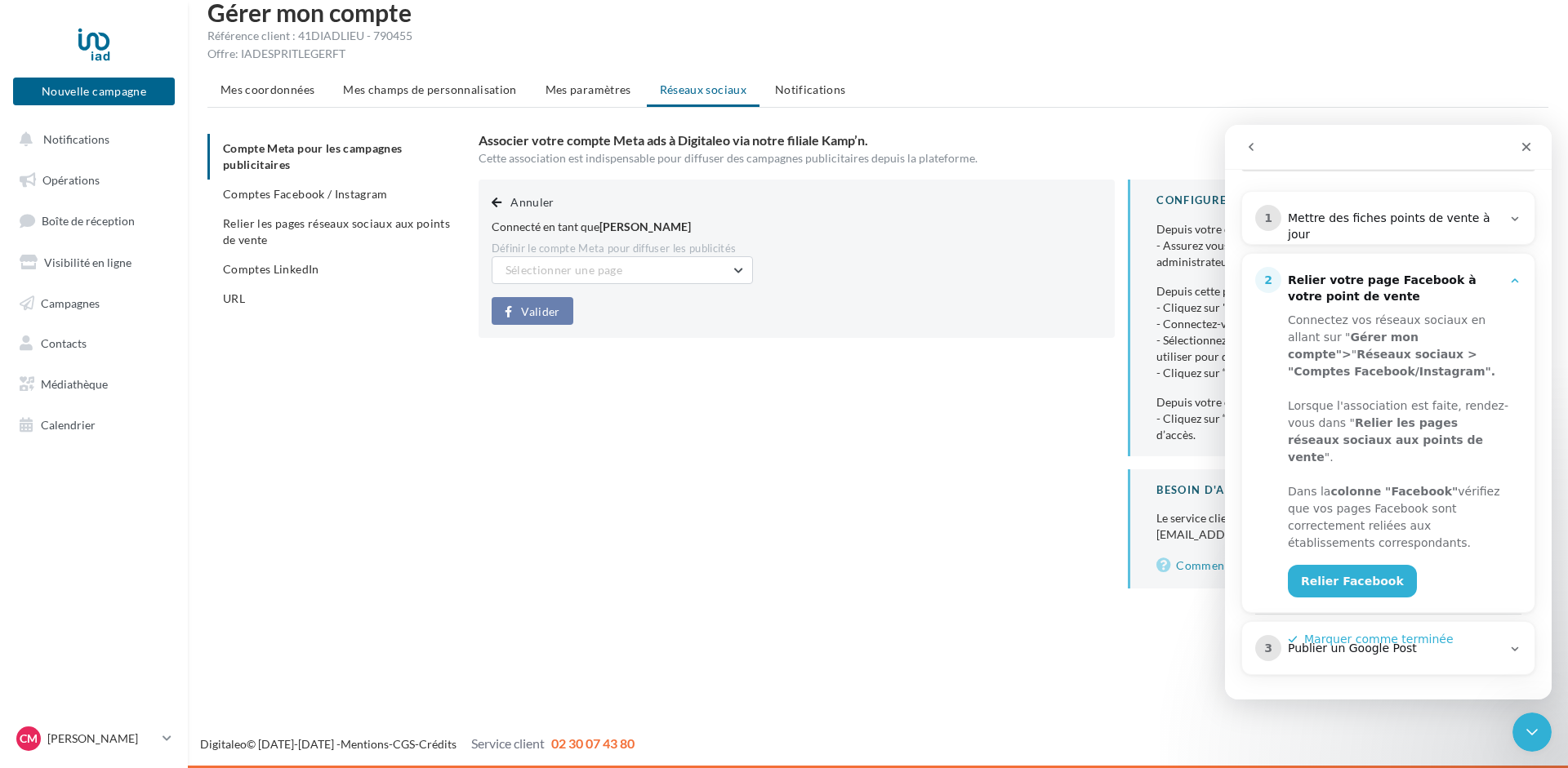
scroll to position [200, 0]
click at [1399, 210] on div "1 Mettre des fiches points de vente à jour" at bounding box center [1388, 224] width 266 height 38
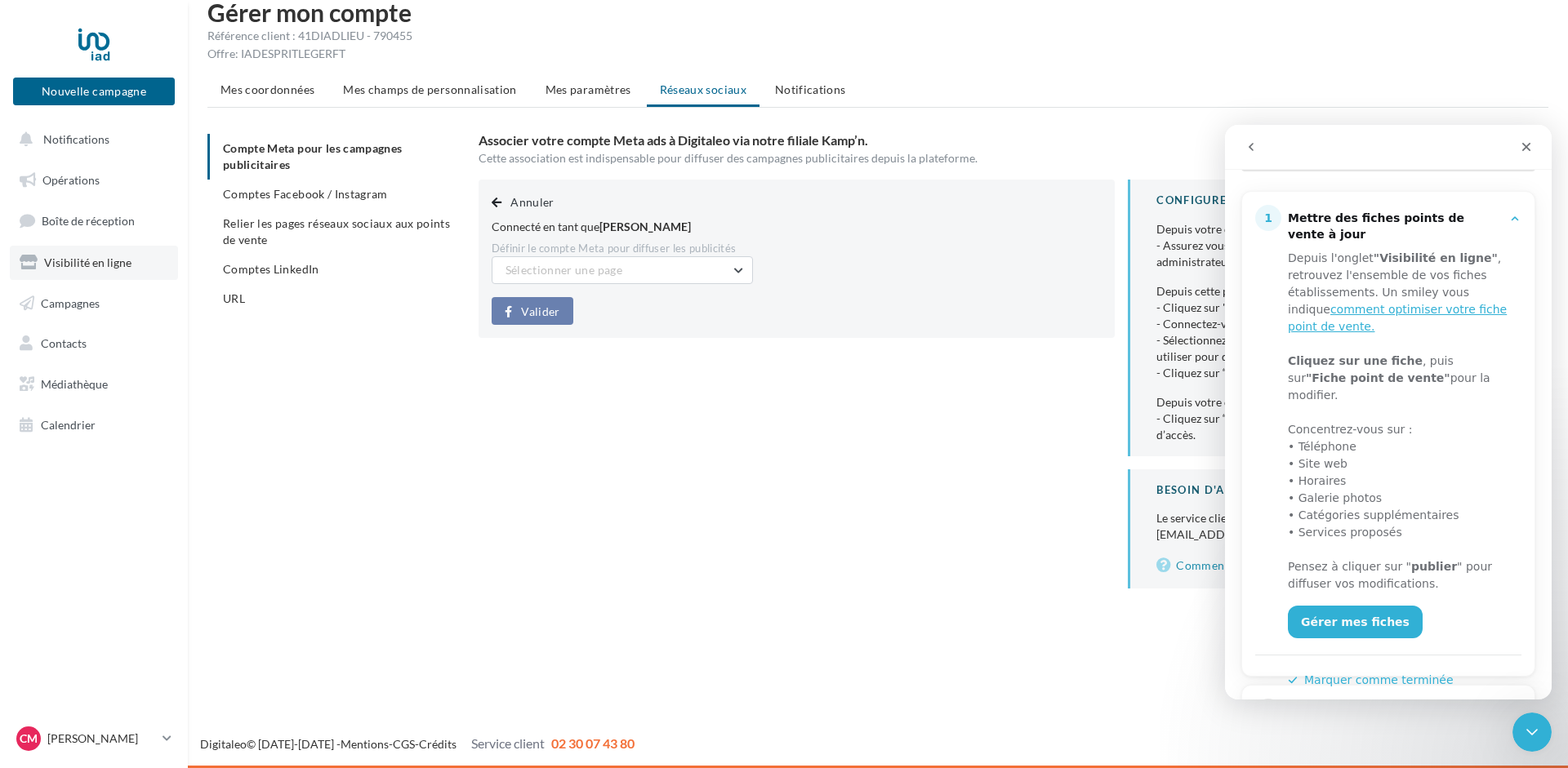
click at [70, 257] on span "Visibilité en ligne" at bounding box center [88, 262] width 88 height 14
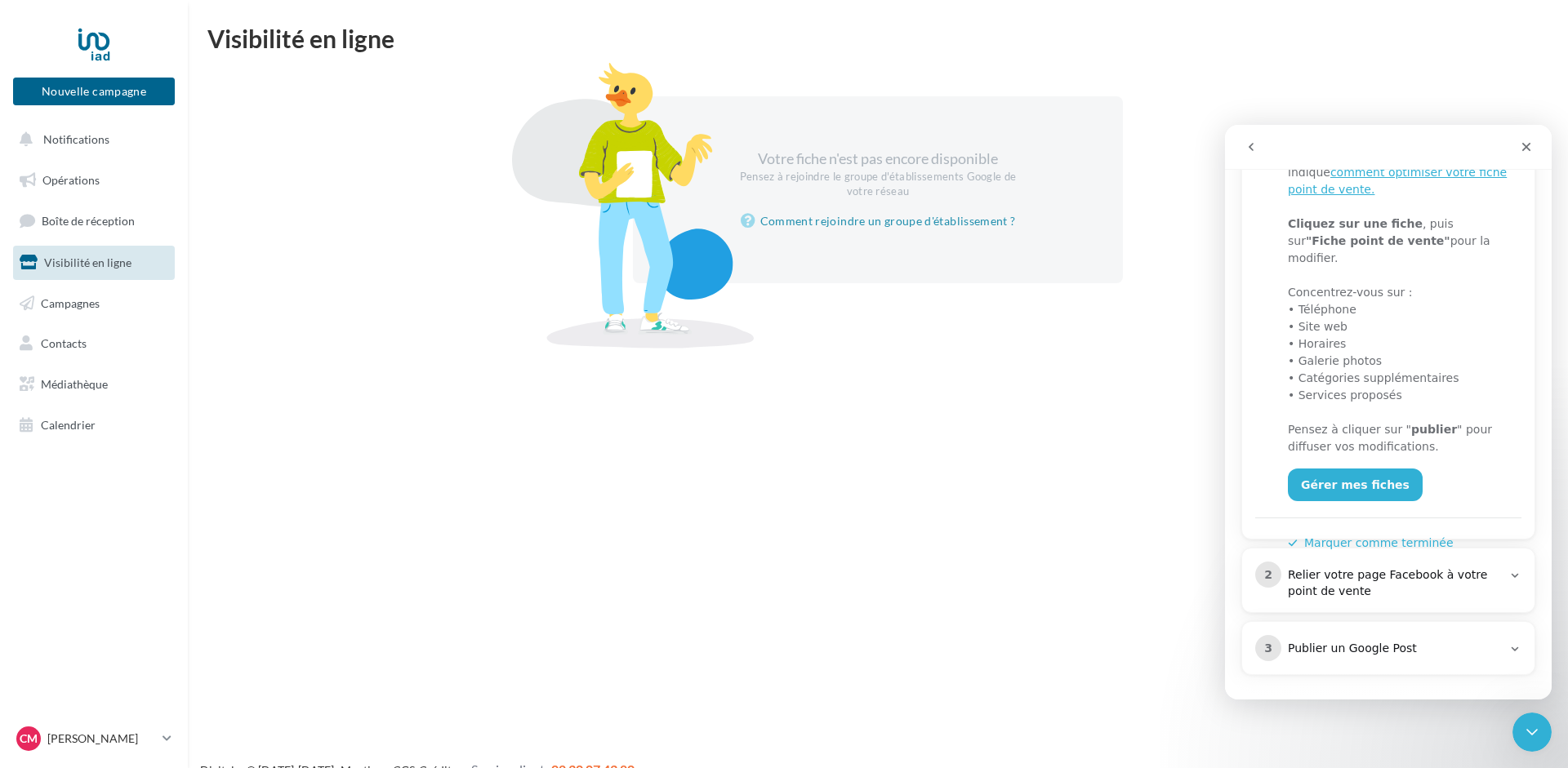
scroll to position [235, 0]
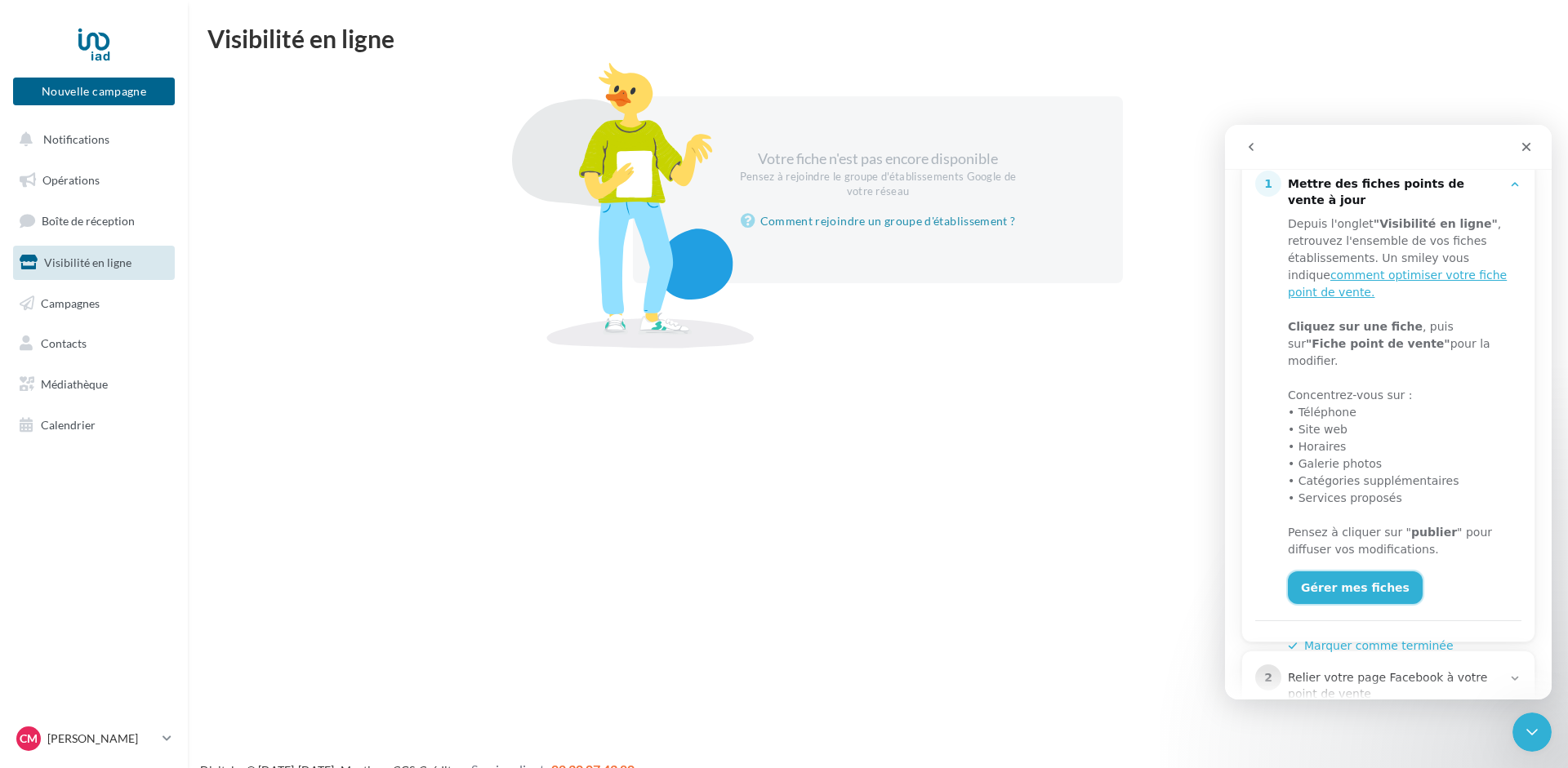
click at [1354, 571] on link "Gérer mes fiches" at bounding box center [1355, 588] width 135 height 33
click at [1355, 571] on link "Gérer mes fiches" at bounding box center [1355, 588] width 135 height 33
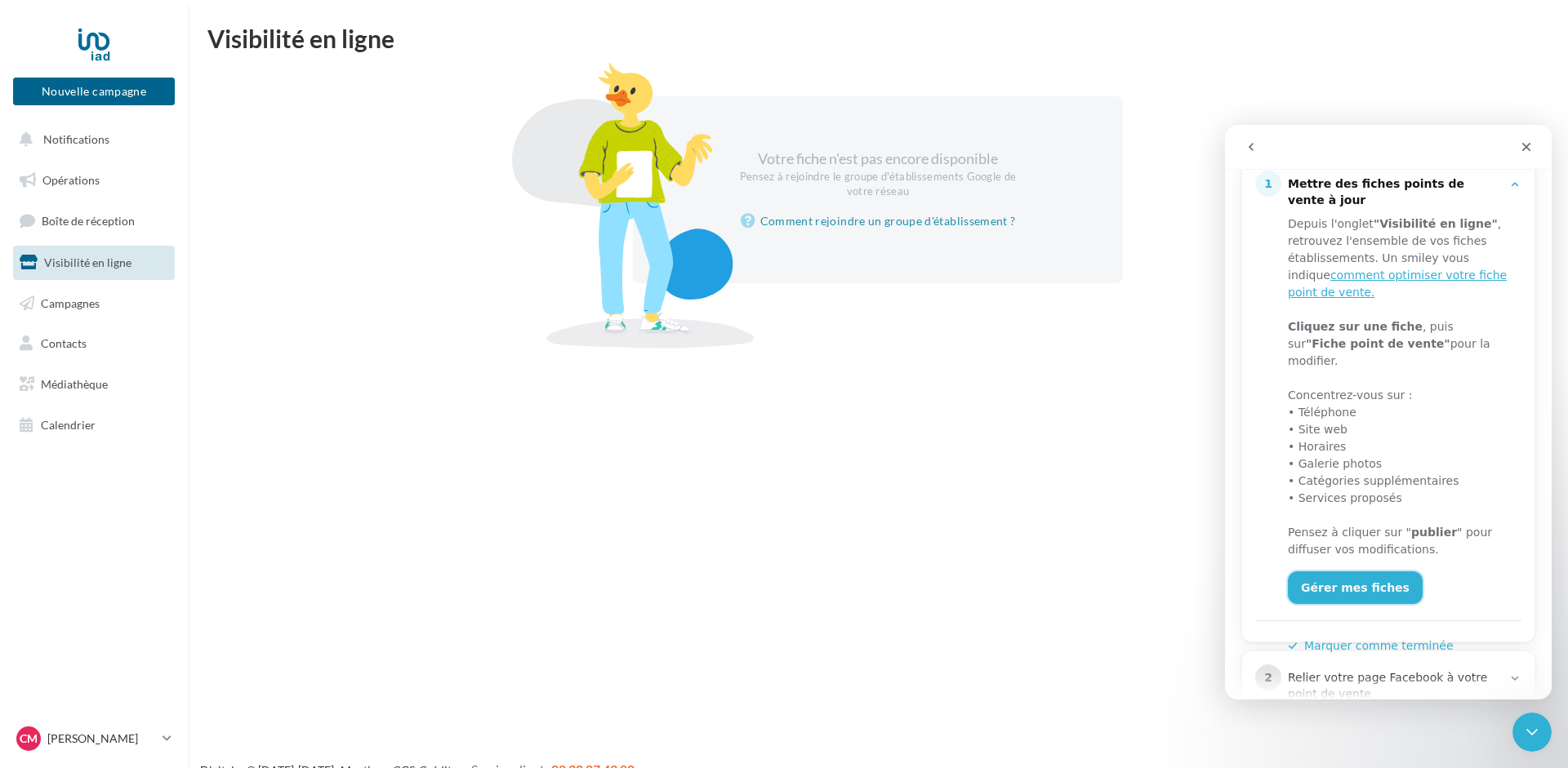
scroll to position [0, 0]
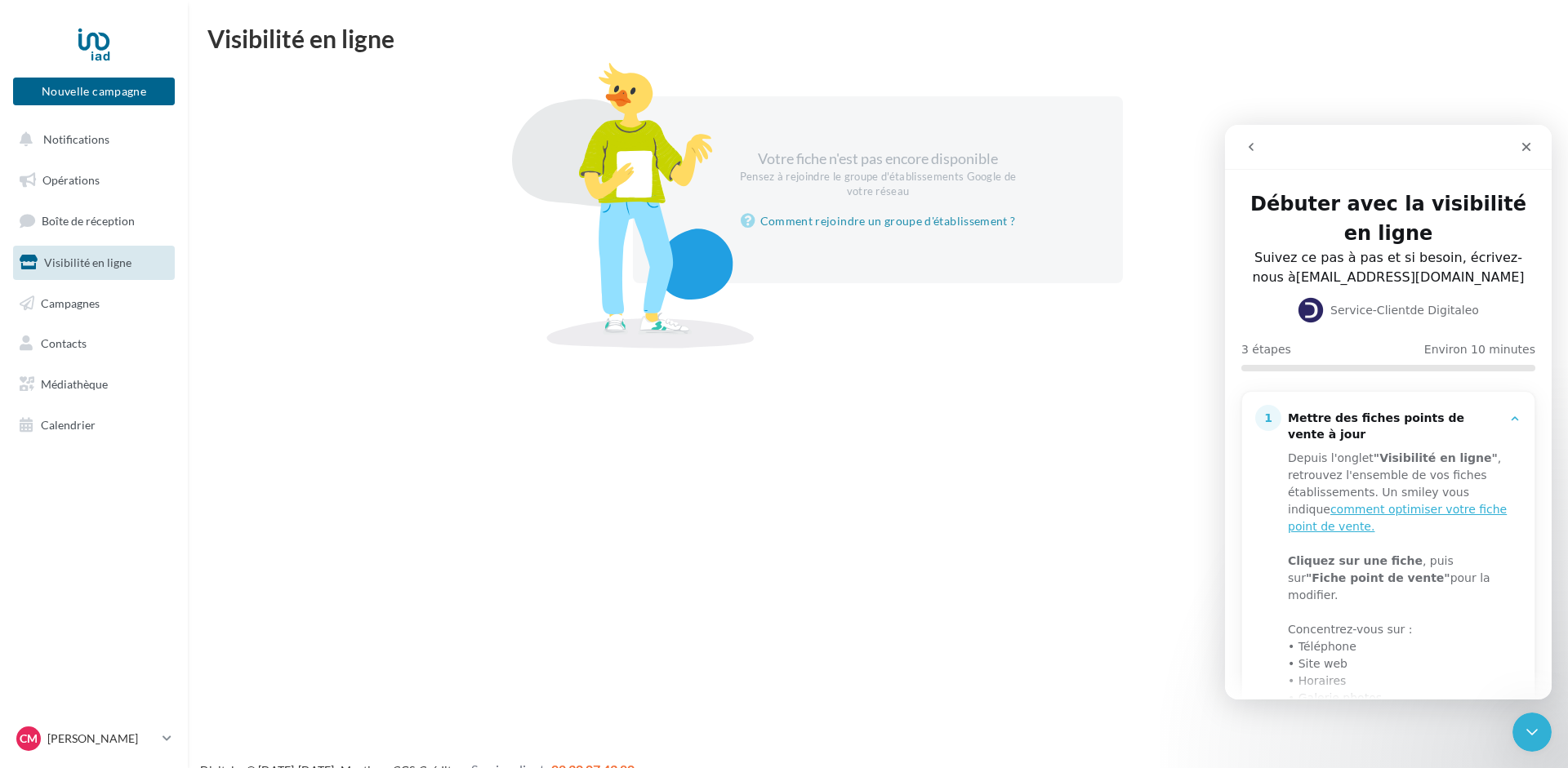
click at [1246, 144] on icon "go back" at bounding box center [1252, 147] width 13 height 13
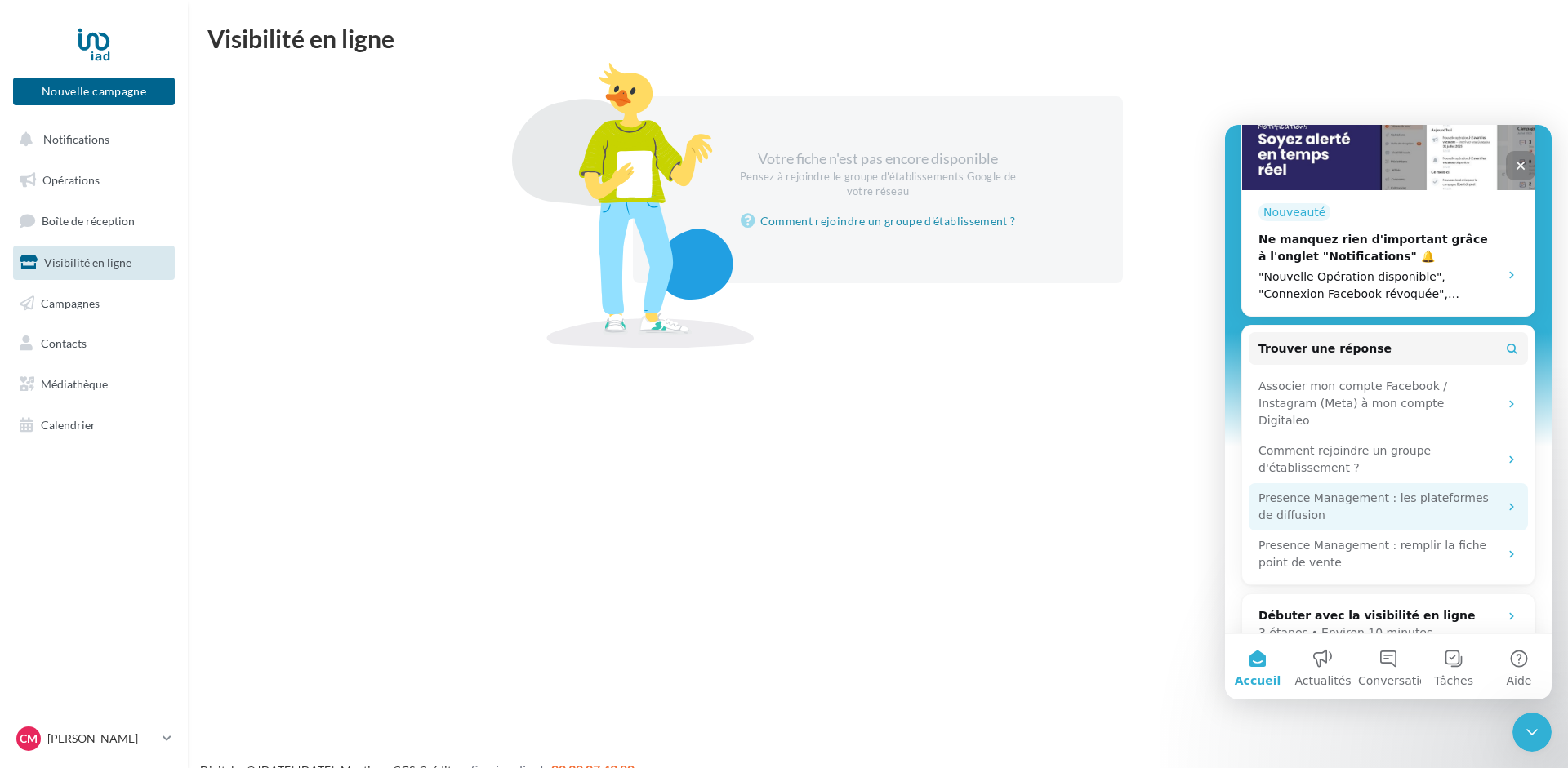
scroll to position [408, 0]
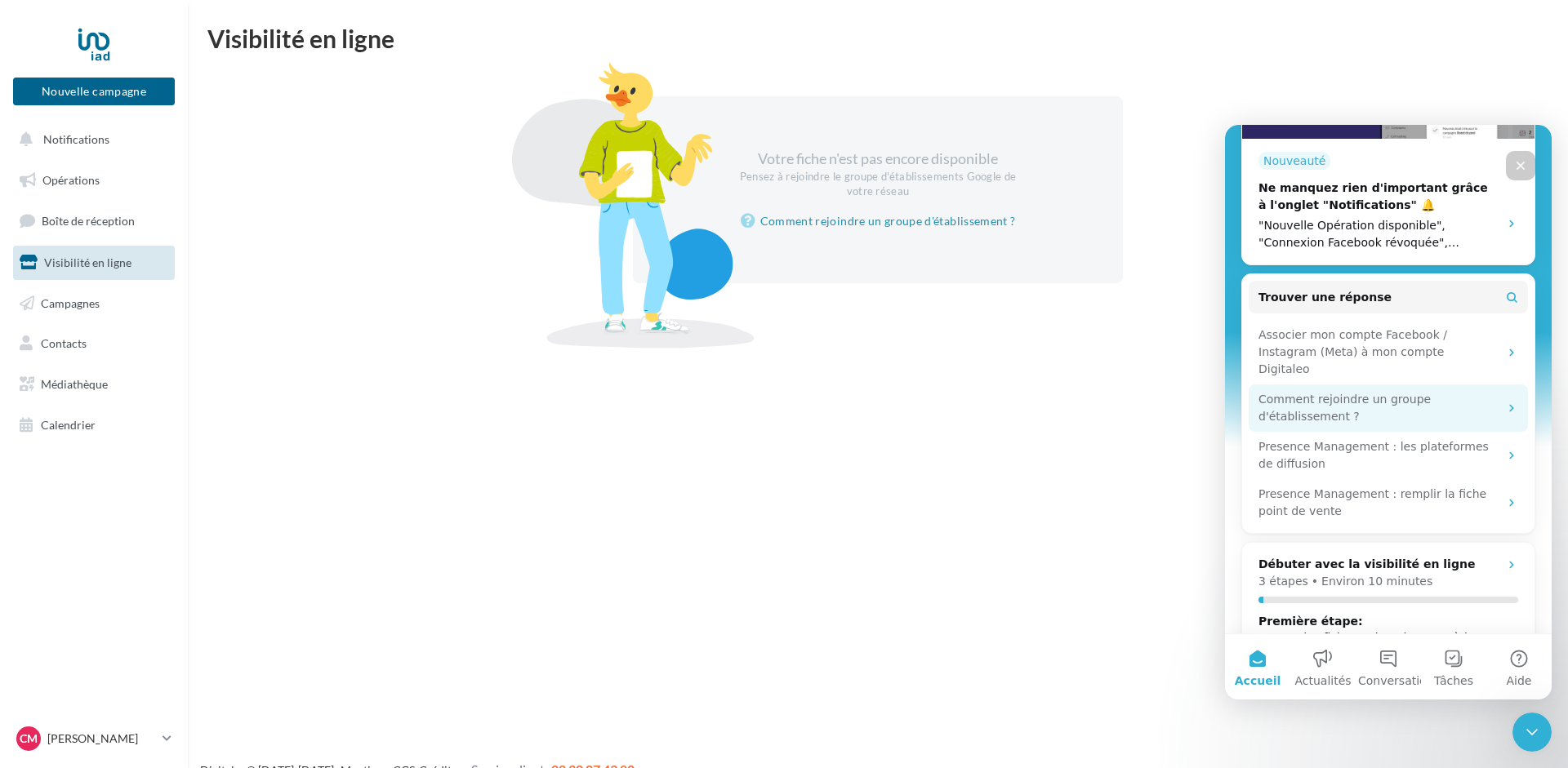
click at [1367, 391] on div "Comment rejoindre un groupe d'établissement ?" at bounding box center [1378, 409] width 240 height 35
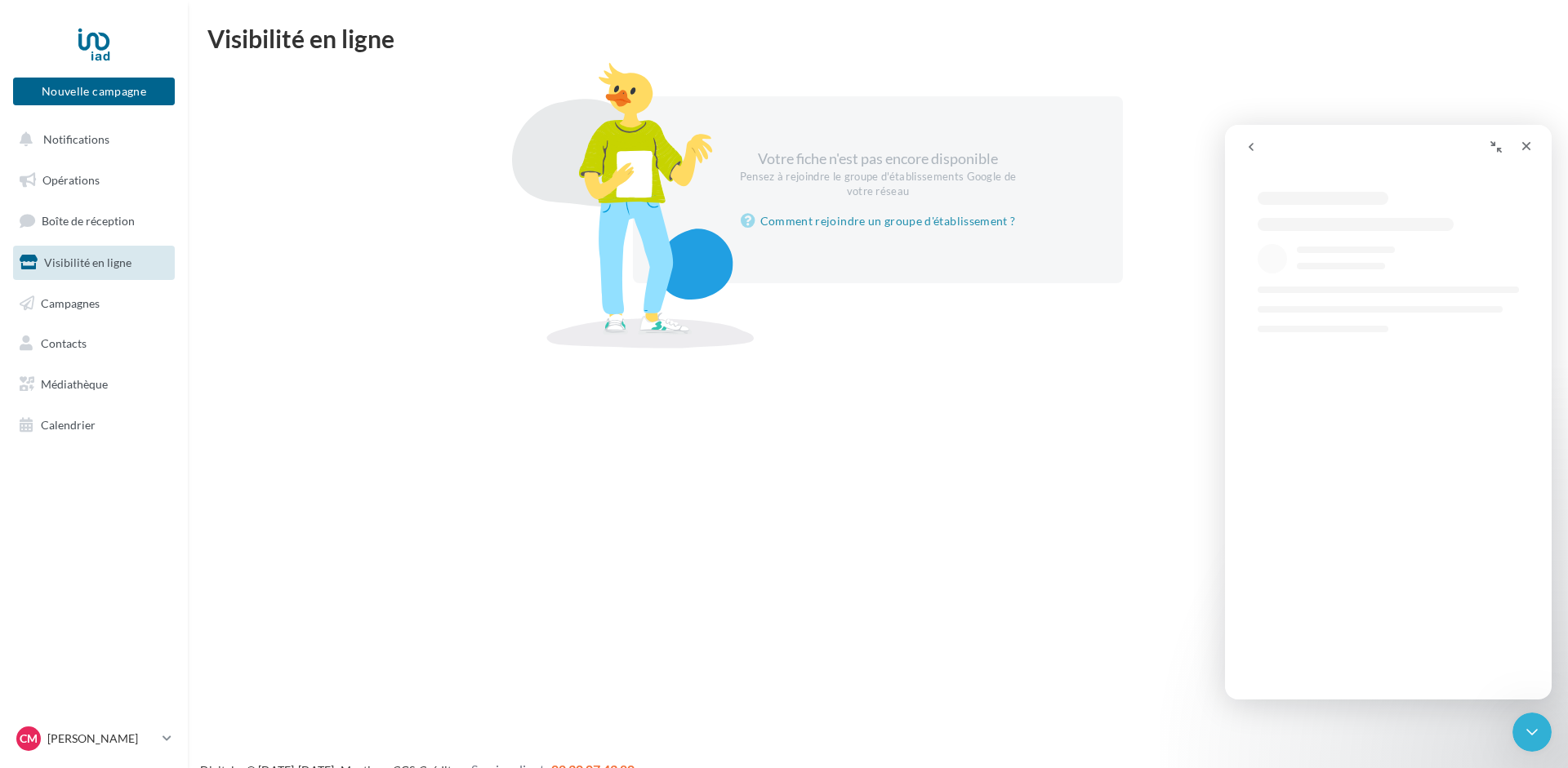
scroll to position [0, 0]
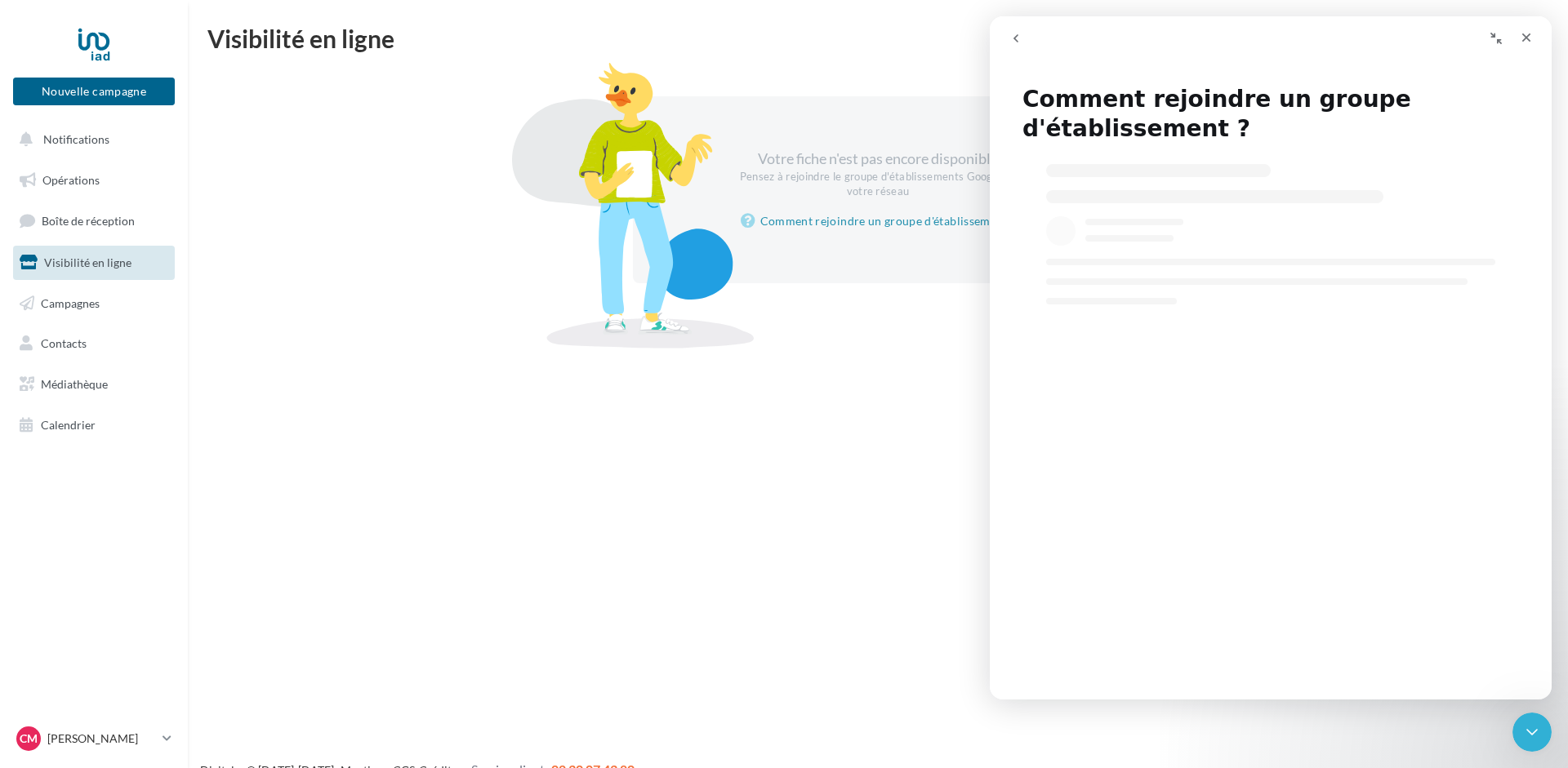
select select "**"
